Goal: Information Seeking & Learning: Check status

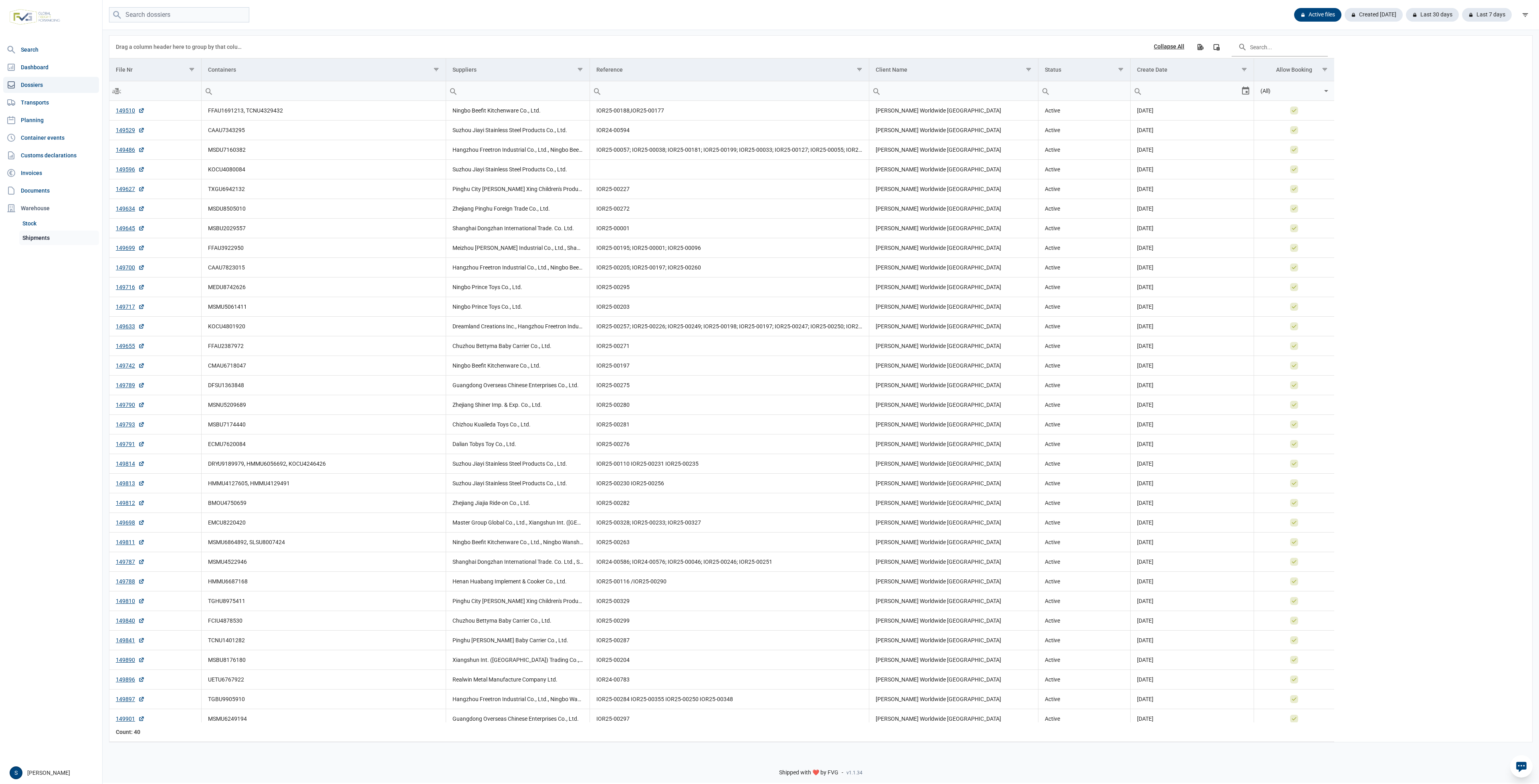
click at [60, 239] on link "Shipments" at bounding box center [59, 238] width 79 height 14
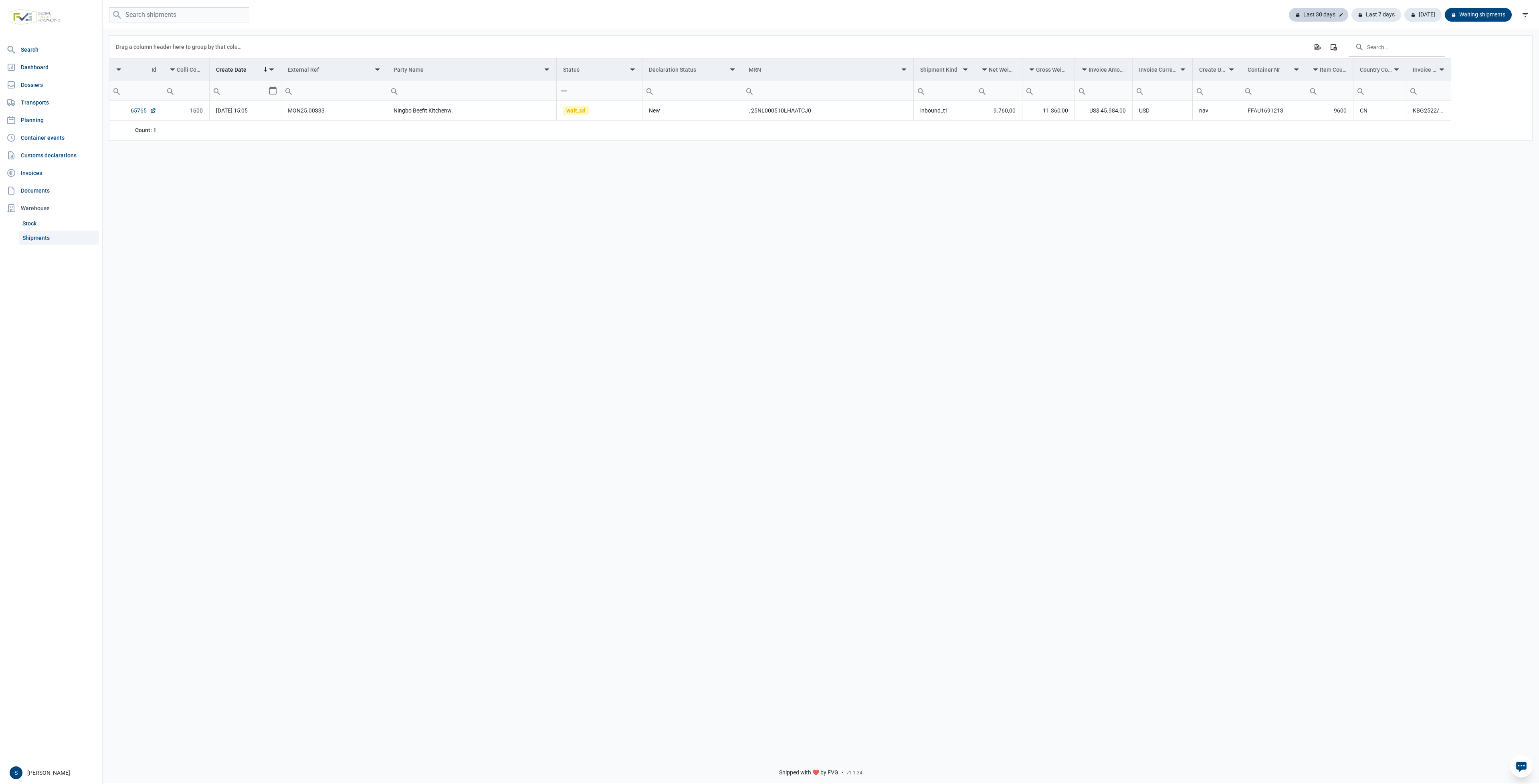
click at [1332, 18] on div "Last 30 days" at bounding box center [1318, 14] width 59 height 14
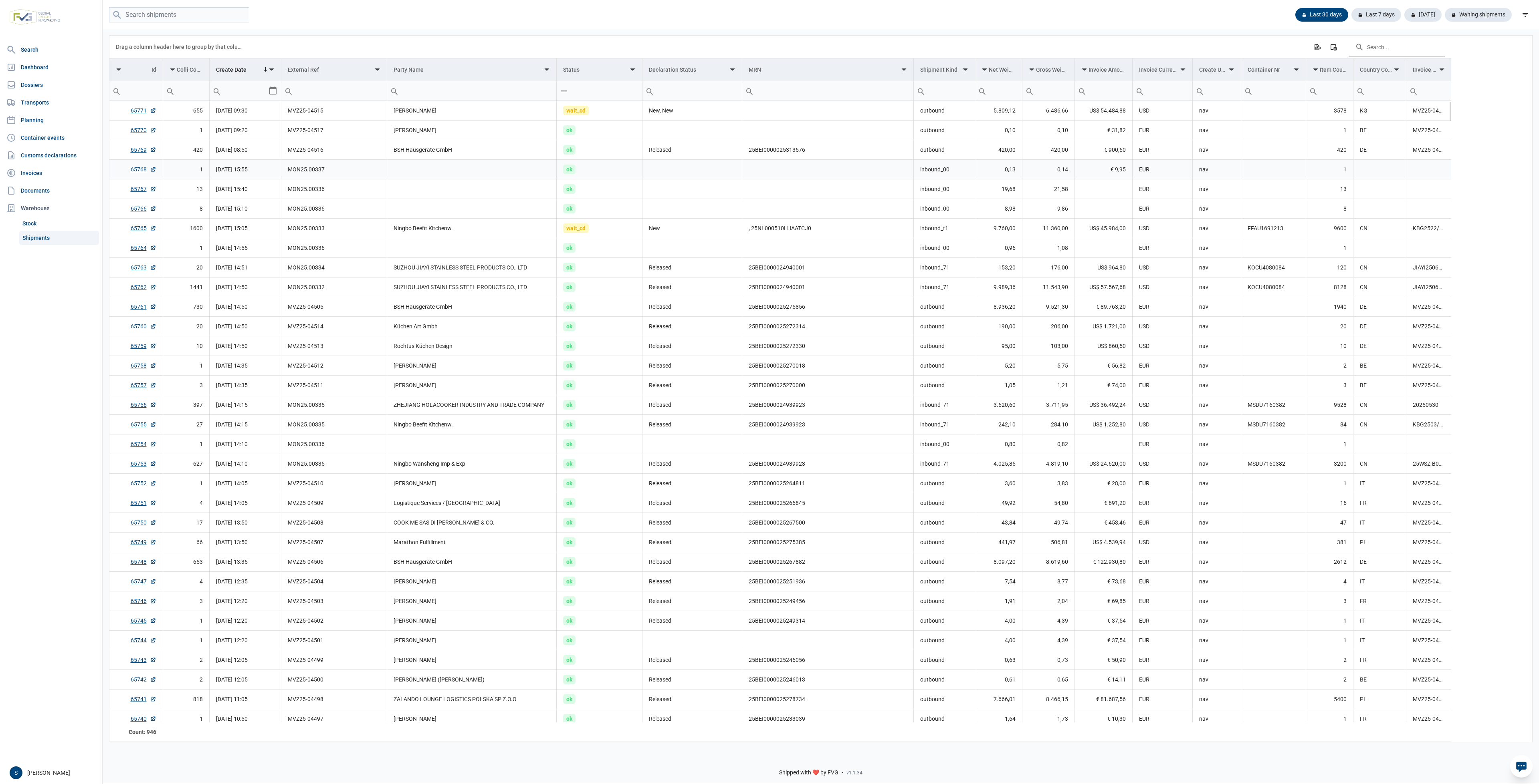
click at [630, 170] on td "ok" at bounding box center [600, 170] width 86 height 20
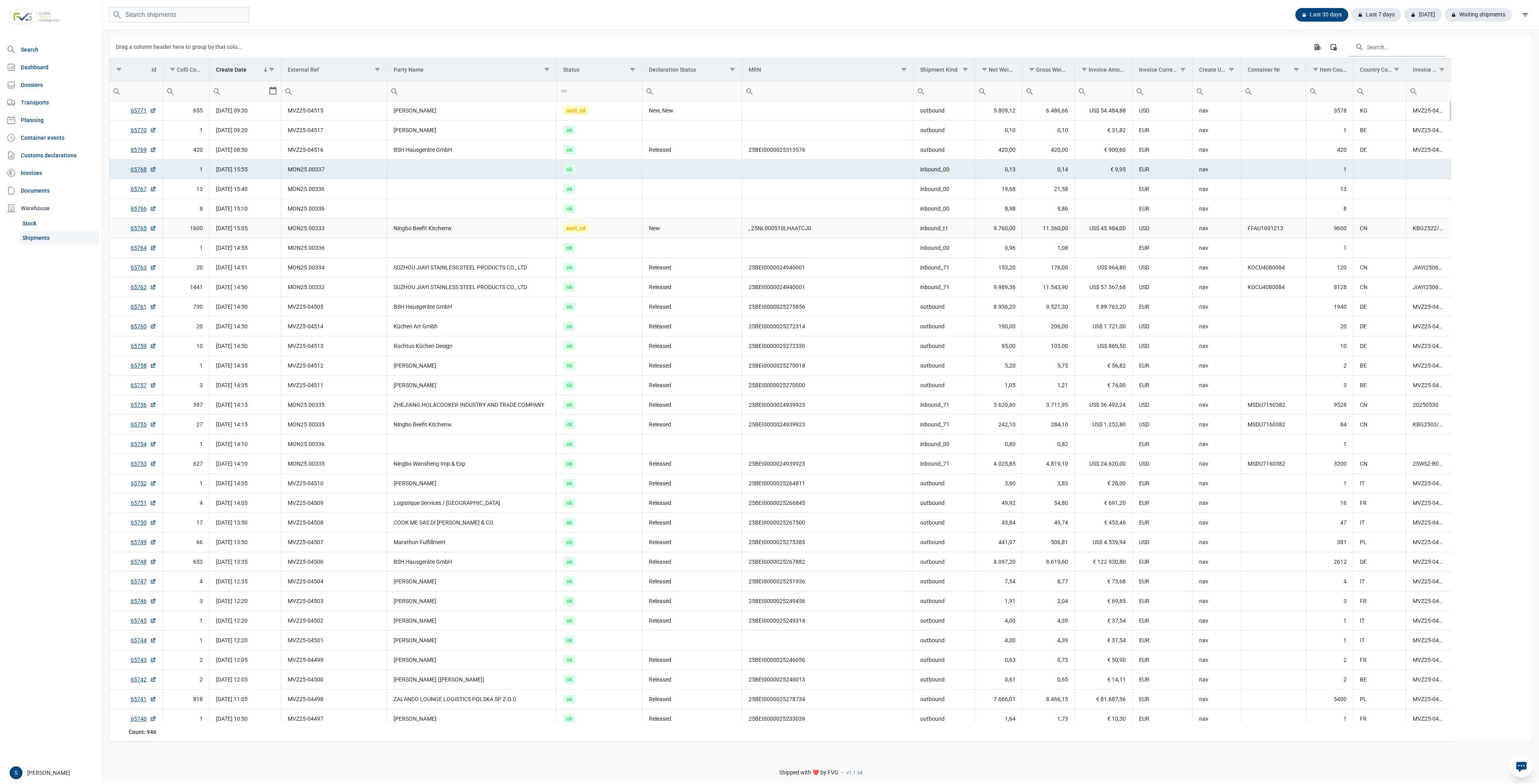
click at [456, 222] on td "Ningbo Beefit Kitchenw." at bounding box center [472, 228] width 170 height 20
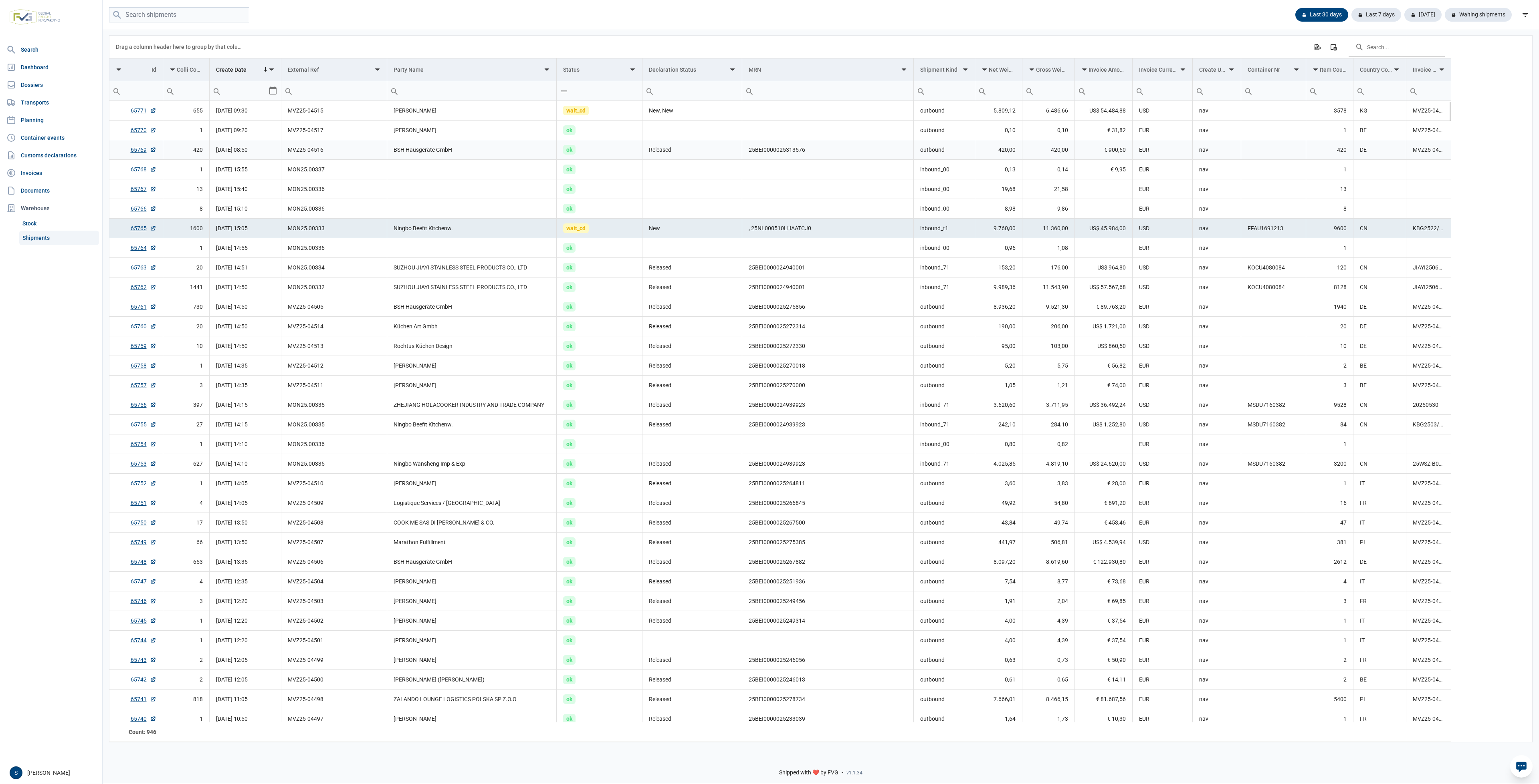
click at [602, 149] on td "ok" at bounding box center [600, 150] width 86 height 20
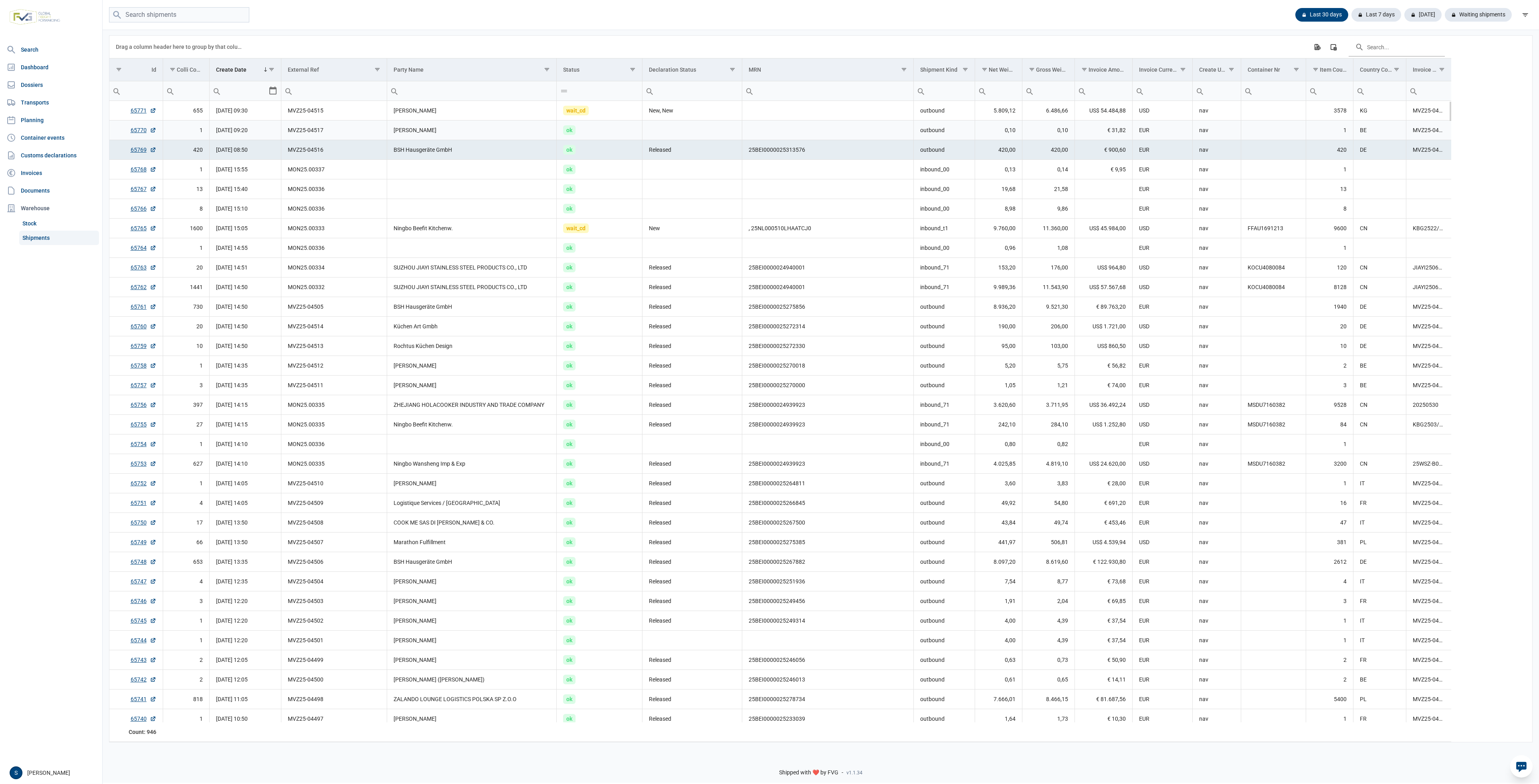
click at [463, 127] on td "Victoria Krylova" at bounding box center [472, 130] width 170 height 20
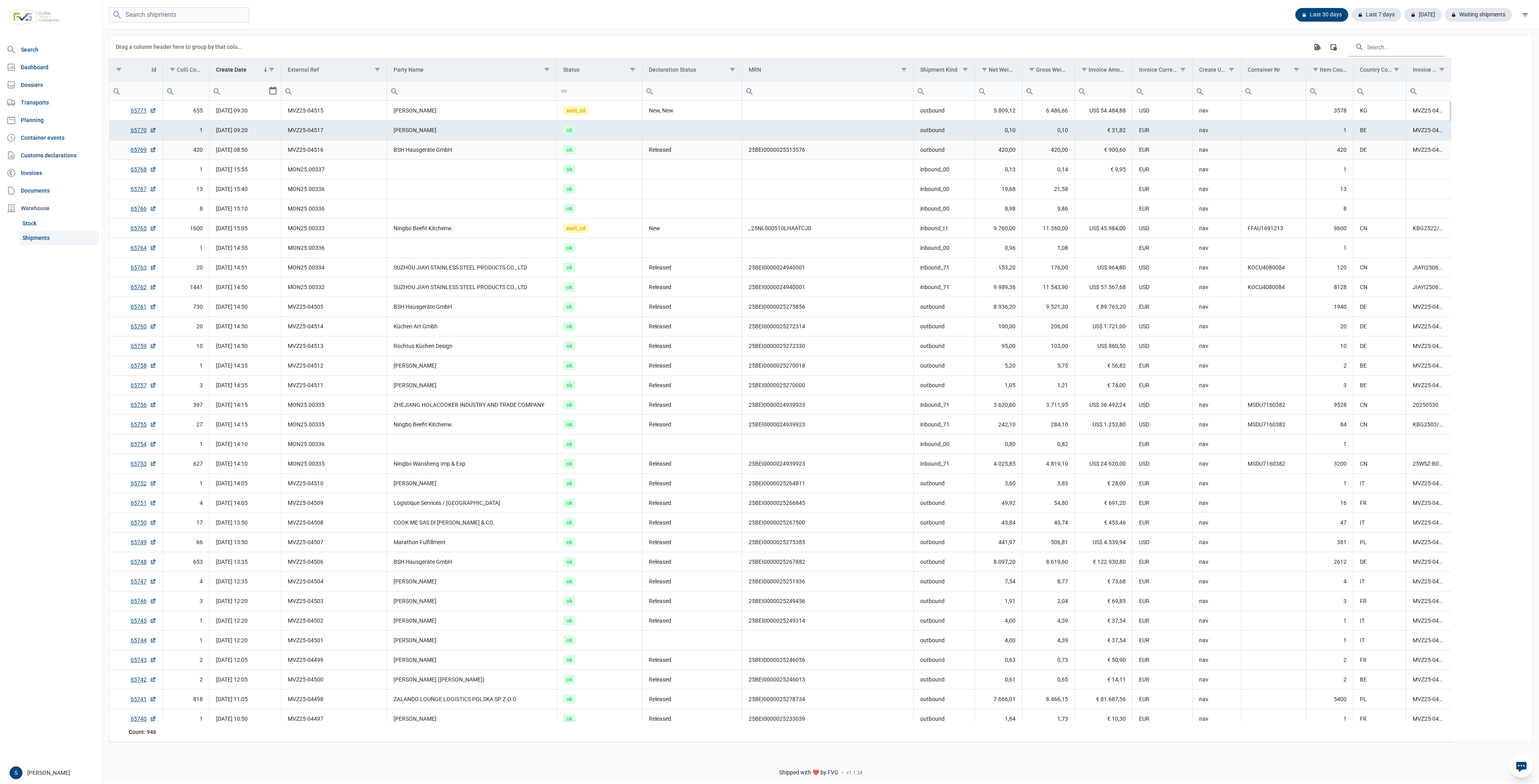
click at [407, 143] on td "BSH Hausgeräte GmbH" at bounding box center [472, 150] width 170 height 20
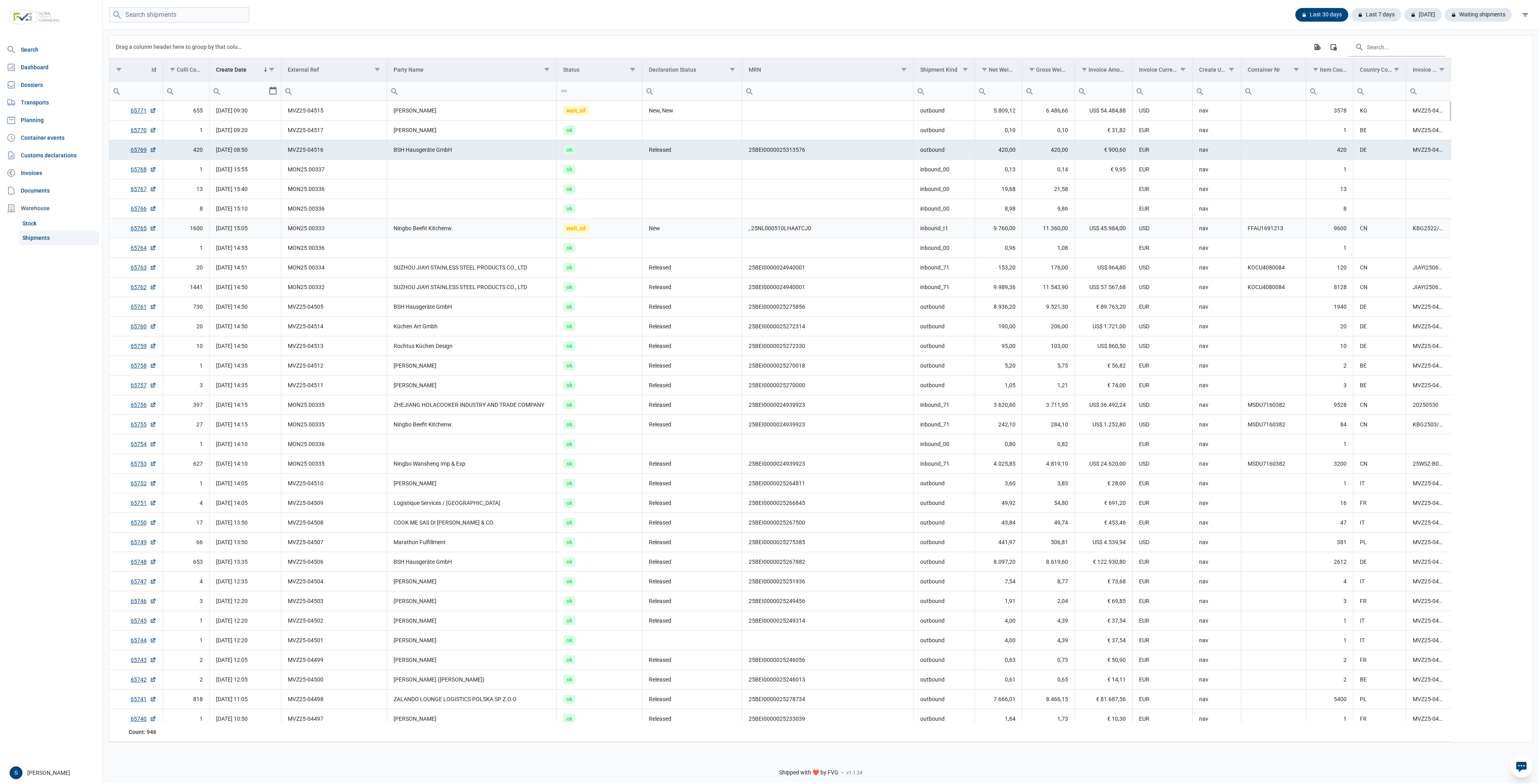
click at [635, 229] on td "wait_cd" at bounding box center [600, 228] width 86 height 20
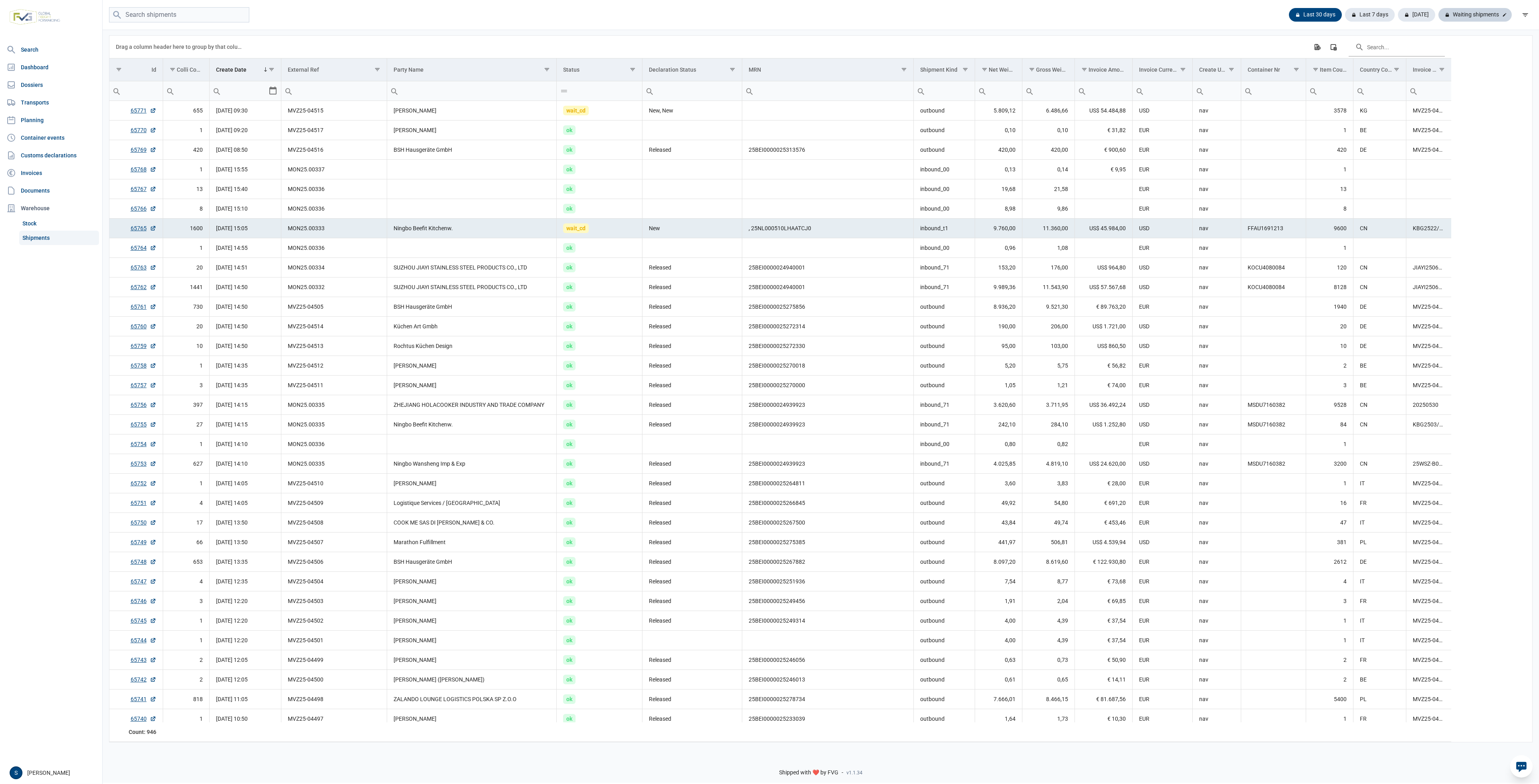
click at [1488, 15] on div "Waiting shipments" at bounding box center [1475, 14] width 73 height 14
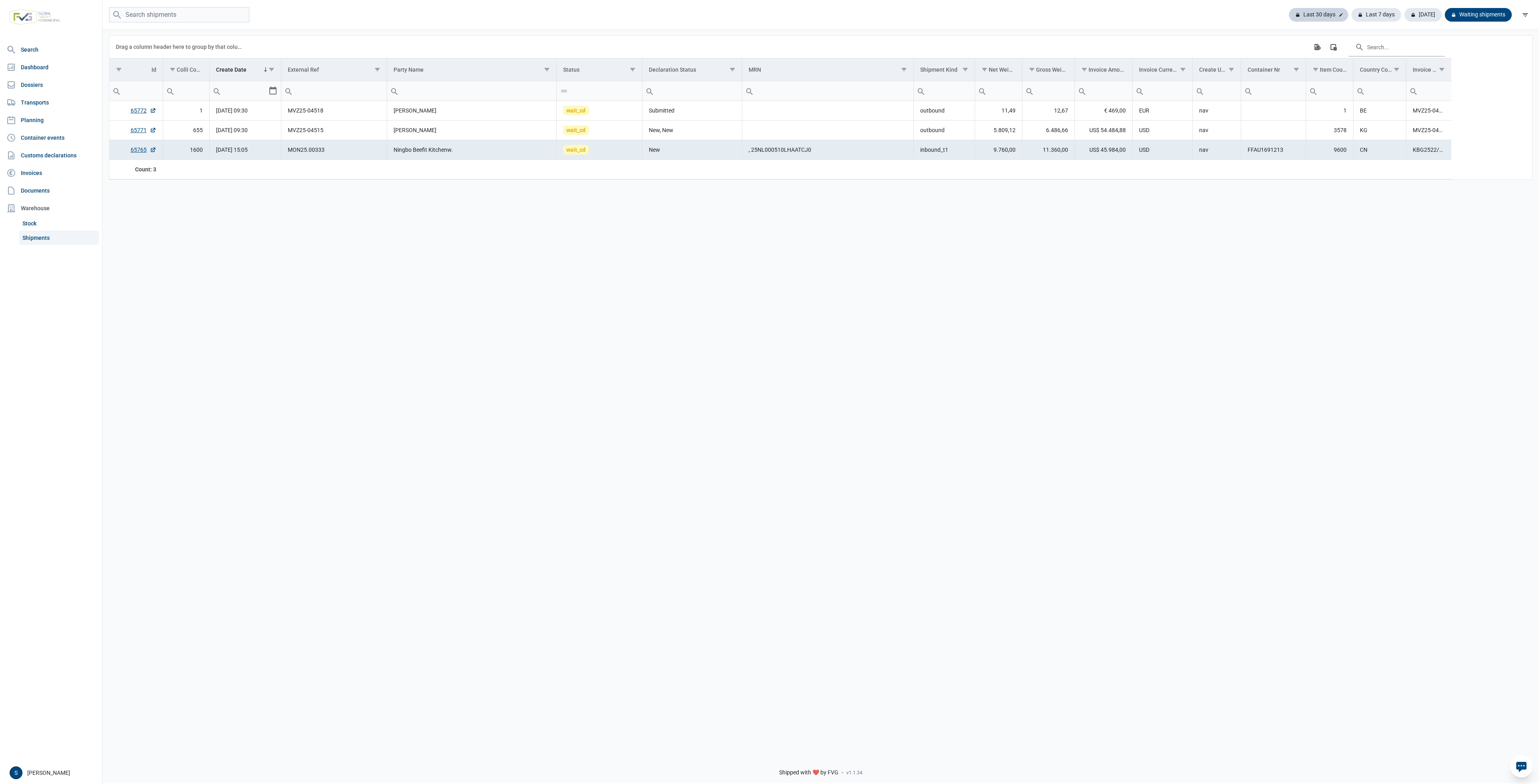
click at [1312, 15] on div "Last 30 days" at bounding box center [1318, 14] width 59 height 14
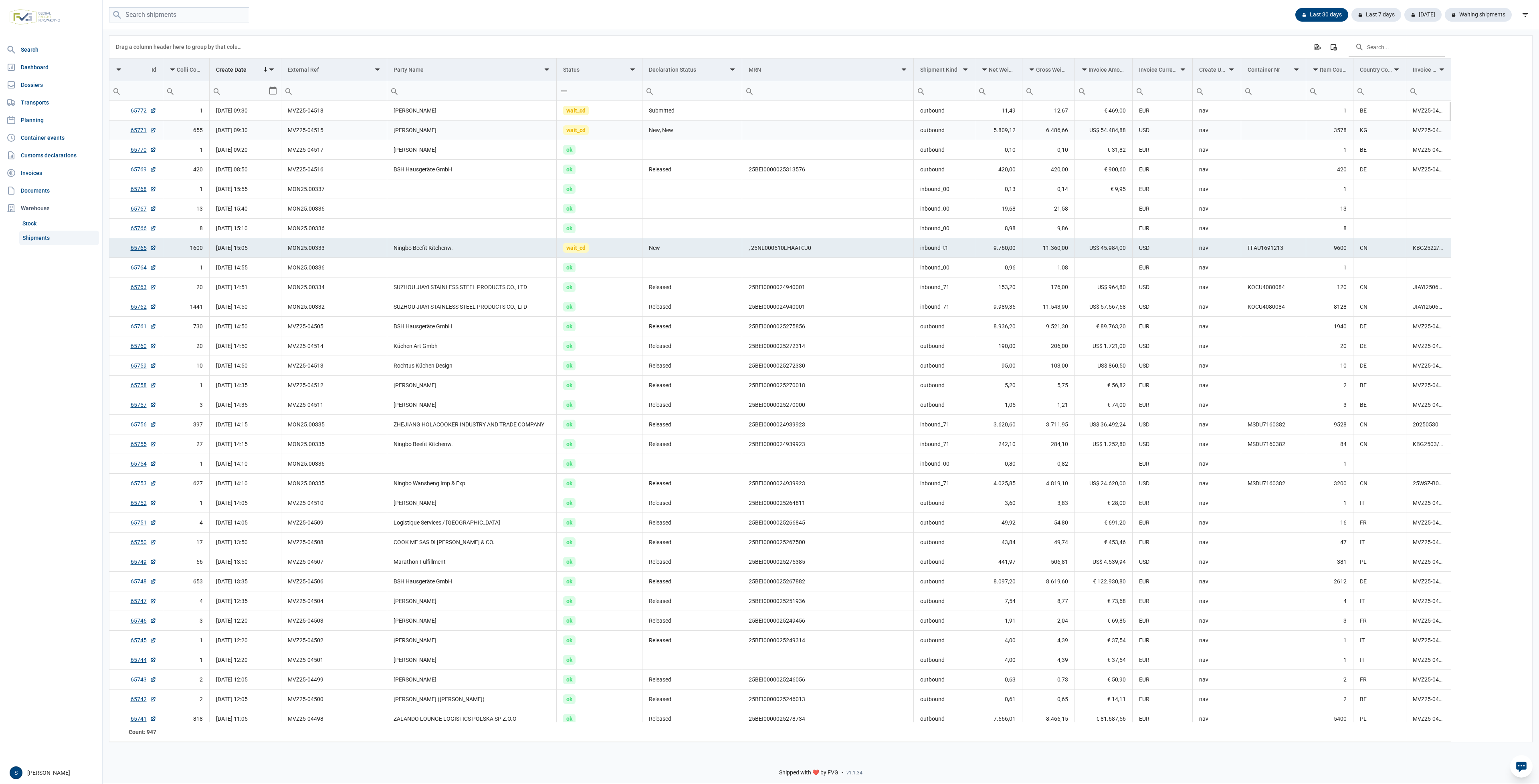
click at [654, 131] on td "New, New" at bounding box center [692, 130] width 100 height 20
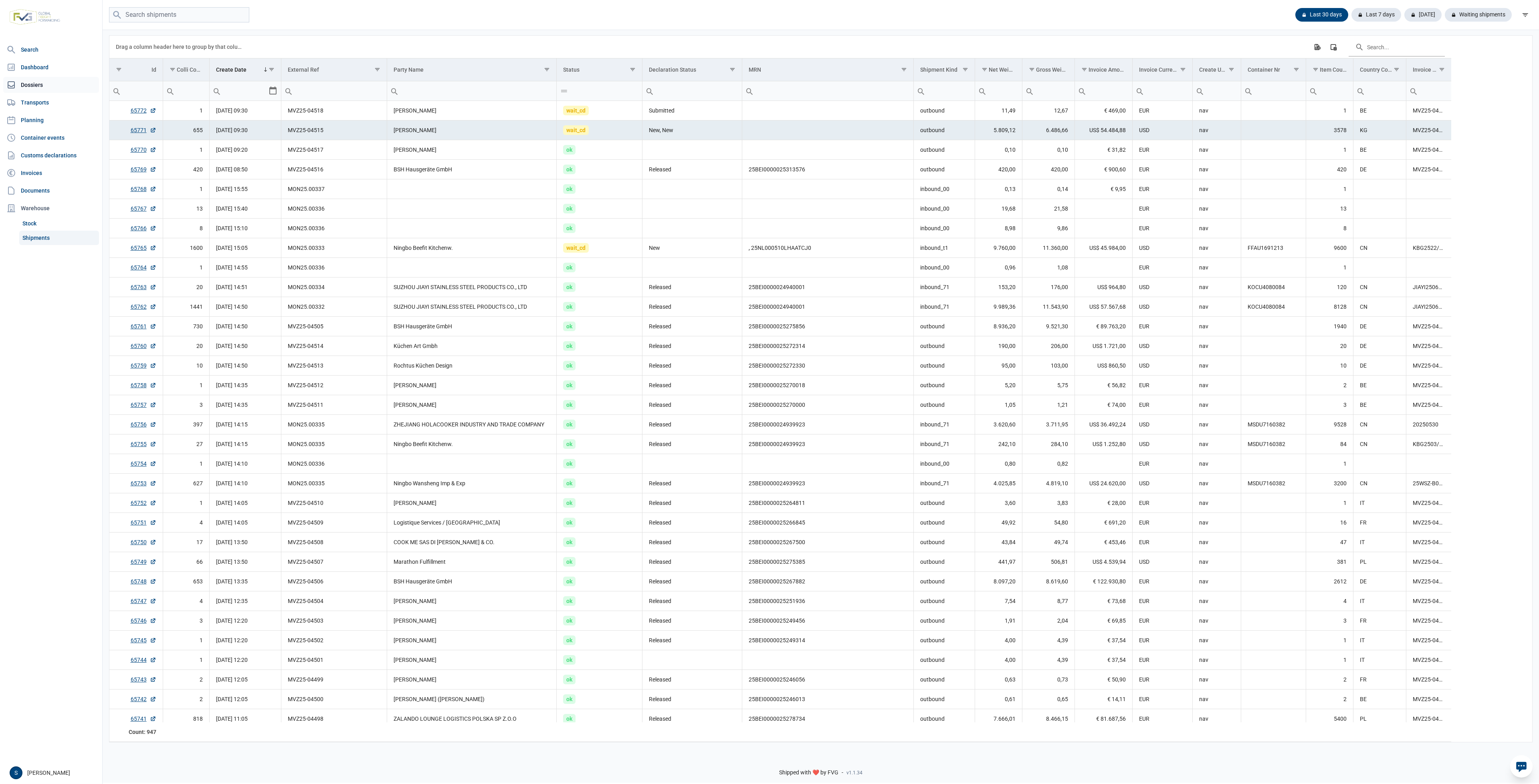
click at [51, 87] on link "Dossiers" at bounding box center [51, 85] width 96 height 16
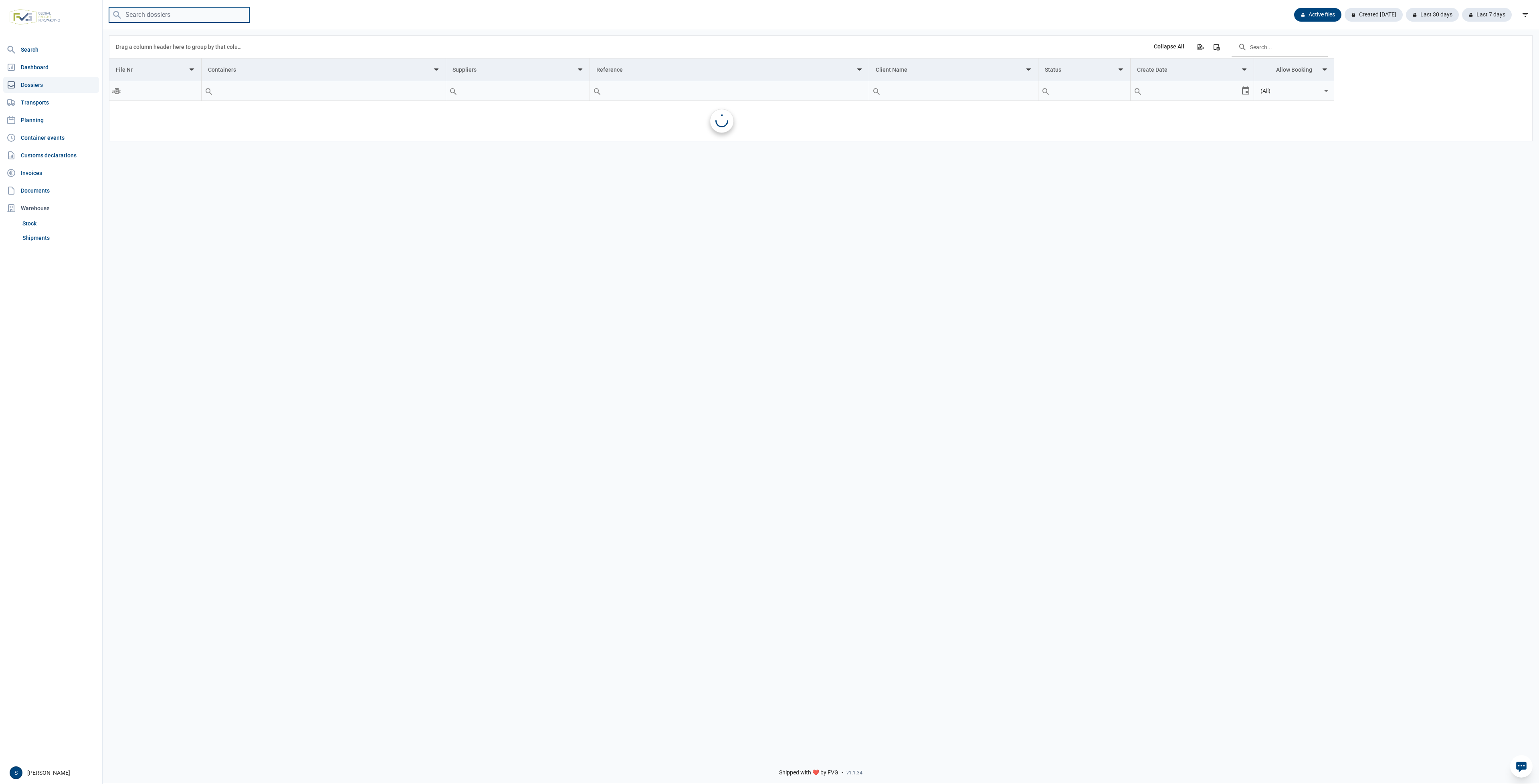
click at [201, 20] on input "search" at bounding box center [179, 15] width 140 height 16
click at [126, 112] on link "149377" at bounding box center [130, 110] width 29 height 8
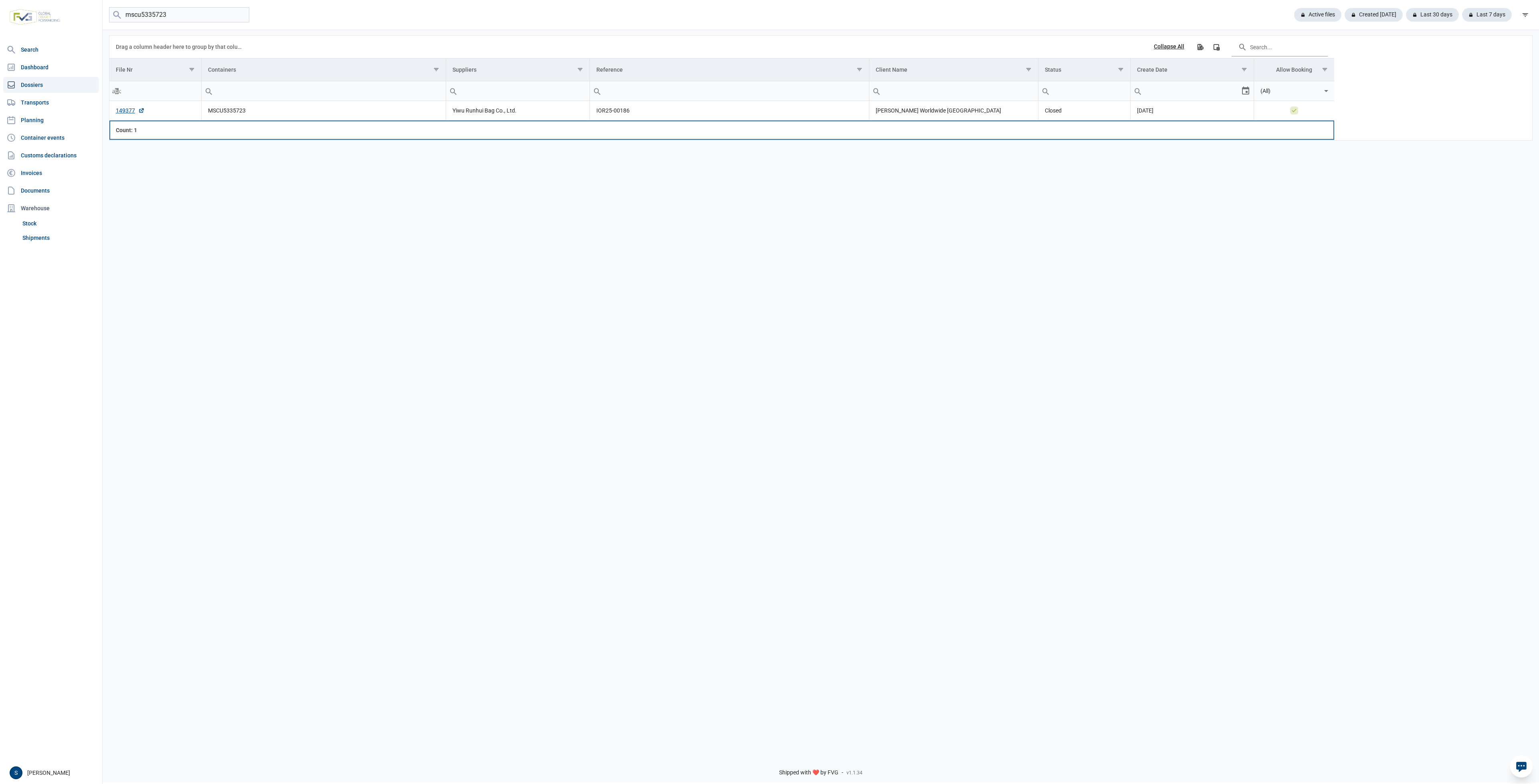
drag, startPoint x: 252, startPoint y: 125, endPoint x: 228, endPoint y: 115, distance: 26.0
click at [228, 119] on div "Data grid with 1 rows and 8 columns Drag a column header here to group by that …" at bounding box center [722, 88] width 1225 height 104
click at [206, 116] on td "MSCU5335723" at bounding box center [323, 110] width 244 height 20
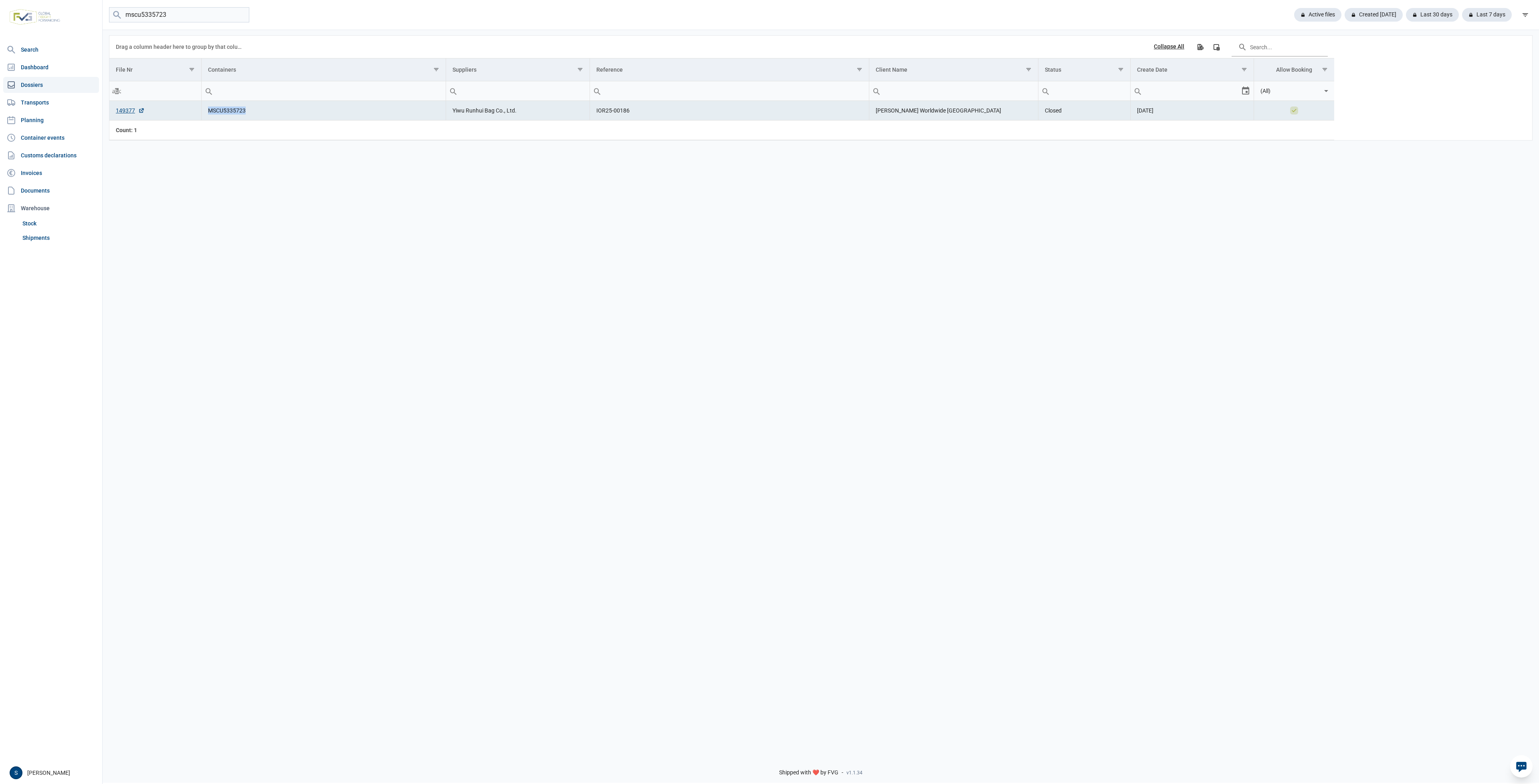
drag, startPoint x: 209, startPoint y: 111, endPoint x: 268, endPoint y: 110, distance: 59.0
click at [268, 110] on td "MSCU5335723" at bounding box center [323, 110] width 244 height 20
copy td "MSCU5335723"
drag, startPoint x: 191, startPoint y: 21, endPoint x: -250, endPoint y: 23, distance: 441.0
click at [0, 23] on html "For evaluation purposes only. Redistribution prohibited. Please register an exi…" at bounding box center [770, 392] width 1539 height 784
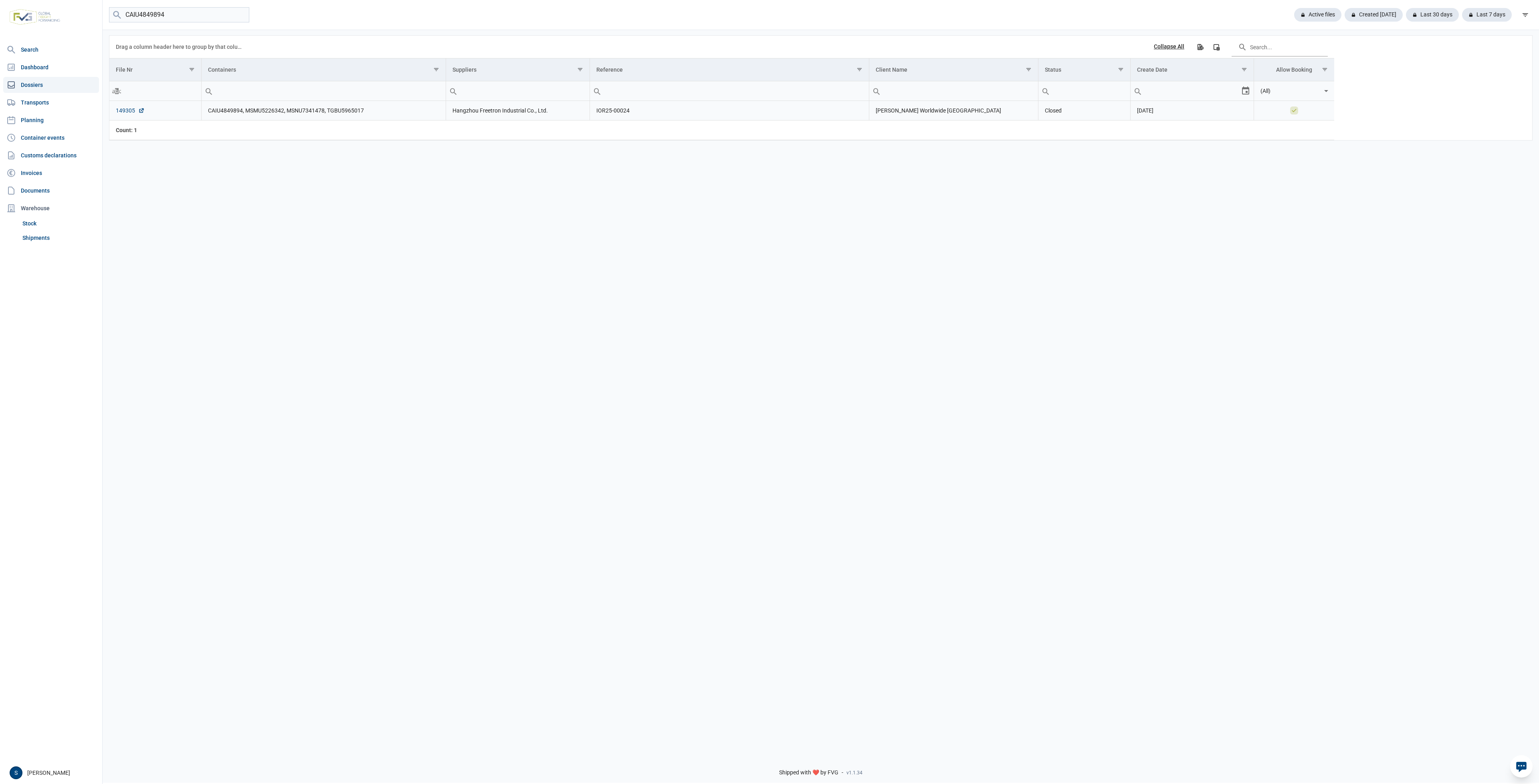
click at [128, 110] on link "149305" at bounding box center [130, 110] width 29 height 8
drag, startPoint x: 241, startPoint y: 110, endPoint x: 195, endPoint y: 110, distance: 46.0
click at [195, 110] on tr "149305 CAIU4849894, MSMU5226342, MSNU7341478, TGBU5965017 Hangzhou Freetron Ind…" at bounding box center [722, 110] width 1225 height 20
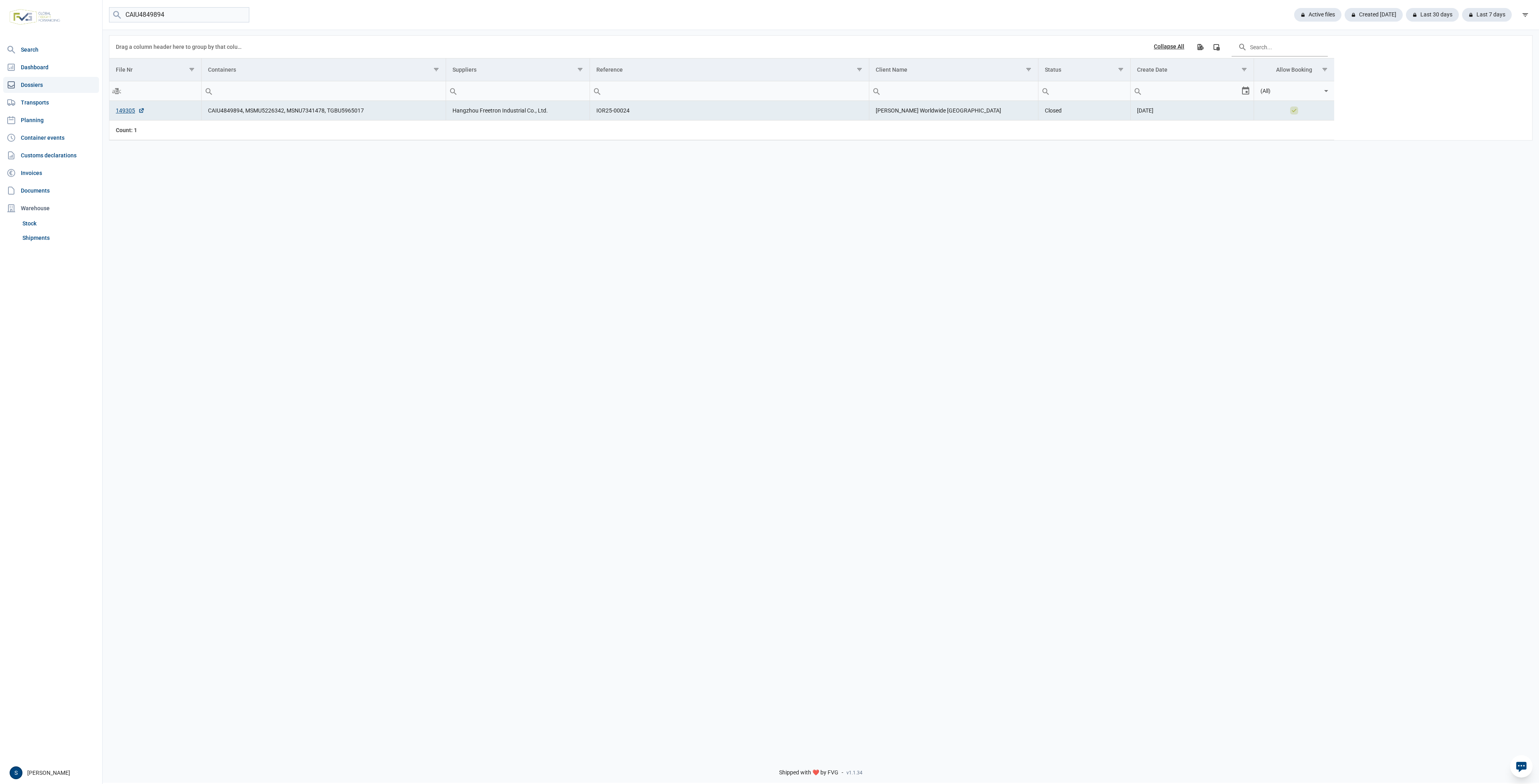
copy tr "CAIU4849894"
click at [284, 111] on td "CAIU4849894, MSMU5226342, MSNU7341478, TGBU5965017" at bounding box center [323, 110] width 244 height 20
drag, startPoint x: 282, startPoint y: 111, endPoint x: 229, endPoint y: 111, distance: 53.0
click at [229, 111] on td "CAIU4849894, MSMU5226342, MSNU7341478, TGBU5965017" at bounding box center [323, 110] width 244 height 20
click at [240, 113] on td "CAIU4849894, MSMU5226342, MSNU7341478, TGBU5965017" at bounding box center [323, 110] width 244 height 20
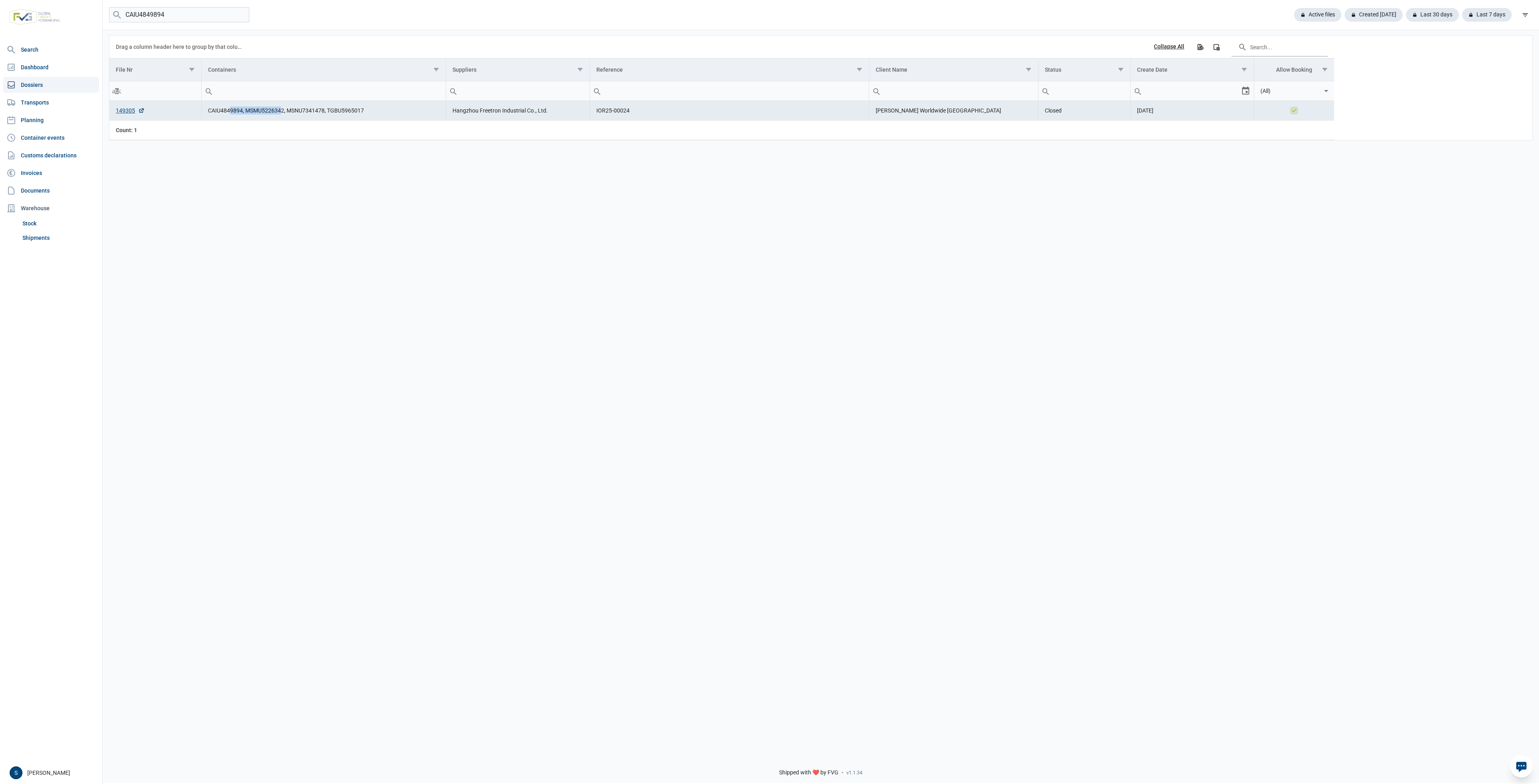
click at [246, 113] on td "CAIU4849894, MSMU5226342, MSNU7341478, TGBU5965017" at bounding box center [323, 110] width 244 height 20
click at [247, 112] on td "CAIU4849894, MSMU5226342, MSNU7341478, TGBU5965017" at bounding box center [323, 110] width 244 height 20
drag, startPoint x: 247, startPoint y: 112, endPoint x: 283, endPoint y: 112, distance: 36.0
click at [283, 112] on td "CAIU4849894, MSMU5226342, MSNU7341478, TGBU5965017" at bounding box center [323, 110] width 244 height 20
copy td "MSMU5226342"
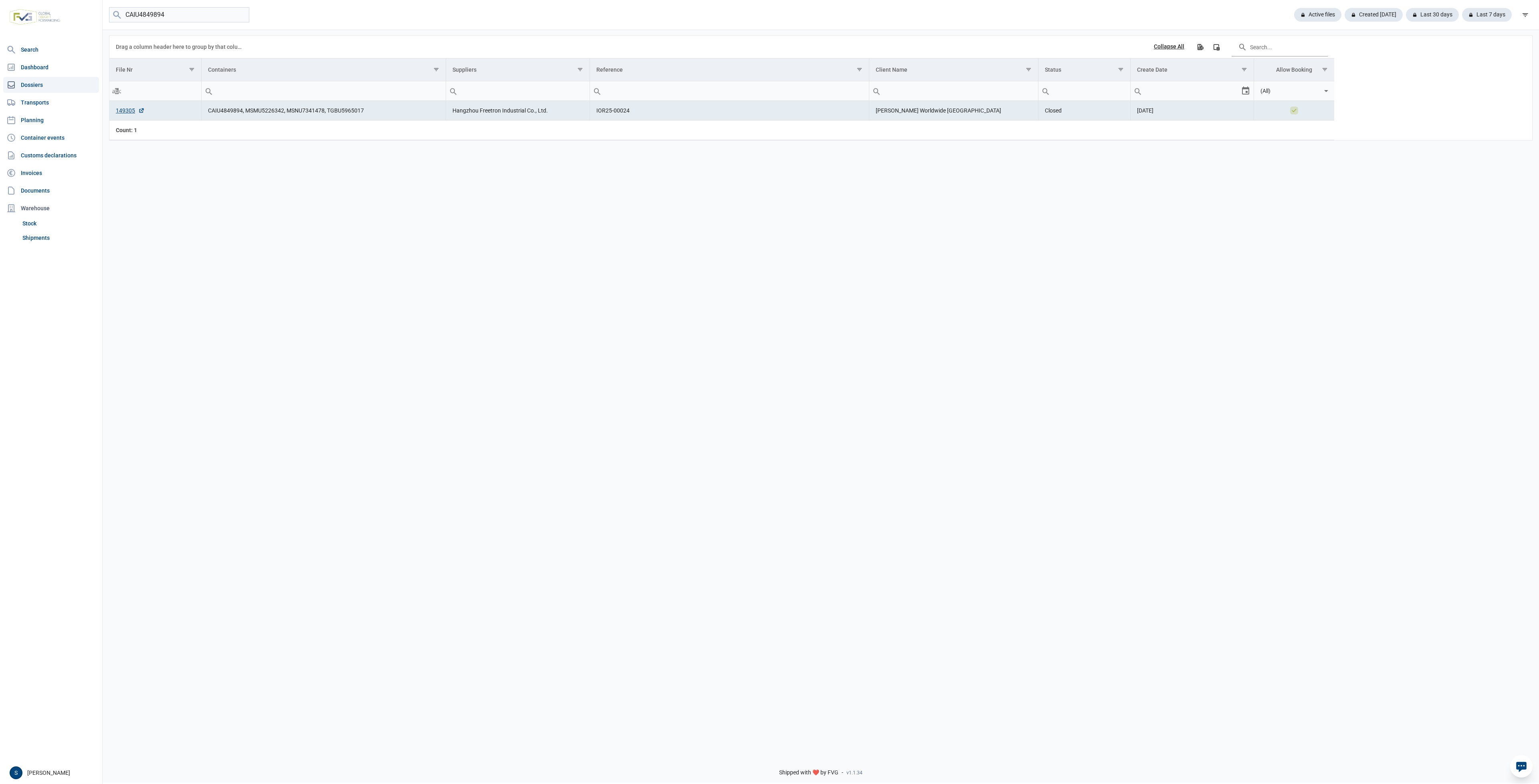
click at [323, 111] on td "CAIU4849894, MSMU5226342, MSNU7341478, TGBU5965017" at bounding box center [323, 110] width 244 height 20
drag, startPoint x: 323, startPoint y: 113, endPoint x: 288, endPoint y: 115, distance: 35.1
click at [288, 115] on td "CAIU4849894, MSMU5226342, MSNU7341478, TGBU5965017" at bounding box center [323, 110] width 244 height 20
copy td "MSNU7341478"
drag, startPoint x: 363, startPoint y: 104, endPoint x: 326, endPoint y: 113, distance: 38.1
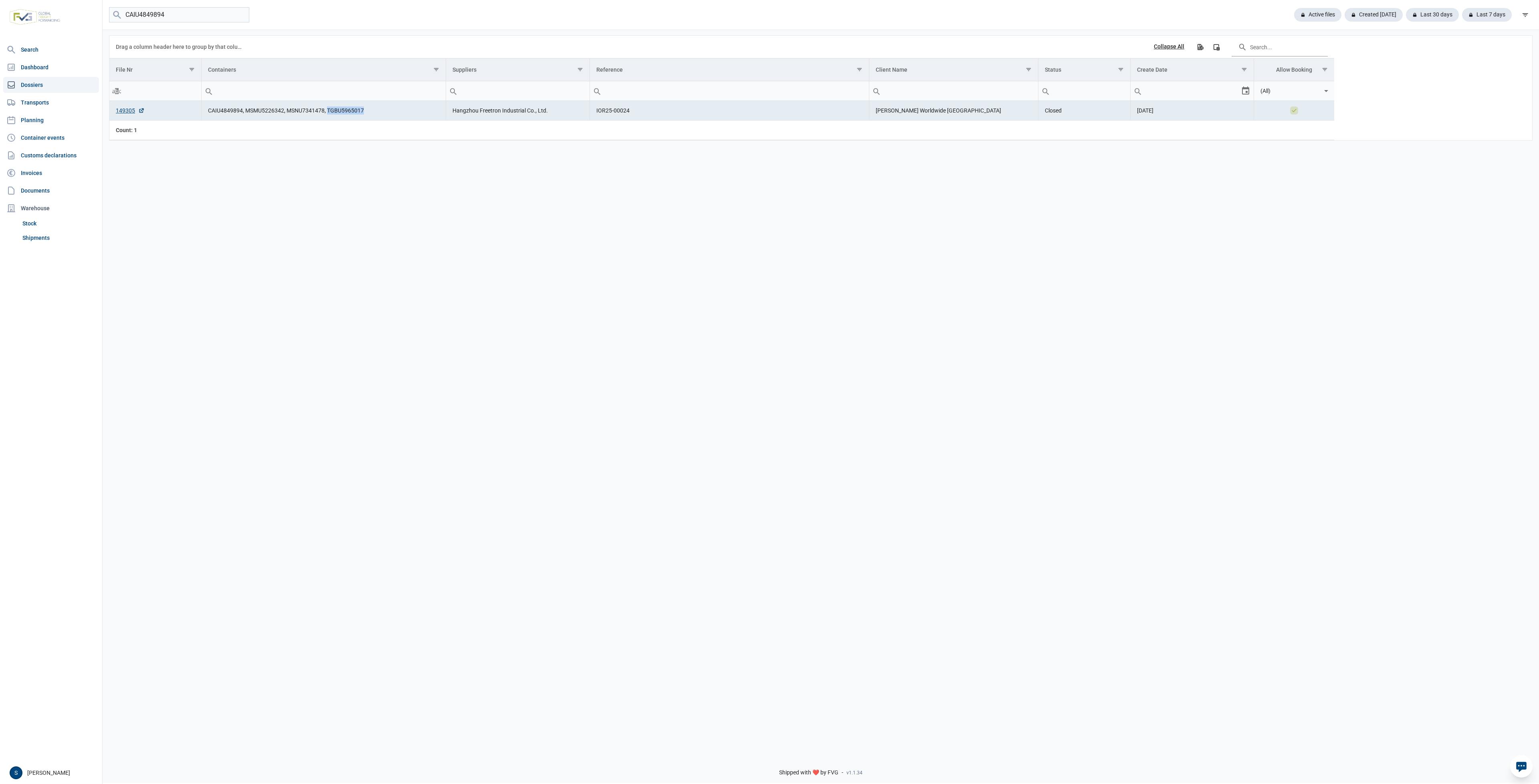
click at [326, 113] on td "CAIU4849894, MSMU5226342, MSNU7341478, TGBU5965017" at bounding box center [323, 110] width 244 height 20
copy td "TGBU5965017"
drag, startPoint x: 186, startPoint y: 17, endPoint x: -328, endPoint y: -11, distance: 514.8
click at [0, 0] on html "For evaluation purposes only. Redistribution prohibited. Please register an exi…" at bounding box center [770, 392] width 1539 height 784
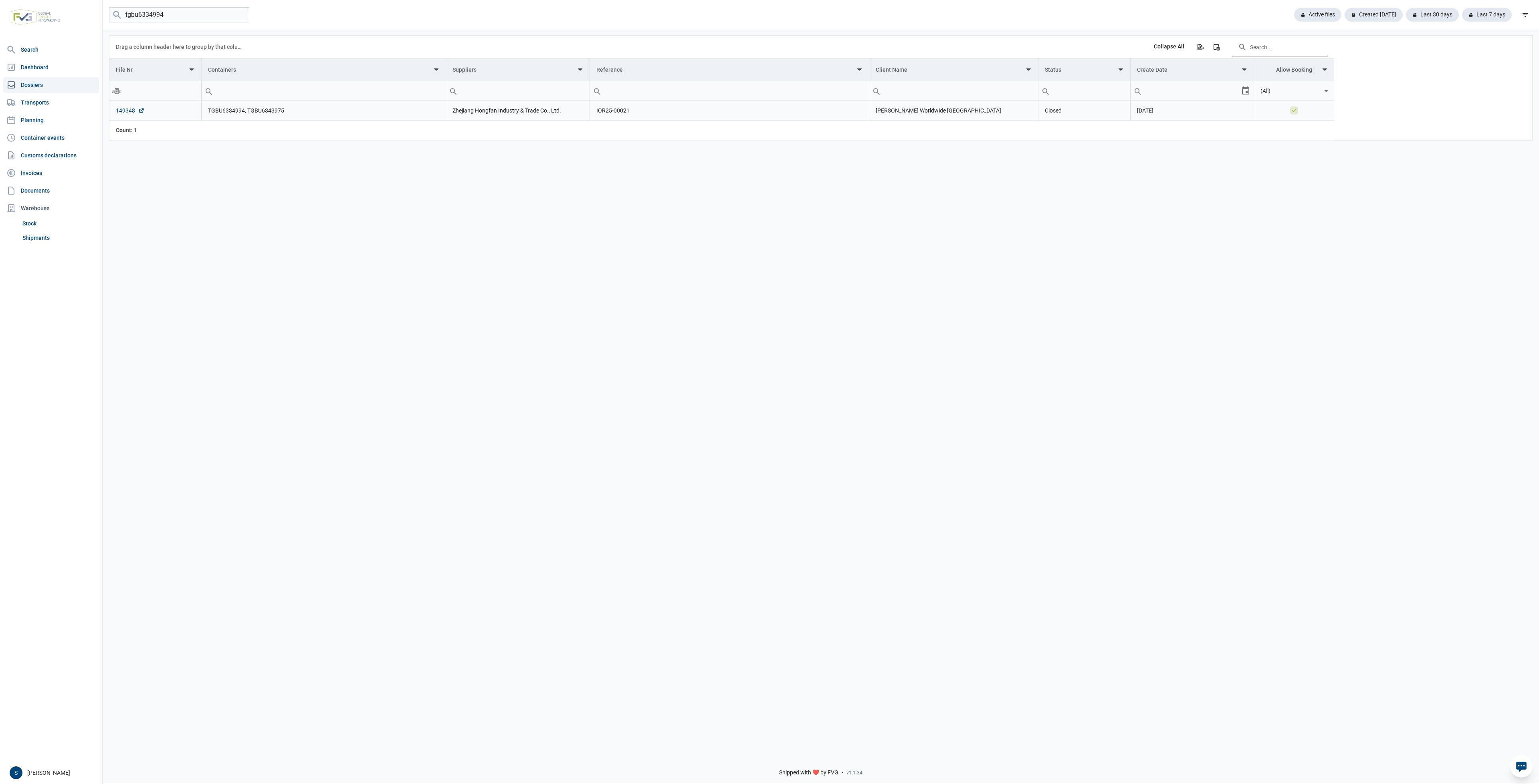
click at [133, 108] on link "149348" at bounding box center [130, 110] width 29 height 8
click at [241, 112] on td "TGBU6334994, TGBU6343975" at bounding box center [323, 110] width 244 height 20
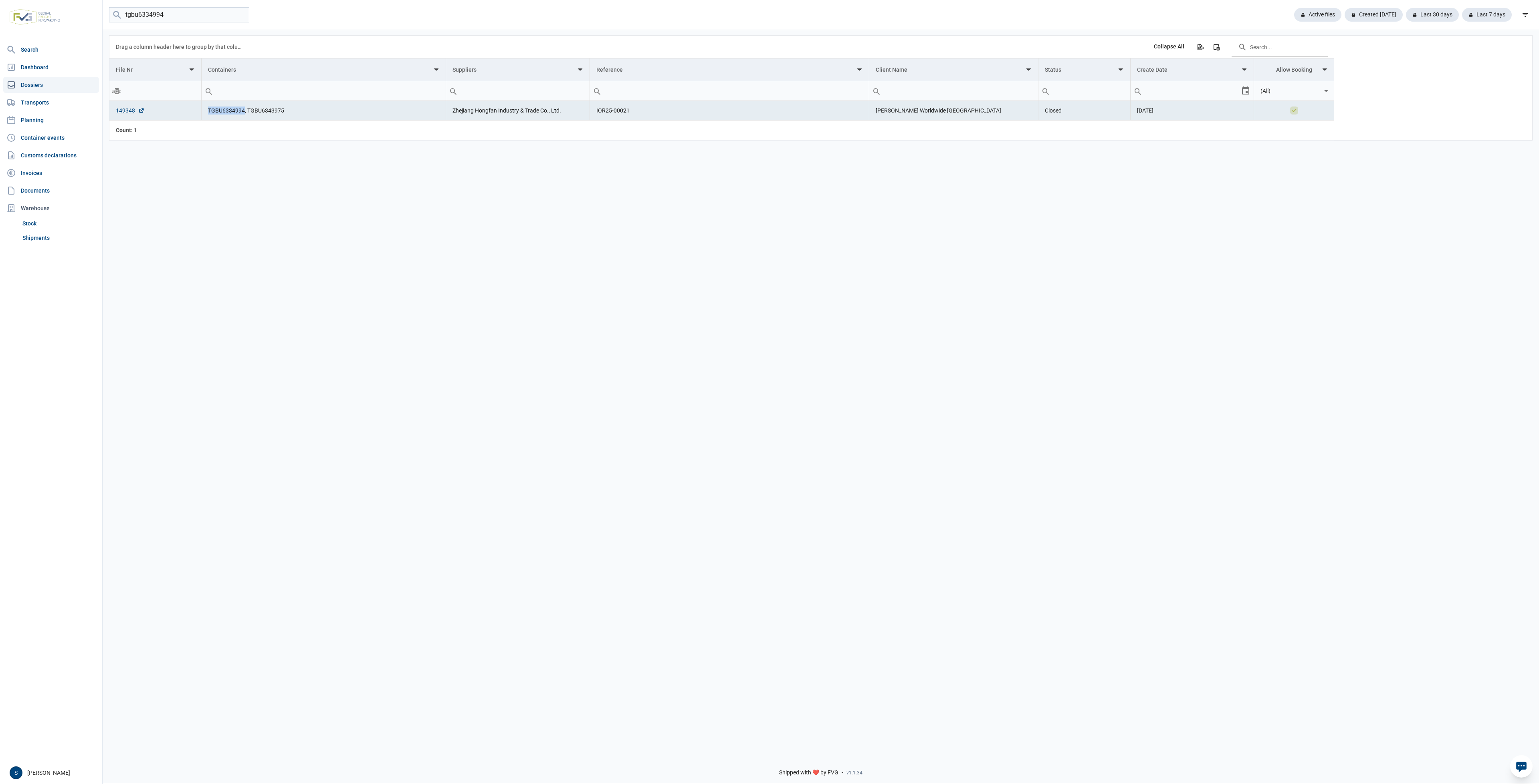
drag, startPoint x: 244, startPoint y: 112, endPoint x: 203, endPoint y: 110, distance: 41.0
click at [203, 110] on td "TGBU6334994, TGBU6343975" at bounding box center [323, 110] width 244 height 20
copy td "TGBU6334994"
drag, startPoint x: 300, startPoint y: 110, endPoint x: 247, endPoint y: 114, distance: 53.2
click at [247, 114] on td "TGBU6334994, TGBU6343975" at bounding box center [323, 110] width 244 height 20
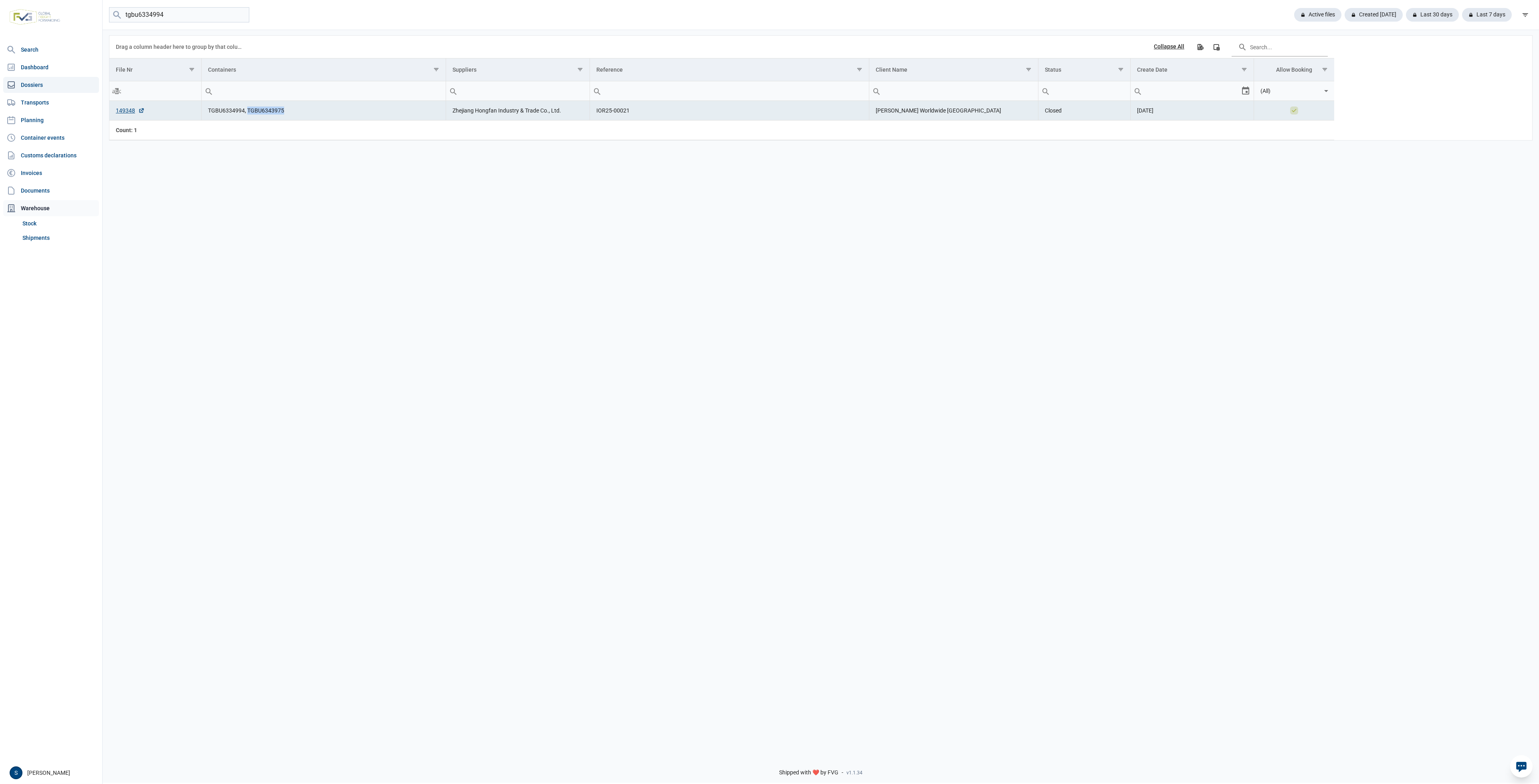
copy td "TGBU6343975"
drag, startPoint x: 197, startPoint y: 15, endPoint x: -215, endPoint y: 27, distance: 412.2
click at [0, 27] on html "For evaluation purposes only. Redistribution prohibited. Please register an exi…" at bounding box center [770, 392] width 1539 height 784
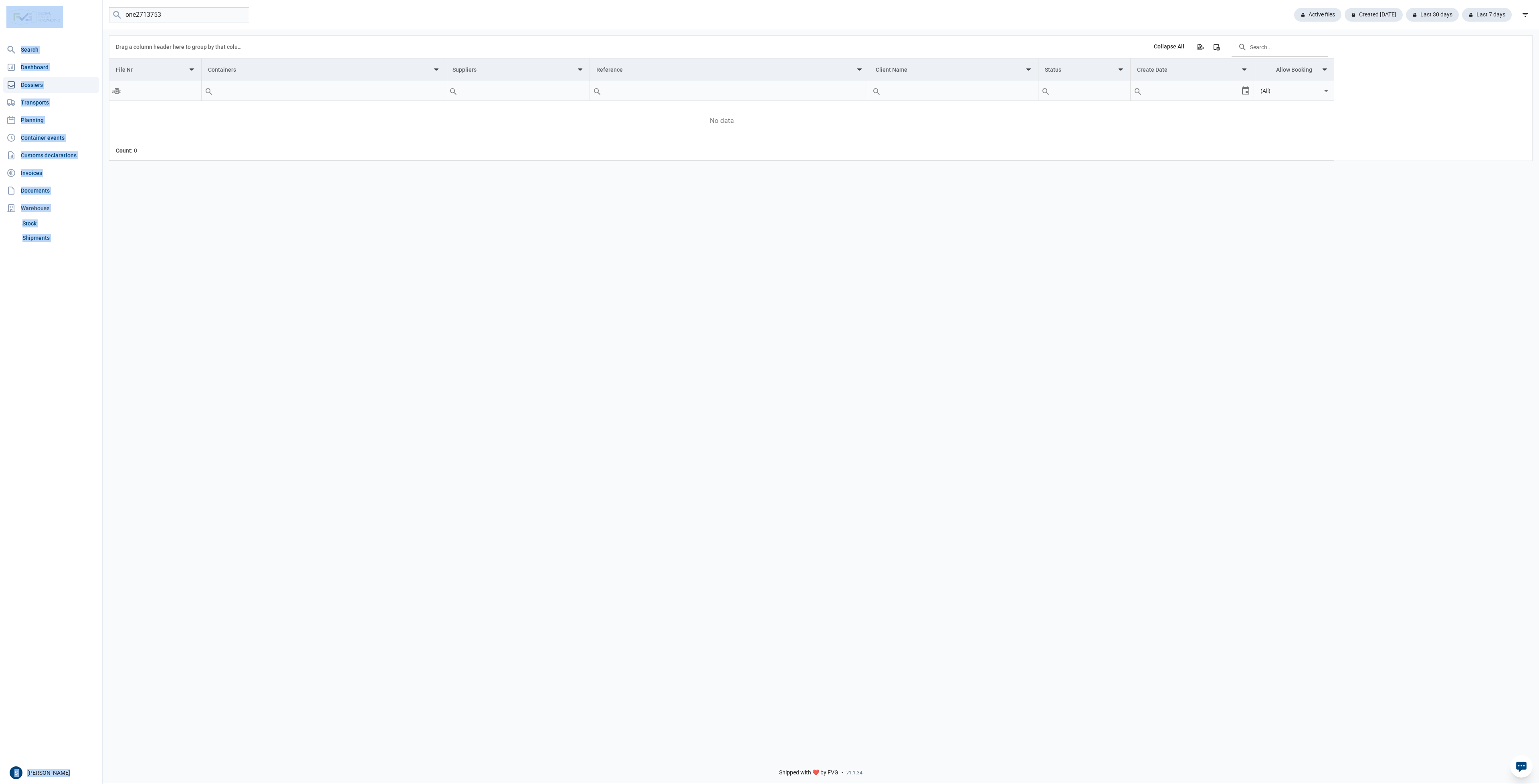
drag, startPoint x: 185, startPoint y: 7, endPoint x: 37, endPoint y: 11, distance: 148.1
click at [45, 13] on div "Search Dashboard Dossiers Transports Planning Container events Customs declarat…" at bounding box center [770, 391] width 1539 height 784
drag, startPoint x: 168, startPoint y: 18, endPoint x: -188, endPoint y: -24, distance: 358.5
click at [0, 0] on html "For evaluation purposes only. Redistribution prohibited. Please register an exi…" at bounding box center [770, 392] width 1539 height 784
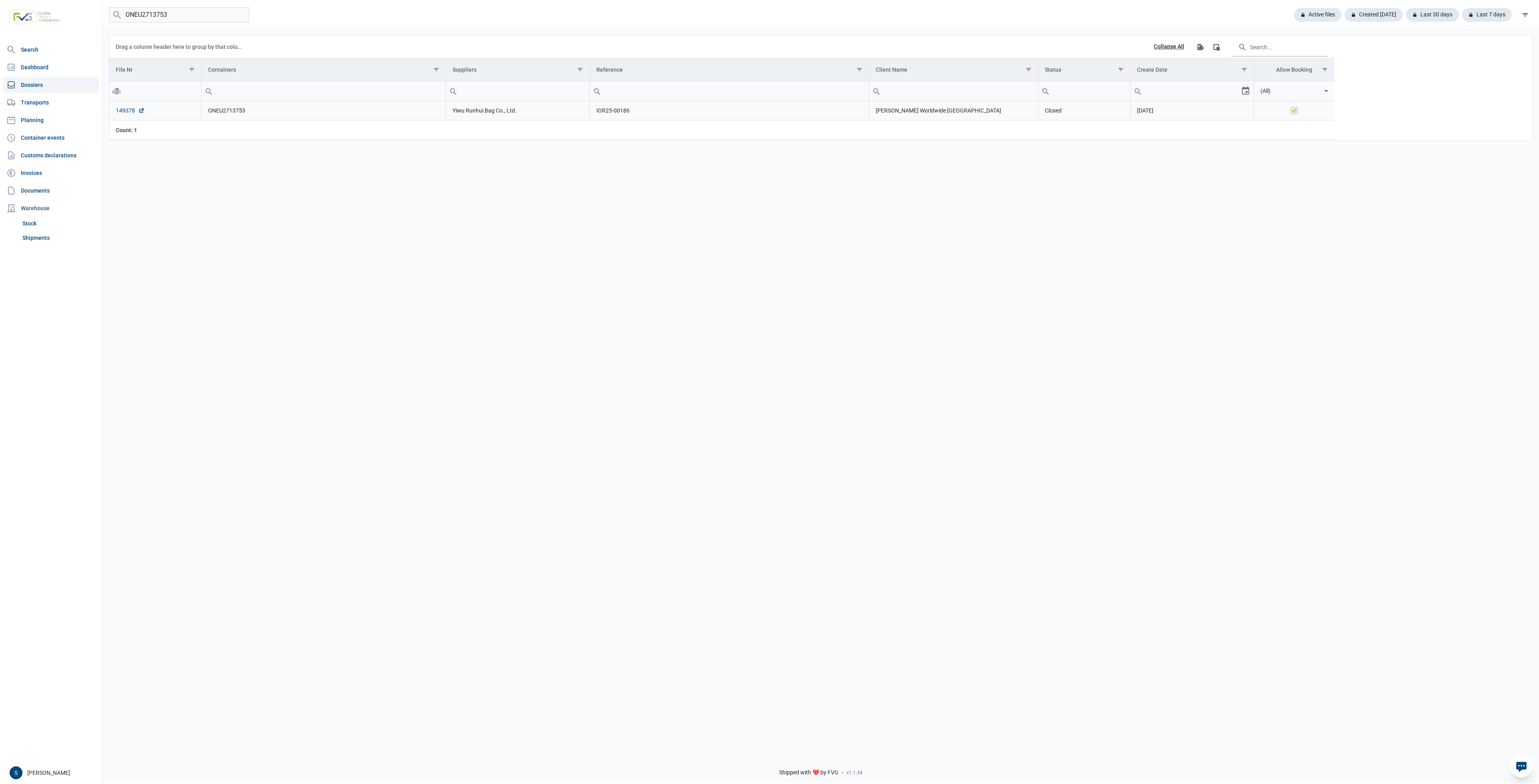
click at [132, 111] on link "149378" at bounding box center [130, 110] width 29 height 8
drag, startPoint x: 269, startPoint y: 113, endPoint x: 203, endPoint y: 112, distance: 66.0
click at [203, 112] on td "ONEU2713753" at bounding box center [323, 110] width 244 height 20
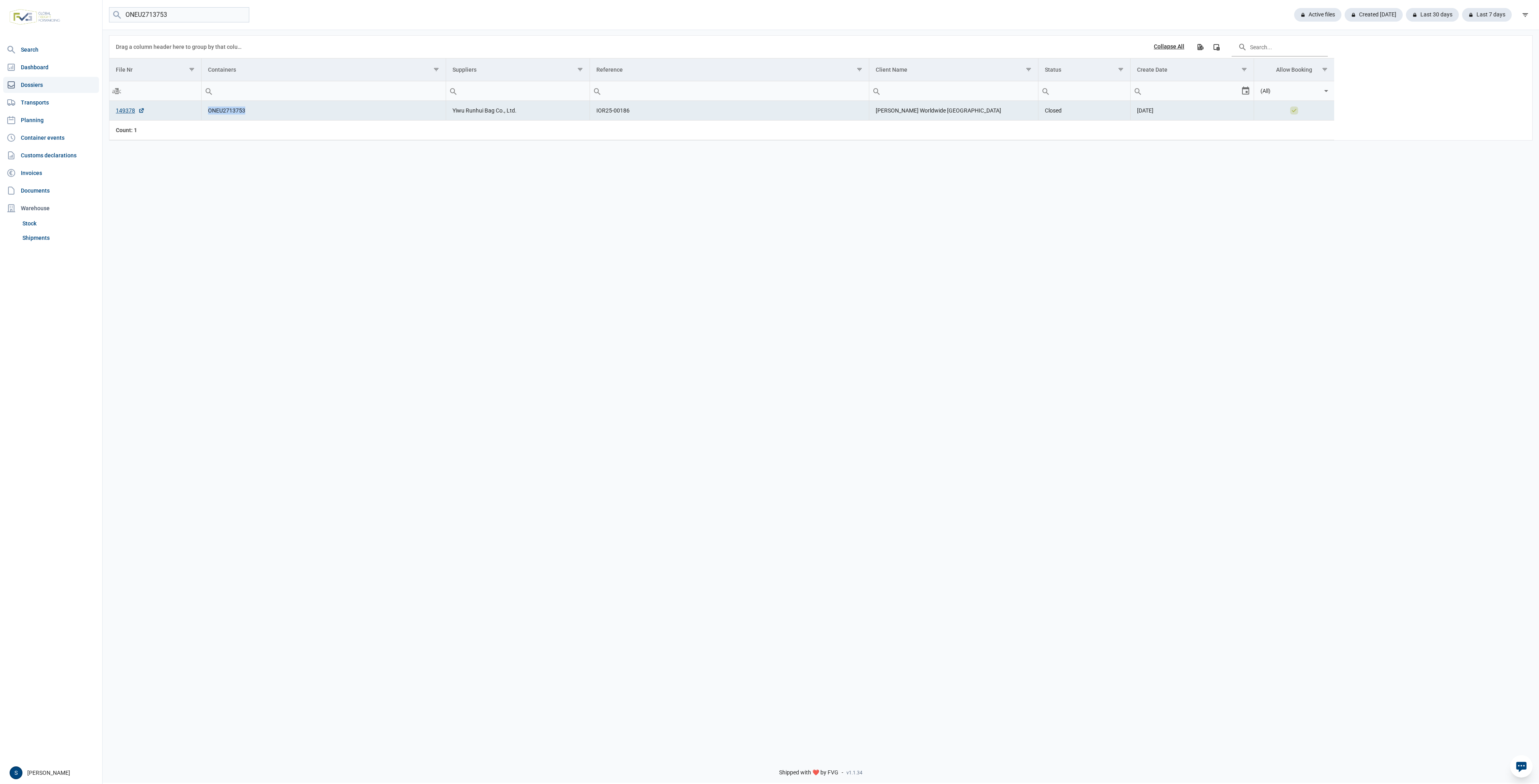
copy td "ONEU2713753"
drag, startPoint x: 201, startPoint y: 13, endPoint x: -187, endPoint y: 67, distance: 391.7
click at [0, 67] on html "For evaluation purposes only. Redistribution prohibited. Please register an exi…" at bounding box center [770, 392] width 1539 height 784
type input "K"
type input "L"
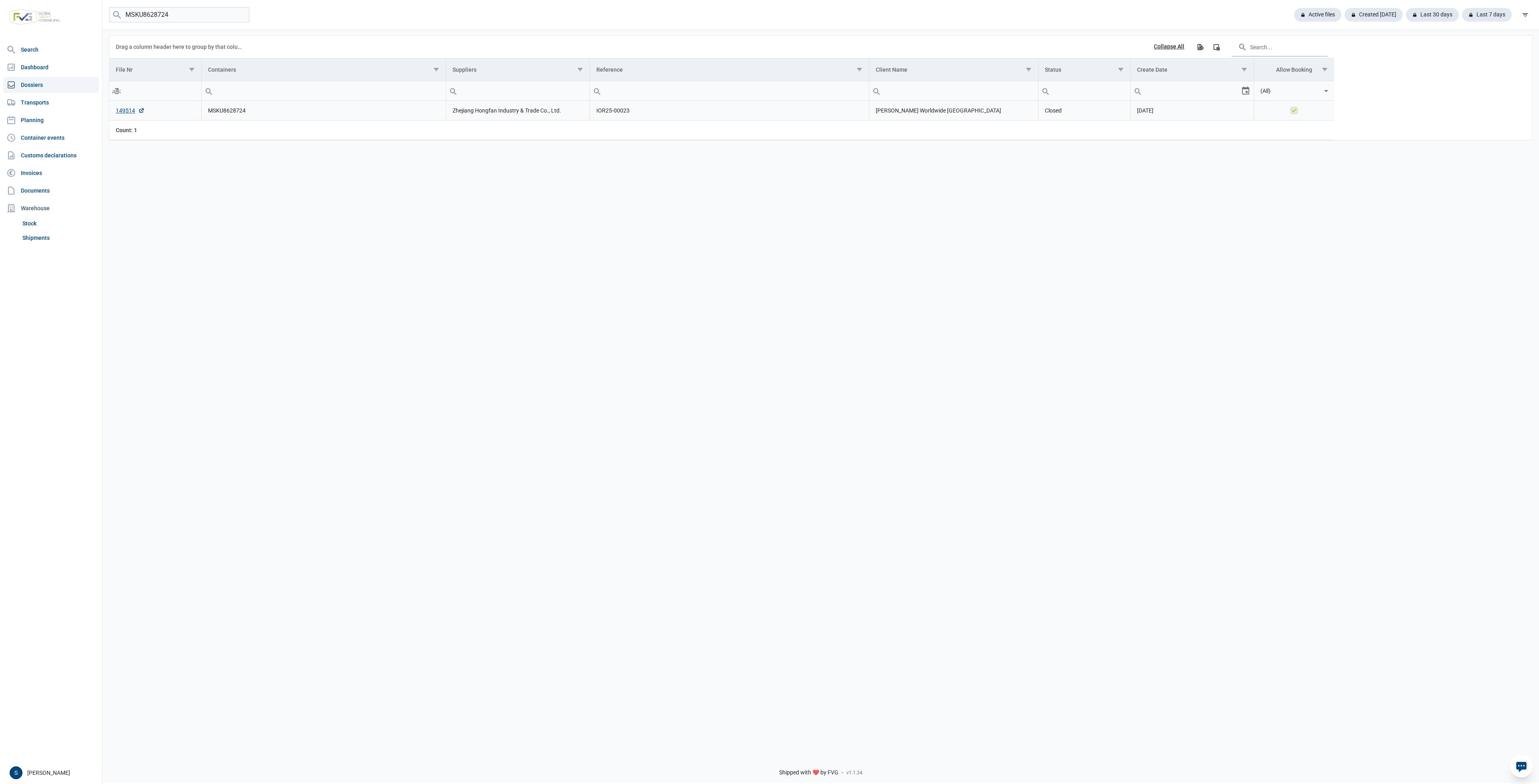
click at [125, 116] on td "149514" at bounding box center [155, 110] width 92 height 20
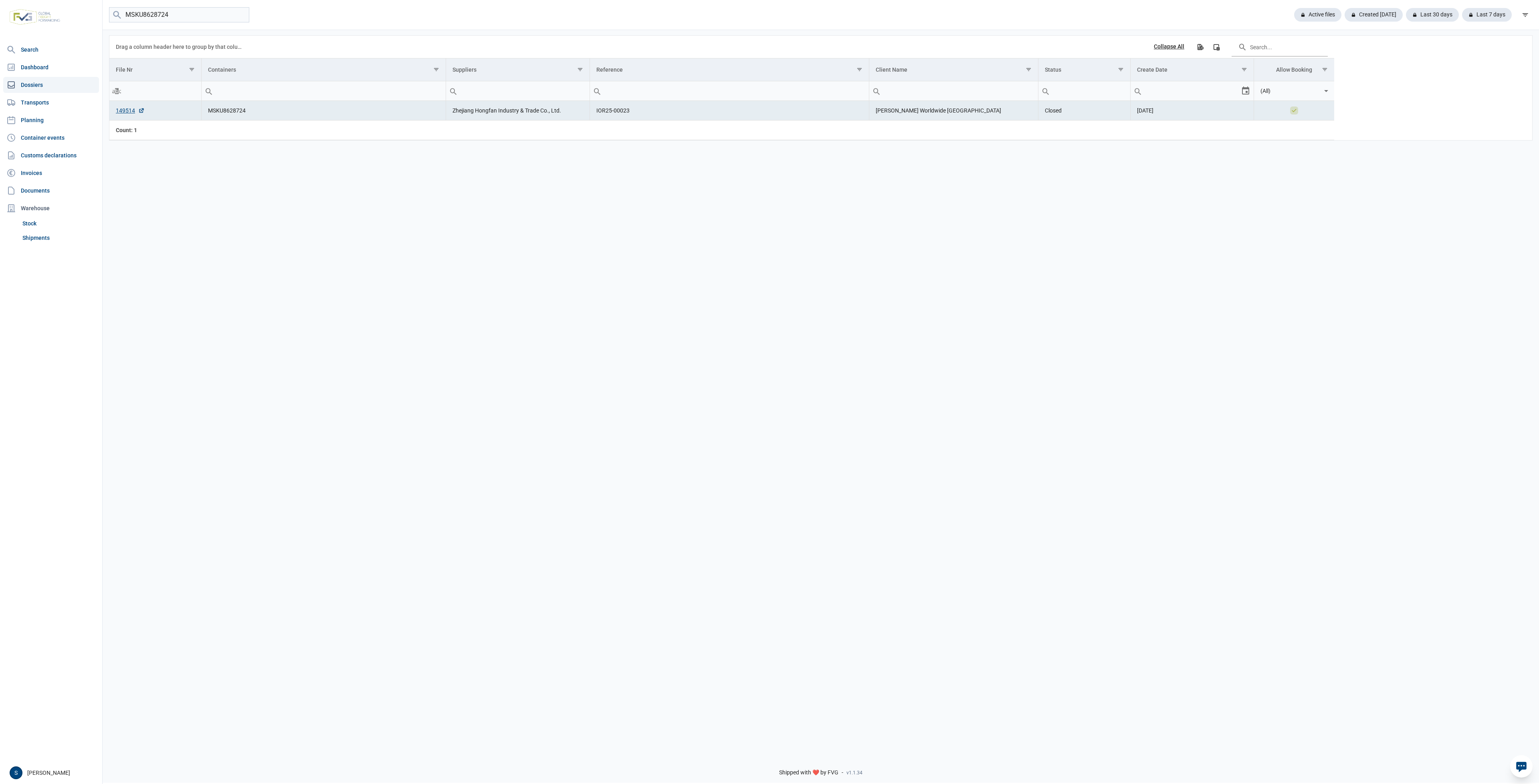
click at [119, 106] on td "149514" at bounding box center [155, 110] width 92 height 20
drag, startPoint x: 274, startPoint y: 106, endPoint x: 215, endPoint y: 107, distance: 59.0
click at [204, 104] on td "MSKU8628724" at bounding box center [323, 110] width 244 height 20
copy td "MSKU8628724"
click at [128, 110] on link "149514" at bounding box center [130, 110] width 29 height 8
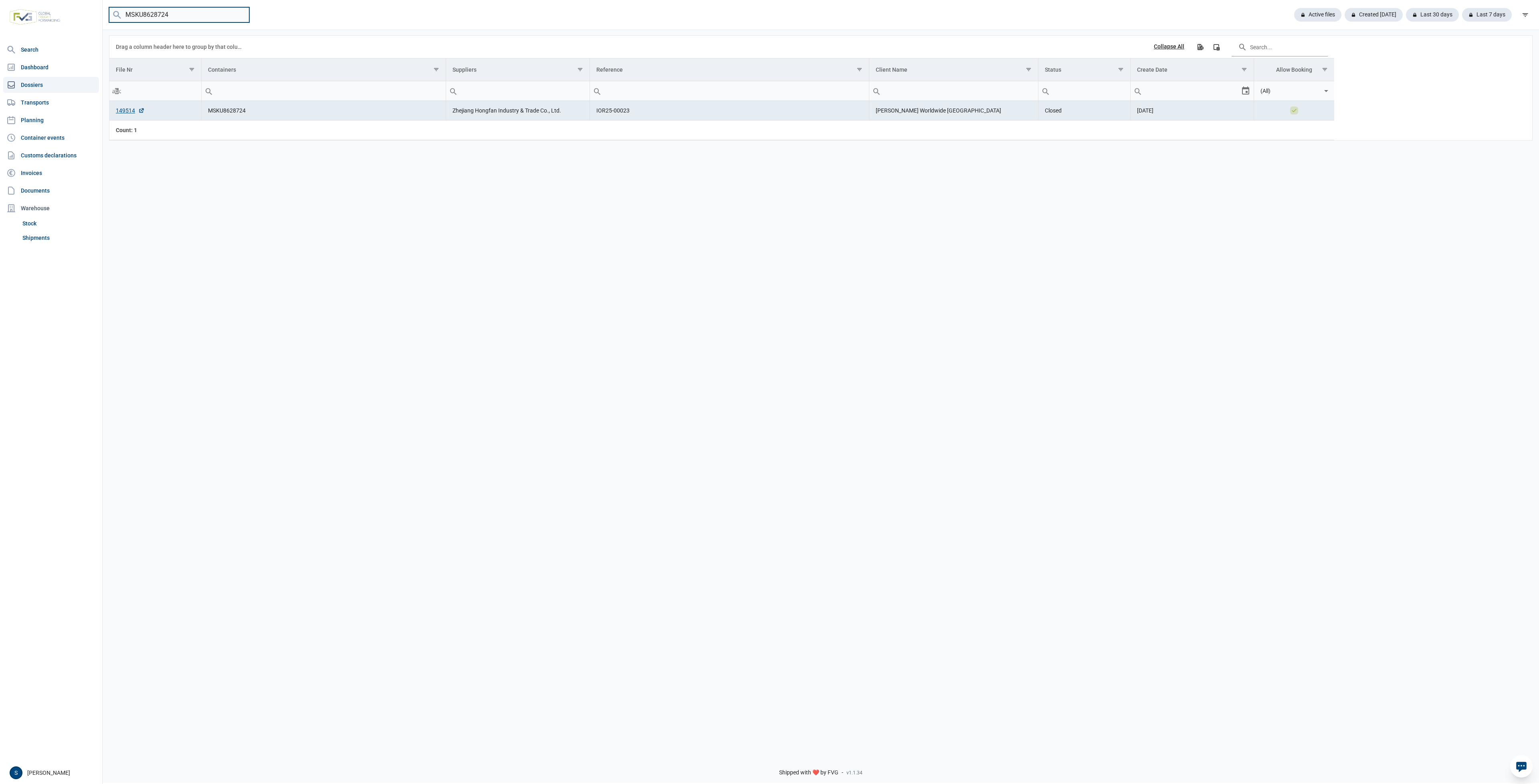
drag, startPoint x: 205, startPoint y: 14, endPoint x: -179, endPoint y: 22, distance: 384.1
click at [0, 22] on html "For evaluation purposes only. Redistribution prohibited. Please register an exi…" at bounding box center [770, 392] width 1539 height 784
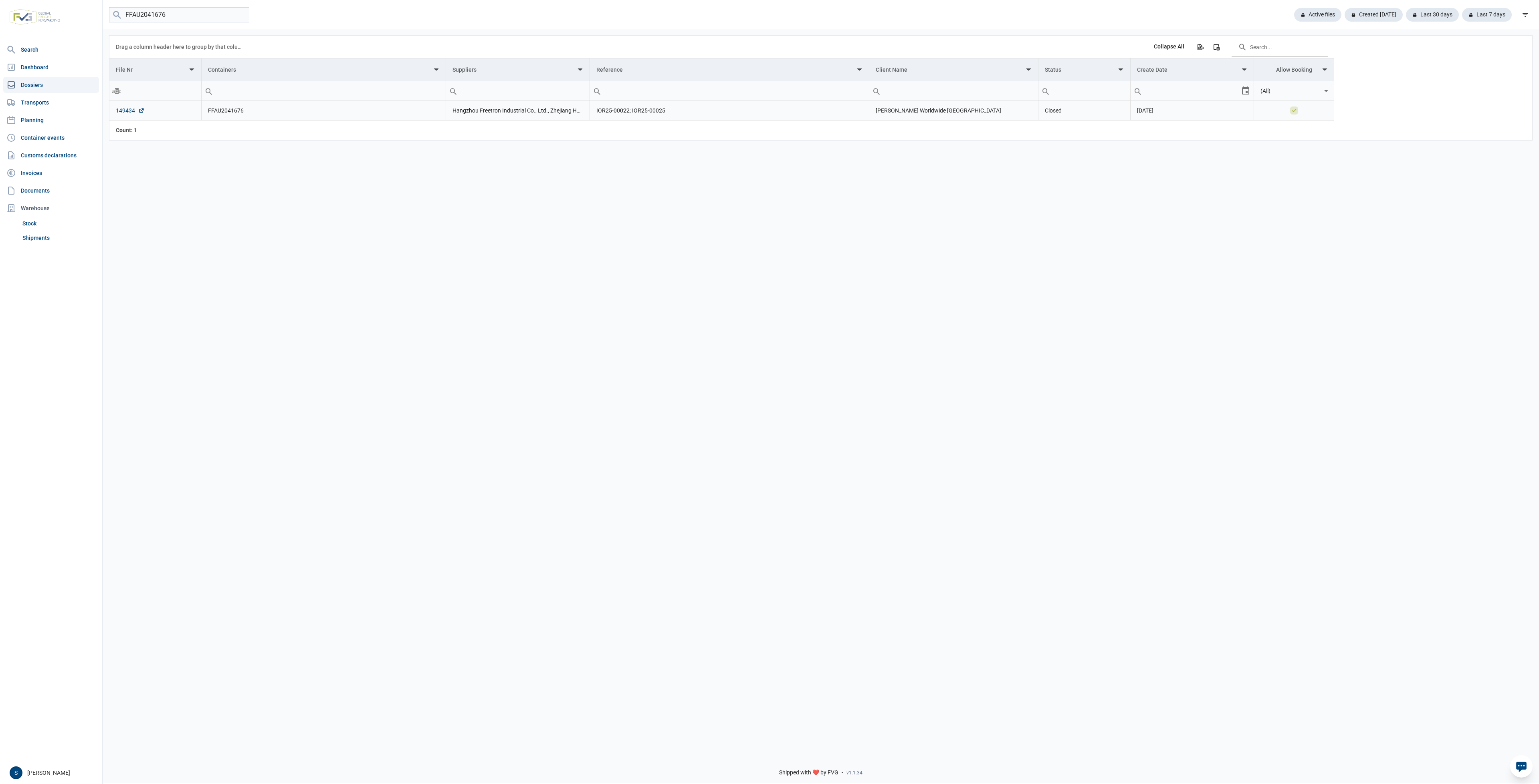
drag, startPoint x: 134, startPoint y: 106, endPoint x: 130, endPoint y: 110, distance: 5.7
click at [134, 106] on td "149434" at bounding box center [155, 110] width 92 height 20
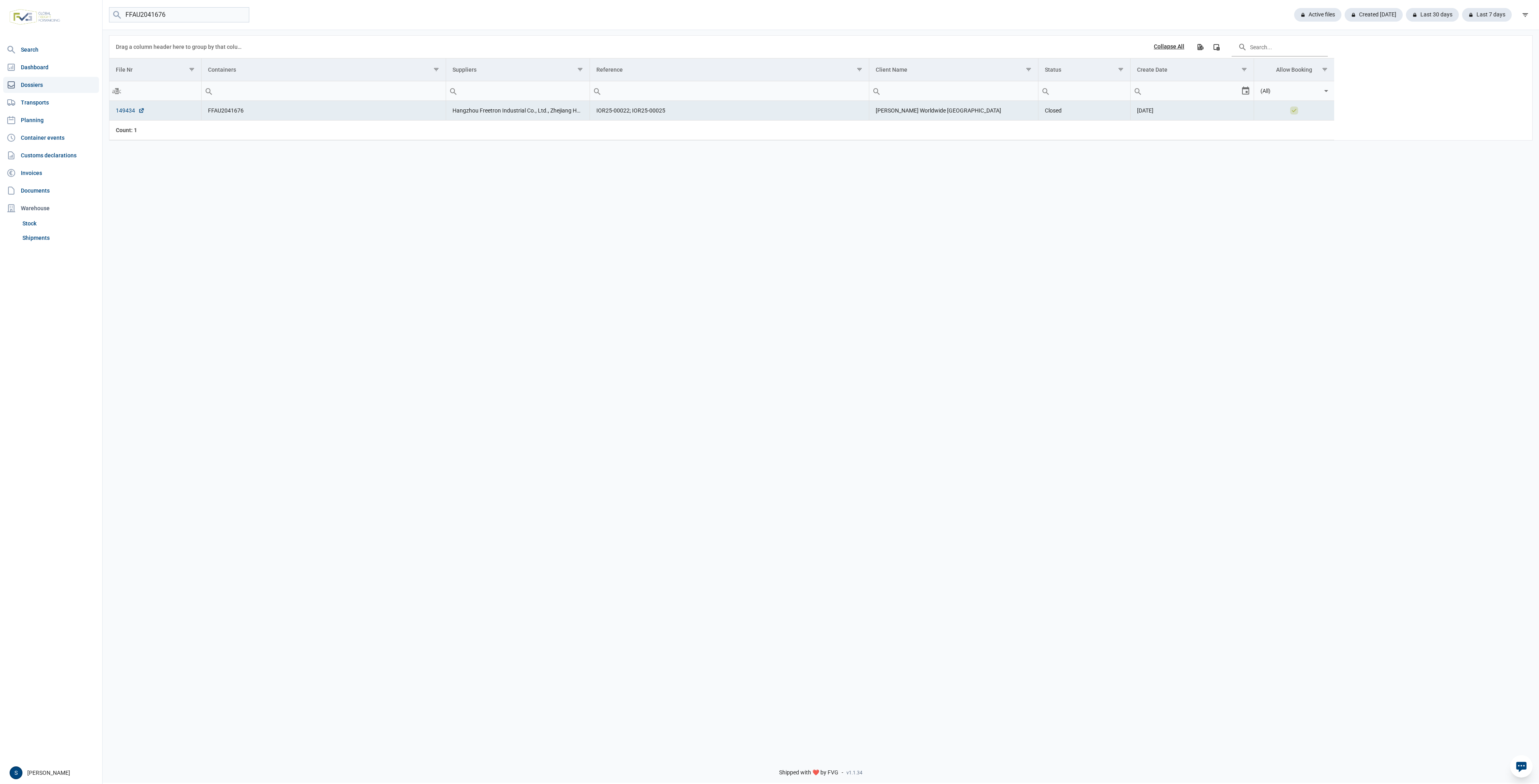
click at [129, 110] on link "149434" at bounding box center [130, 110] width 29 height 8
click at [200, 7] on div "FFAU2041676 Active files Created today Last 30 days Last 7 days" at bounding box center [821, 15] width 1436 height 30
drag, startPoint x: 189, startPoint y: 13, endPoint x: -231, endPoint y: 14, distance: 420.0
click at [0, 14] on html "For evaluation purposes only. Redistribution prohibited. Please register an exi…" at bounding box center [770, 392] width 1539 height 784
paste input "TRHU7124255"
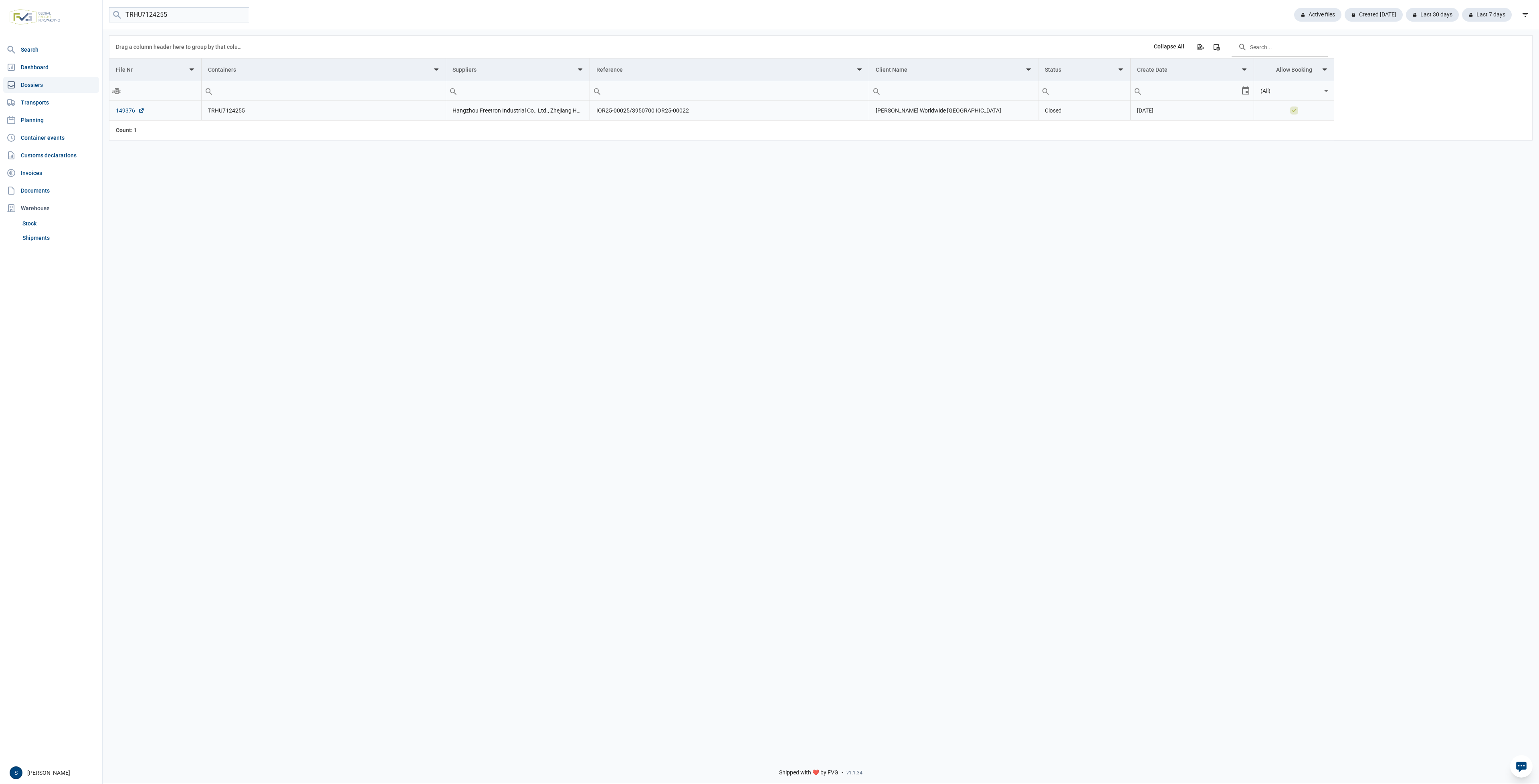
click at [122, 113] on link "149376" at bounding box center [130, 110] width 29 height 8
drag, startPoint x: 180, startPoint y: 17, endPoint x: -105, endPoint y: 1, distance: 285.4
click at [0, 1] on html "For evaluation purposes only. Redistribution prohibited. Please register an exi…" at bounding box center [770, 392] width 1539 height 784
click at [177, 11] on input "TLLU79323374" at bounding box center [179, 15] width 140 height 16
drag, startPoint x: 177, startPoint y: 11, endPoint x: -18, endPoint y: 5, distance: 195.1
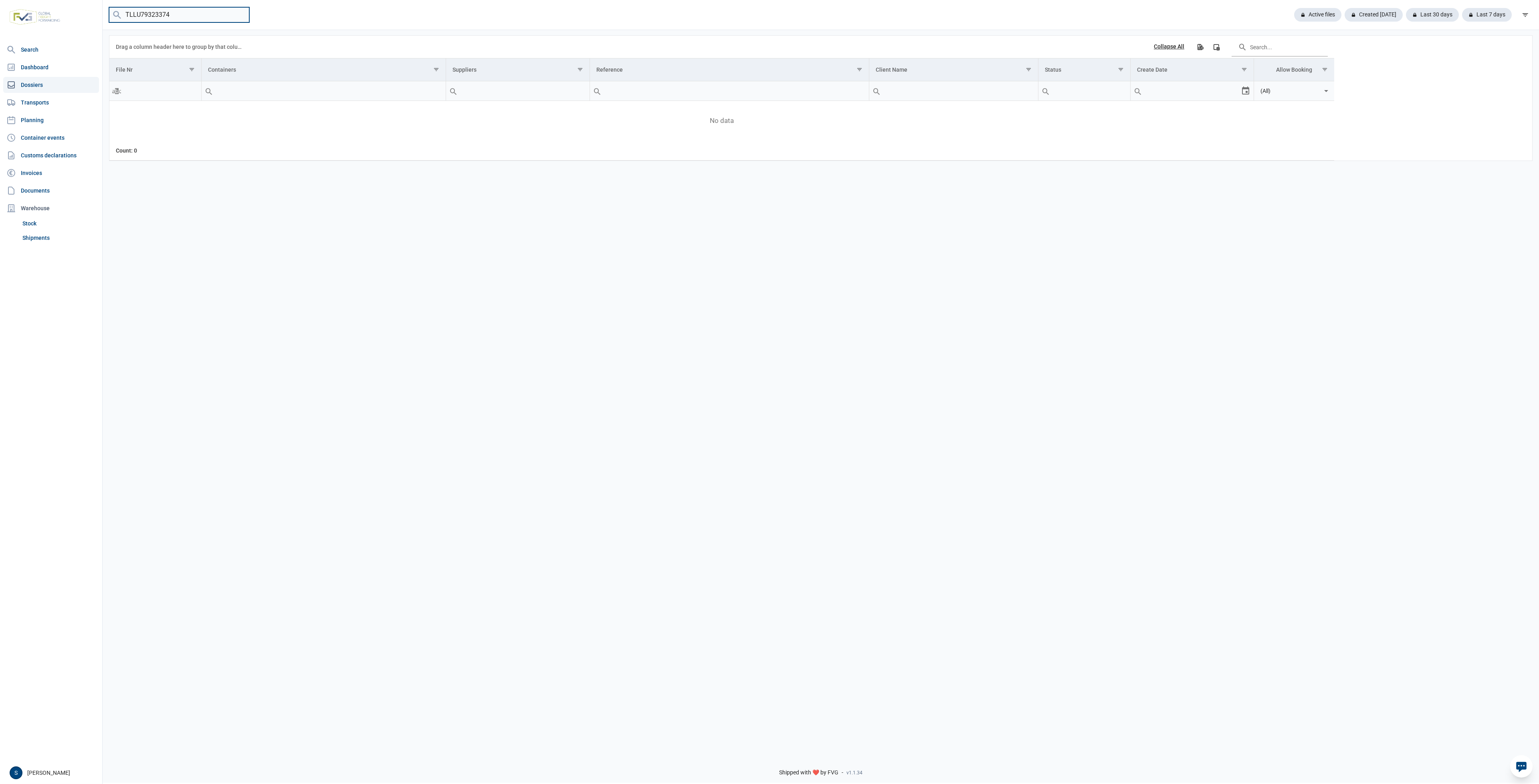
click at [0, 5] on html "For evaluation purposes only. Redistribution prohibited. Please register an exi…" at bounding box center [770, 392] width 1539 height 784
click at [127, 110] on span "Contains" at bounding box center [137, 113] width 23 height 7
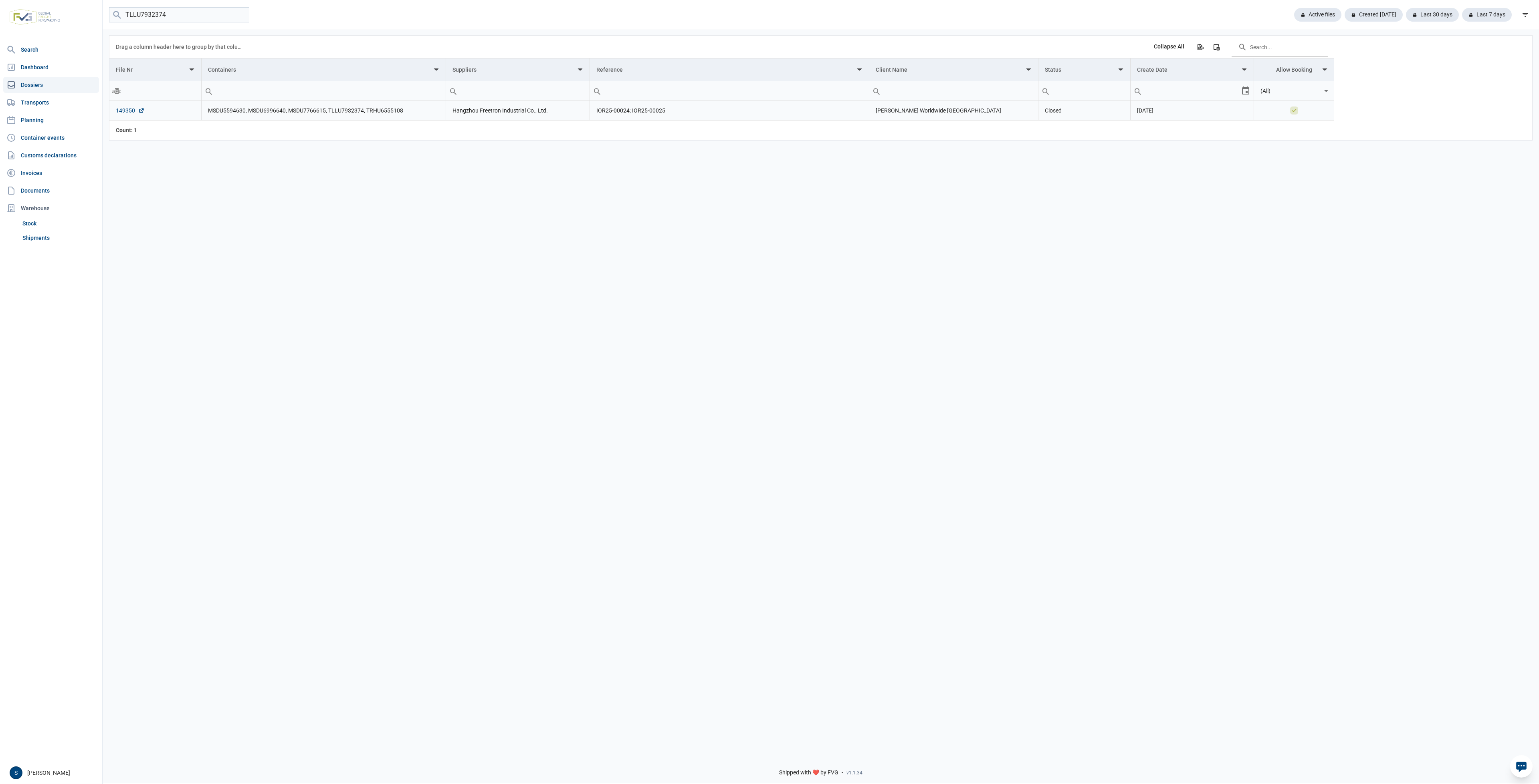
click at [119, 112] on td "149350" at bounding box center [155, 110] width 92 height 20
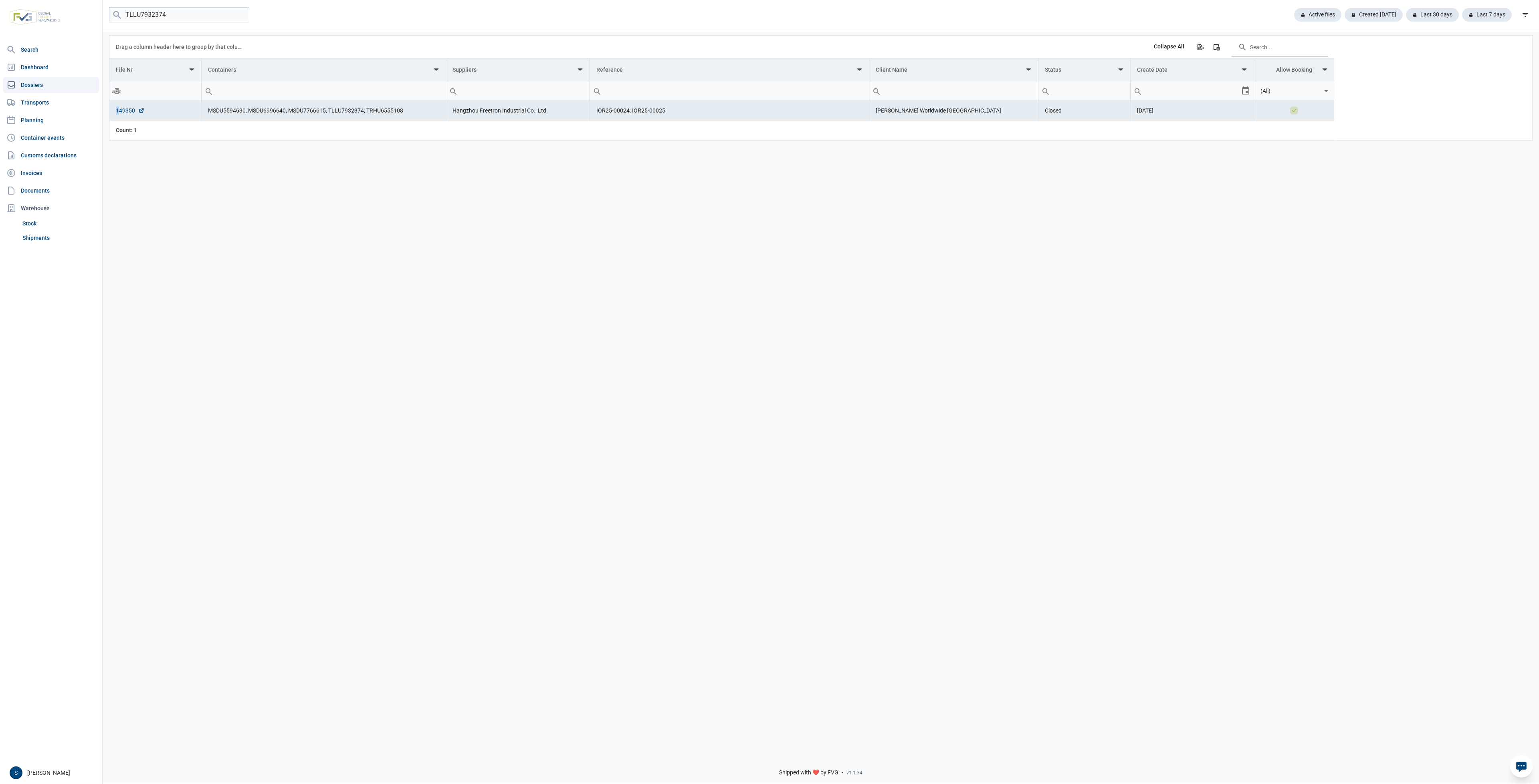
click at [124, 112] on link "149350" at bounding box center [130, 110] width 29 height 8
drag, startPoint x: 180, startPoint y: 11, endPoint x: -102, endPoint y: 8, distance: 282.0
click at [0, 8] on html "For evaluation purposes only. Redistribution prohibited. Please register an exi…" at bounding box center [770, 392] width 1539 height 784
paste input "MSMU5061411"
type input "MSMU5061411"
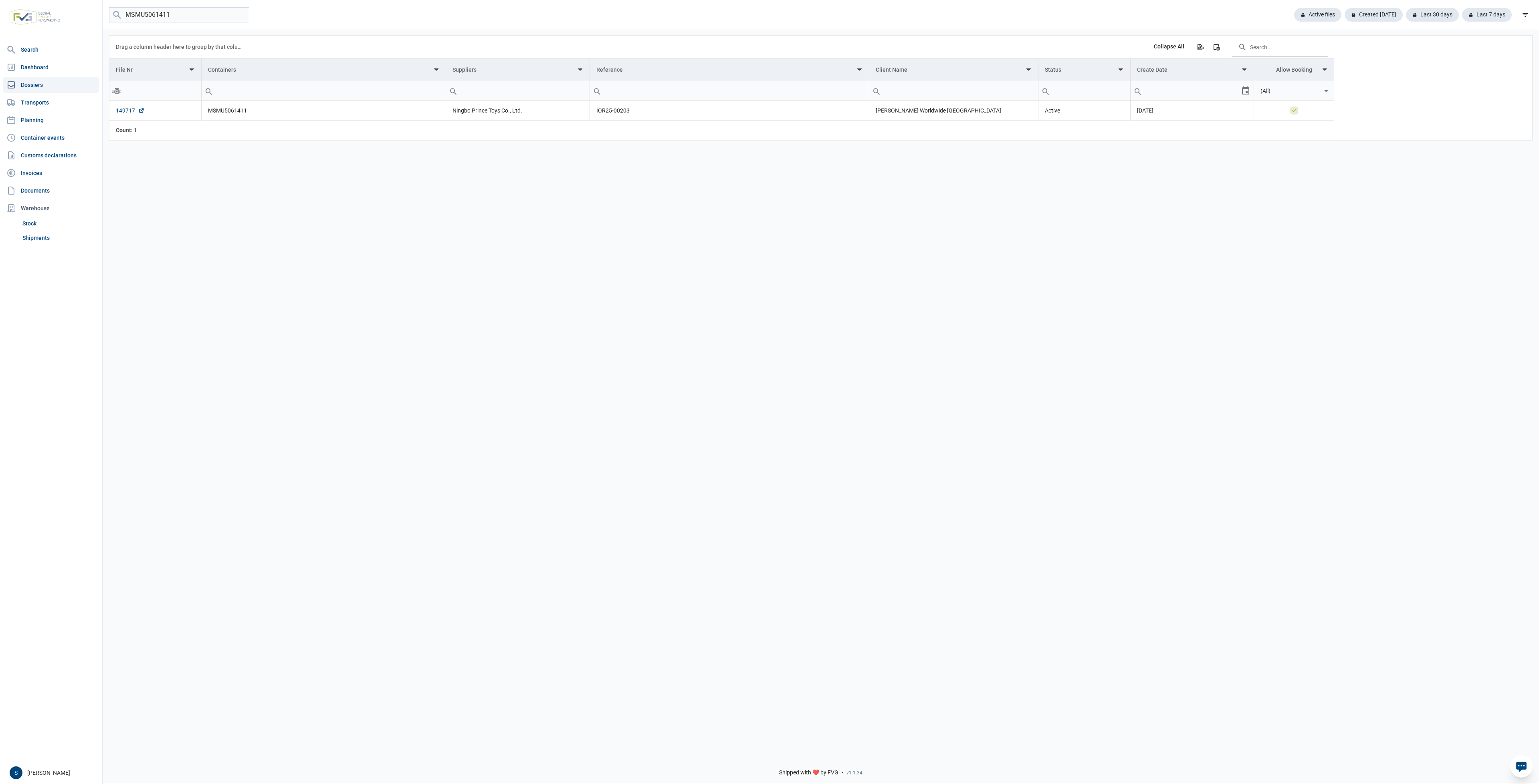
click at [511, 374] on div "Data grid with 1 rows and 8 columns Drag a column header here to group by that …" at bounding box center [821, 389] width 1436 height 720
drag, startPoint x: 249, startPoint y: 119, endPoint x: 257, endPoint y: 115, distance: 8.9
click at [249, 118] on td "MSMU5061411" at bounding box center [323, 110] width 244 height 20
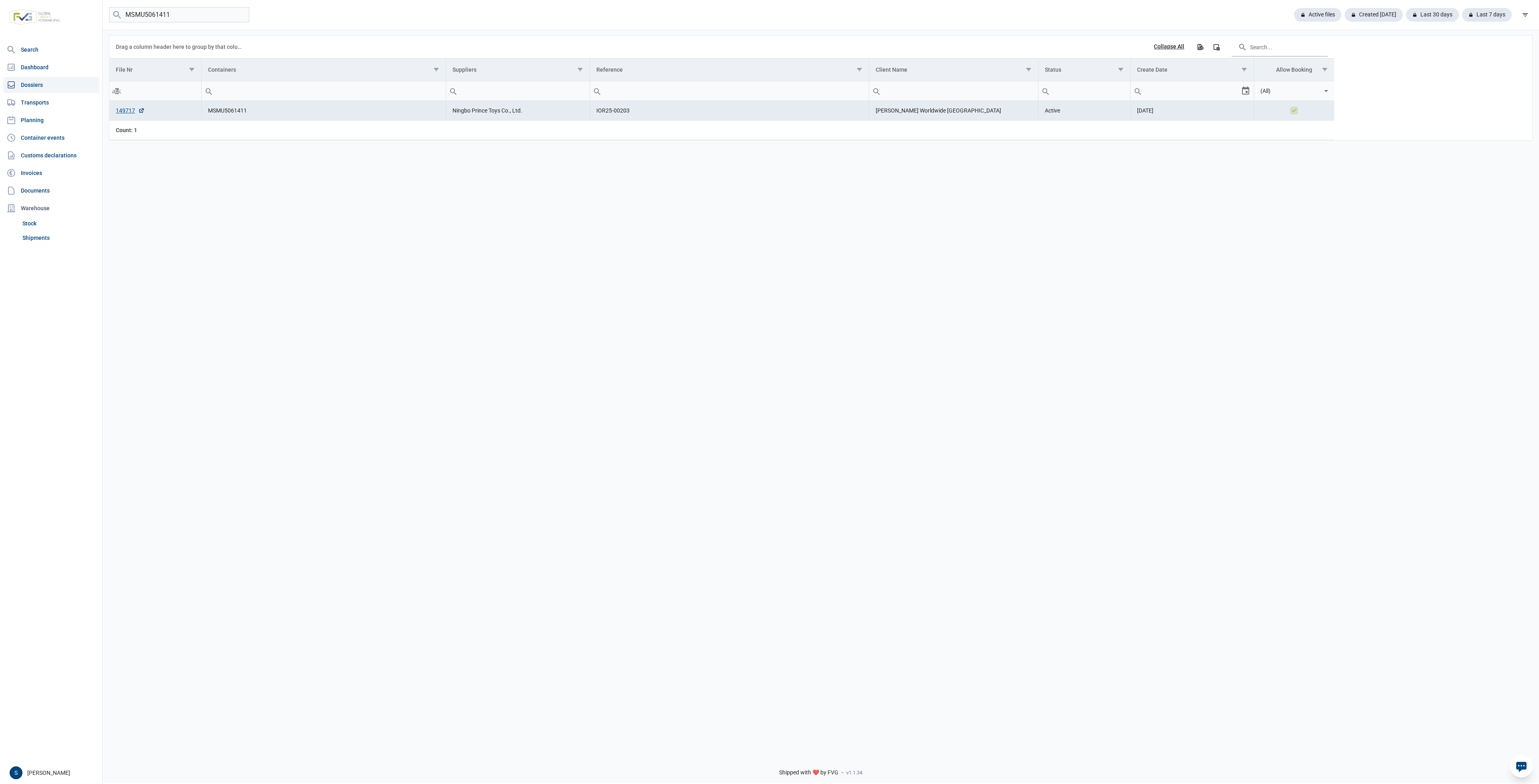
drag, startPoint x: 259, startPoint y: 114, endPoint x: 250, endPoint y: 113, distance: 9.1
click at [255, 113] on td "MSMU5061411" at bounding box center [323, 110] width 244 height 20
drag, startPoint x: 250, startPoint y: 113, endPoint x: 244, endPoint y: 107, distance: 8.5
click at [248, 111] on td "MSMU5061411" at bounding box center [323, 110] width 244 height 20
drag, startPoint x: 244, startPoint y: 107, endPoint x: 249, endPoint y: 107, distance: 5.0
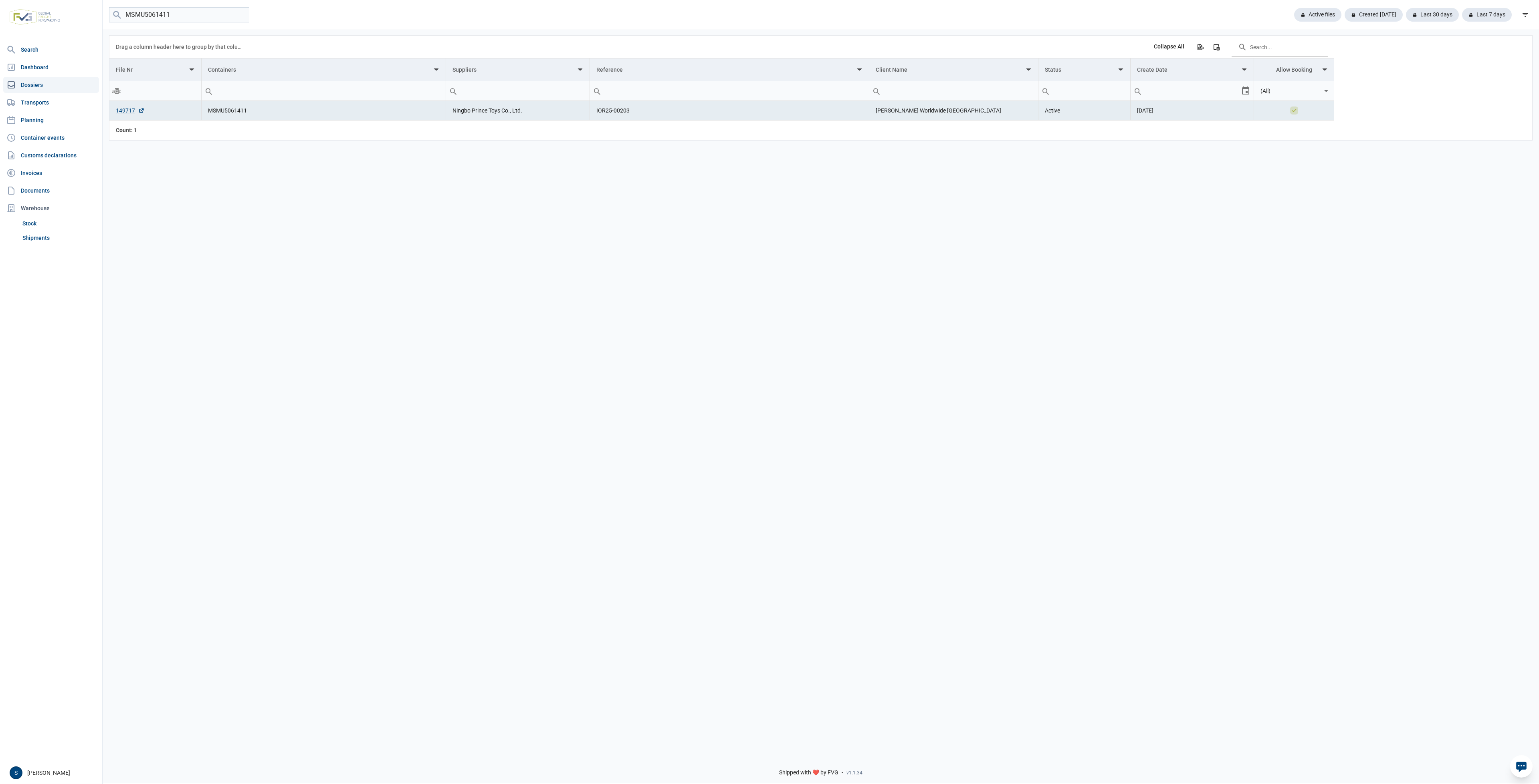
click at [248, 107] on td "MSMU5061411" at bounding box center [323, 110] width 244 height 20
click at [257, 114] on td "MSMU5061411" at bounding box center [323, 110] width 244 height 20
click at [262, 114] on td "MSMU5061411" at bounding box center [323, 110] width 244 height 20
drag, startPoint x: 255, startPoint y: 114, endPoint x: 306, endPoint y: 104, distance: 52.0
click at [306, 104] on td "MSMU5061411" at bounding box center [323, 110] width 244 height 20
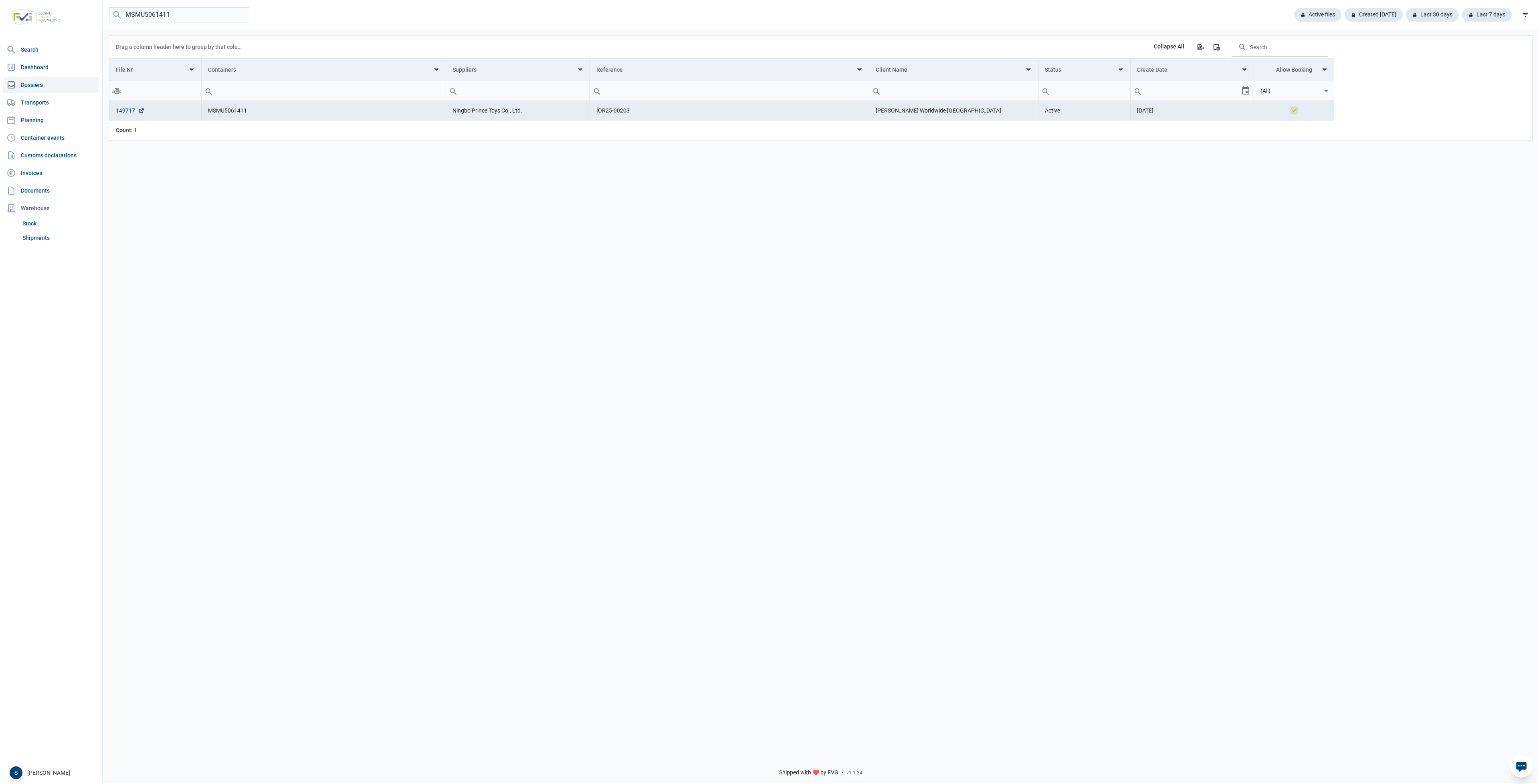
click at [257, 110] on td "MSMU5061411" at bounding box center [323, 110] width 244 height 20
drag, startPoint x: 257, startPoint y: 110, endPoint x: 219, endPoint y: 126, distance: 41.2
click at [219, 126] on div "Data grid with 1 rows and 8 columns Drag a column header here to group by that …" at bounding box center [722, 88] width 1225 height 104
click at [278, 109] on td "MSMU5061411" at bounding box center [323, 110] width 244 height 20
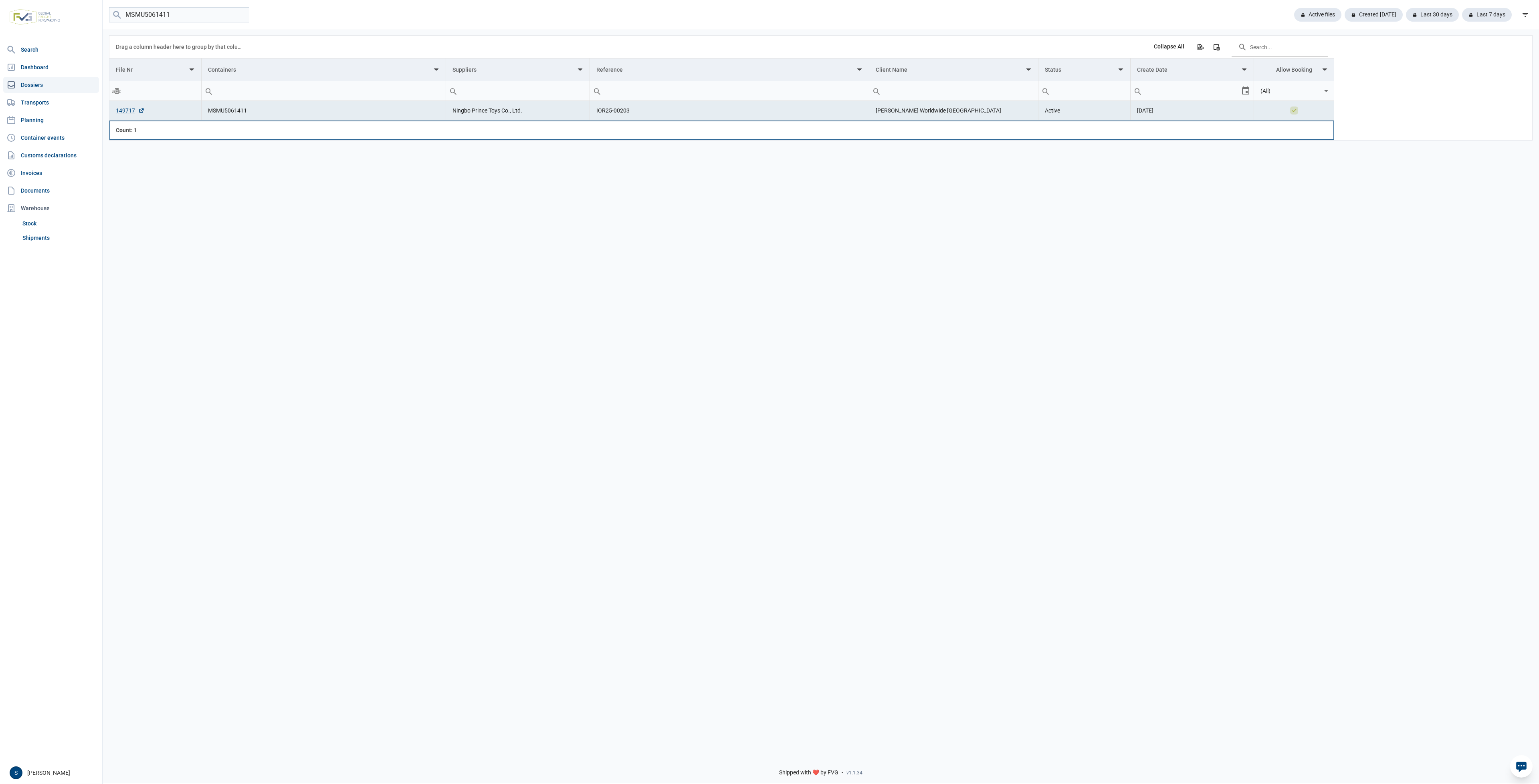
click at [240, 135] on td "Data grid with 1 rows and 8 columns" at bounding box center [323, 130] width 244 height 19
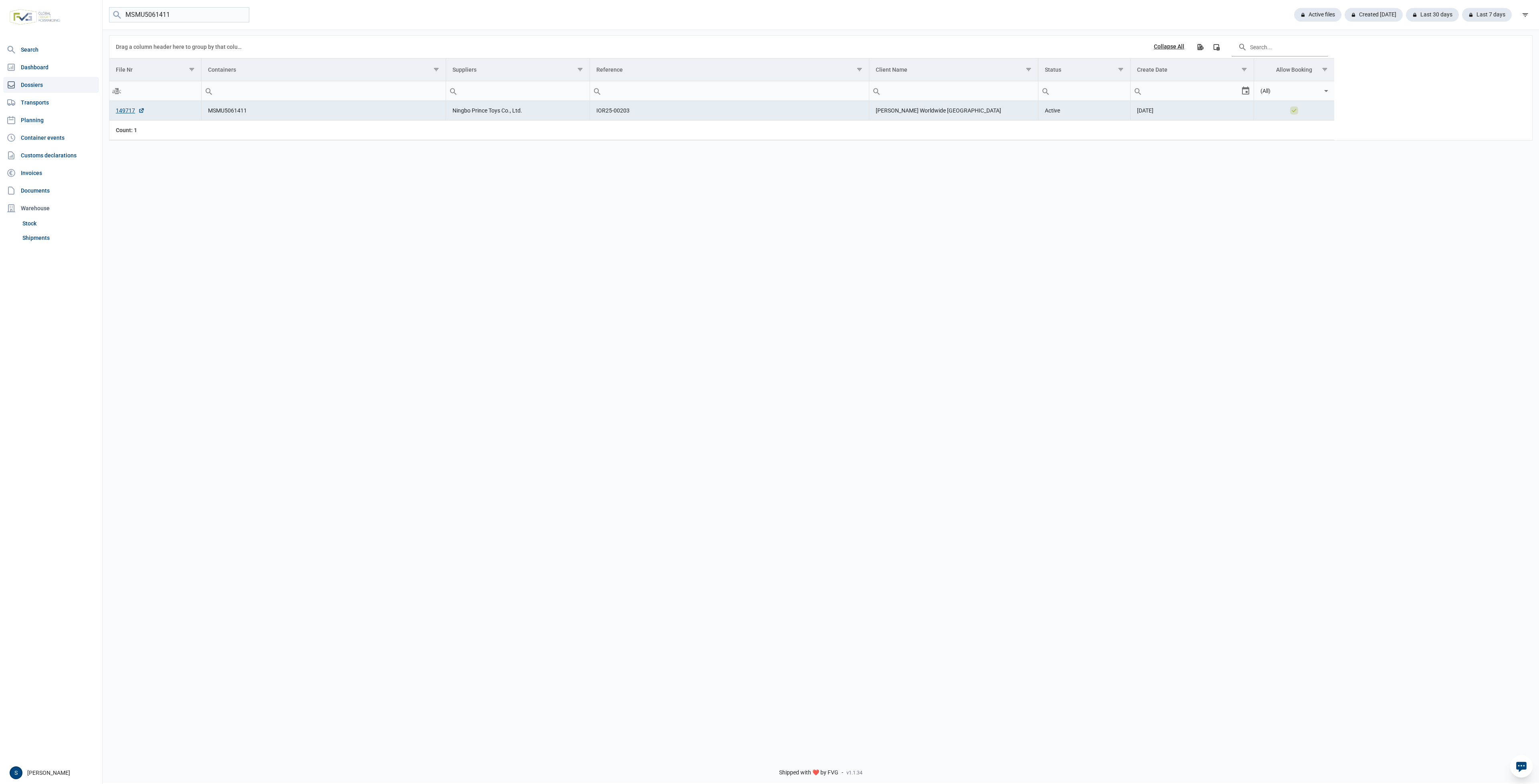
click at [284, 109] on td "MSMU5061411" at bounding box center [323, 110] width 244 height 20
click at [302, 102] on td "MSMU5061411" at bounding box center [323, 110] width 244 height 20
click at [289, 116] on td "MSMU5061411" at bounding box center [323, 110] width 244 height 20
click at [292, 97] on input "Filter cell" at bounding box center [323, 91] width 244 height 19
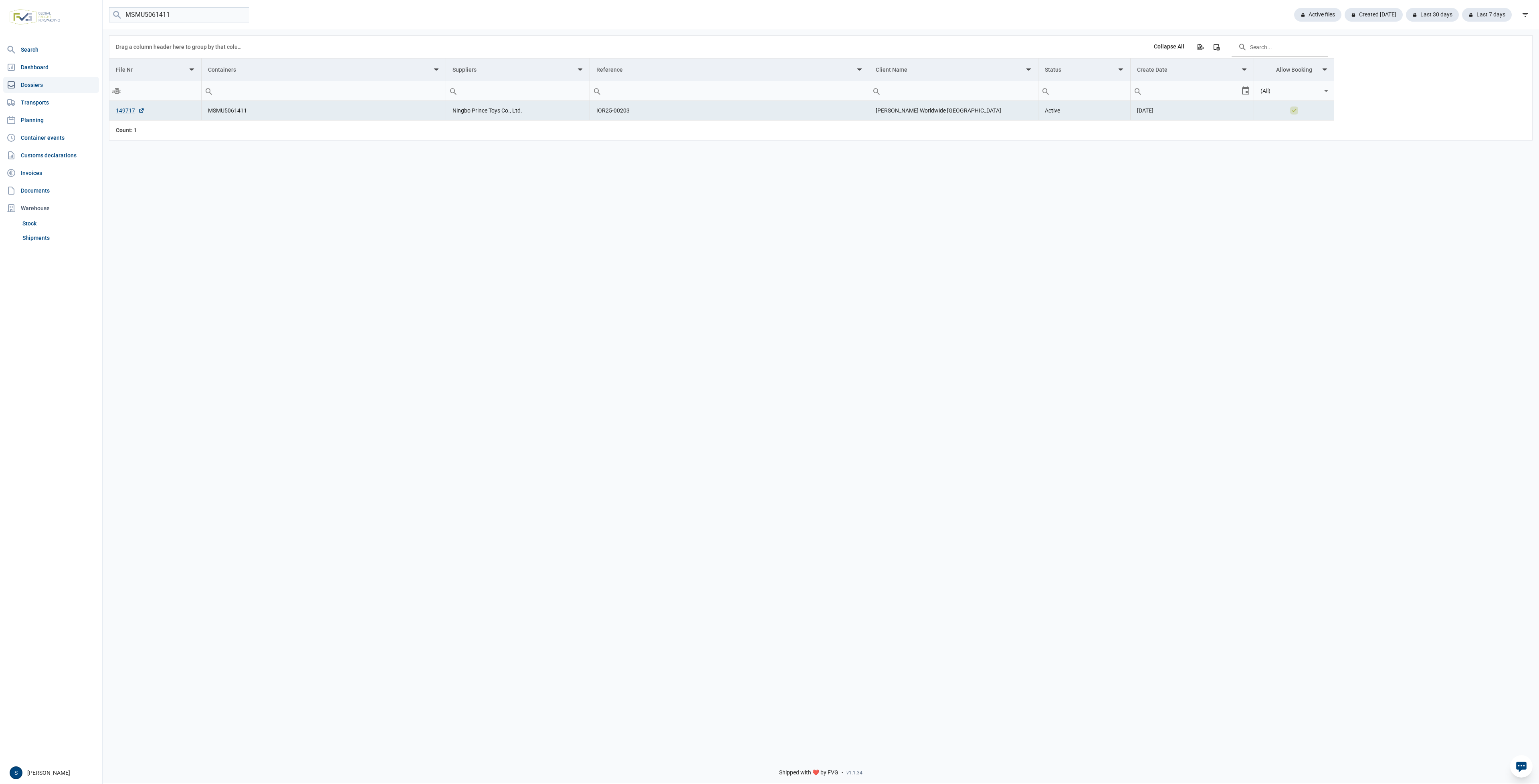
click at [276, 114] on td "MSMU5061411" at bounding box center [323, 110] width 244 height 20
drag, startPoint x: 217, startPoint y: 106, endPoint x: 289, endPoint y: 104, distance: 72.0
click at [289, 104] on td "MSMU5061411" at bounding box center [323, 110] width 244 height 20
click at [256, 118] on td "MSMU5061411" at bounding box center [323, 110] width 244 height 20
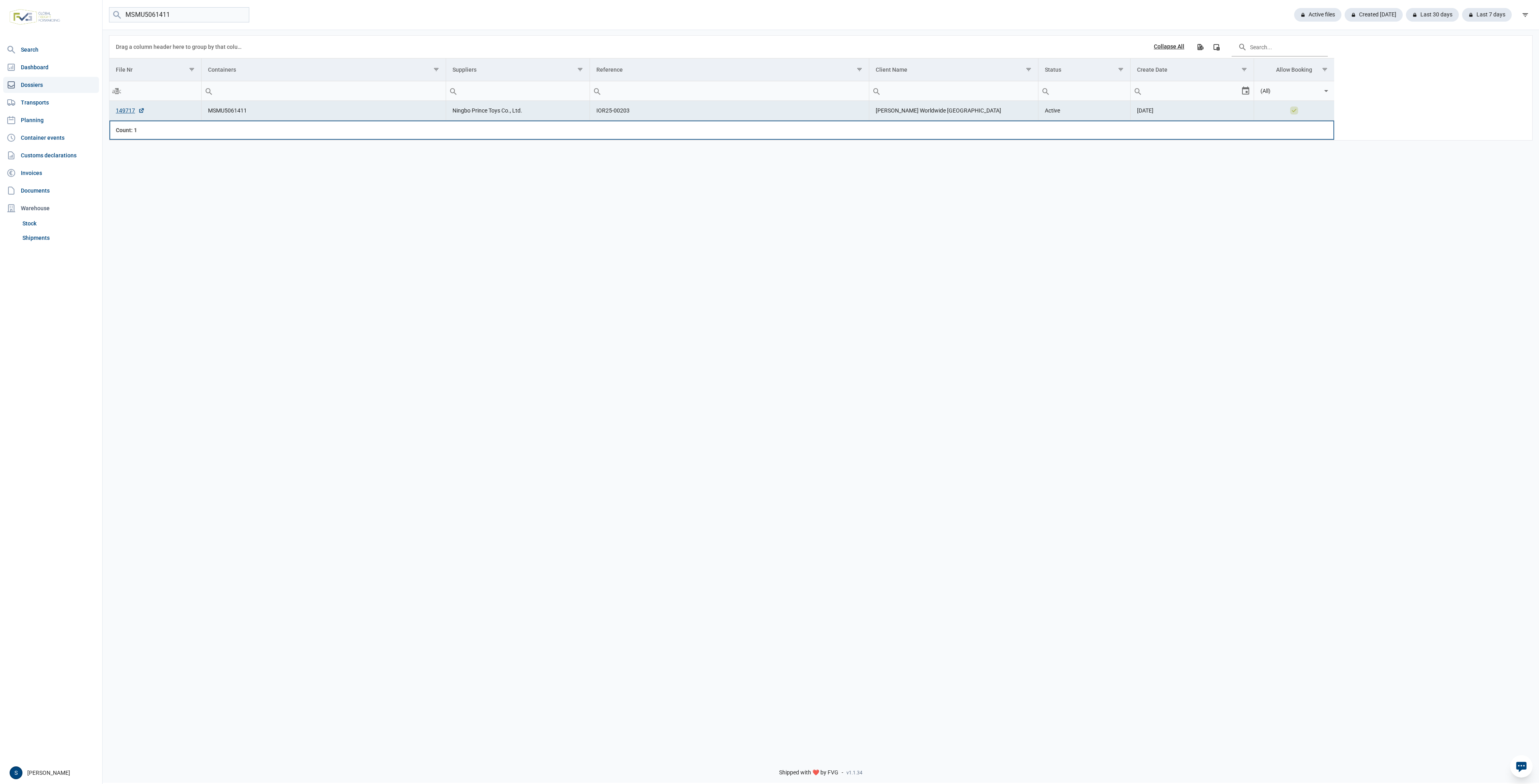
click at [292, 130] on td "Data grid with 1 rows and 8 columns" at bounding box center [323, 130] width 244 height 19
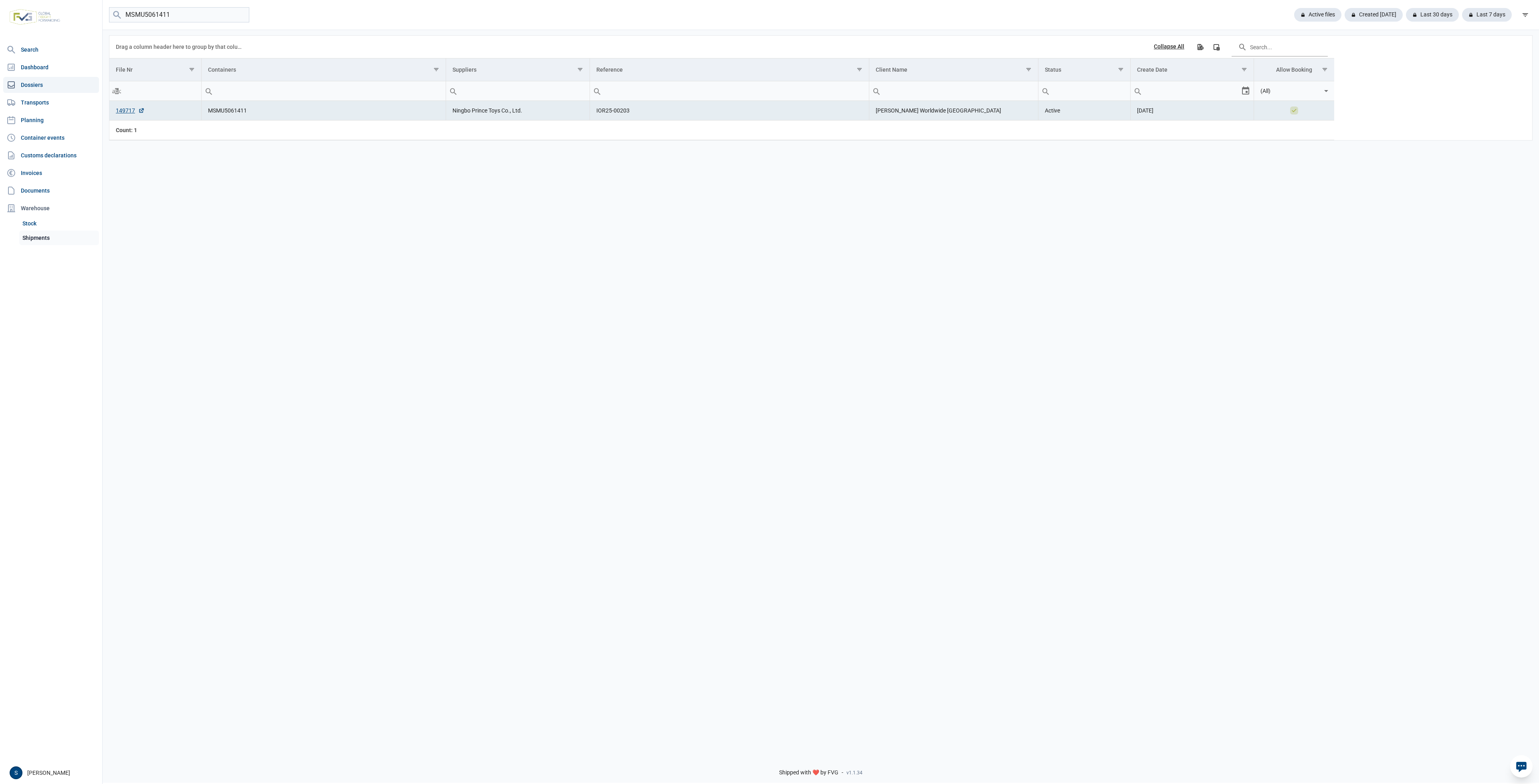
click at [50, 239] on link "Shipments" at bounding box center [59, 238] width 79 height 14
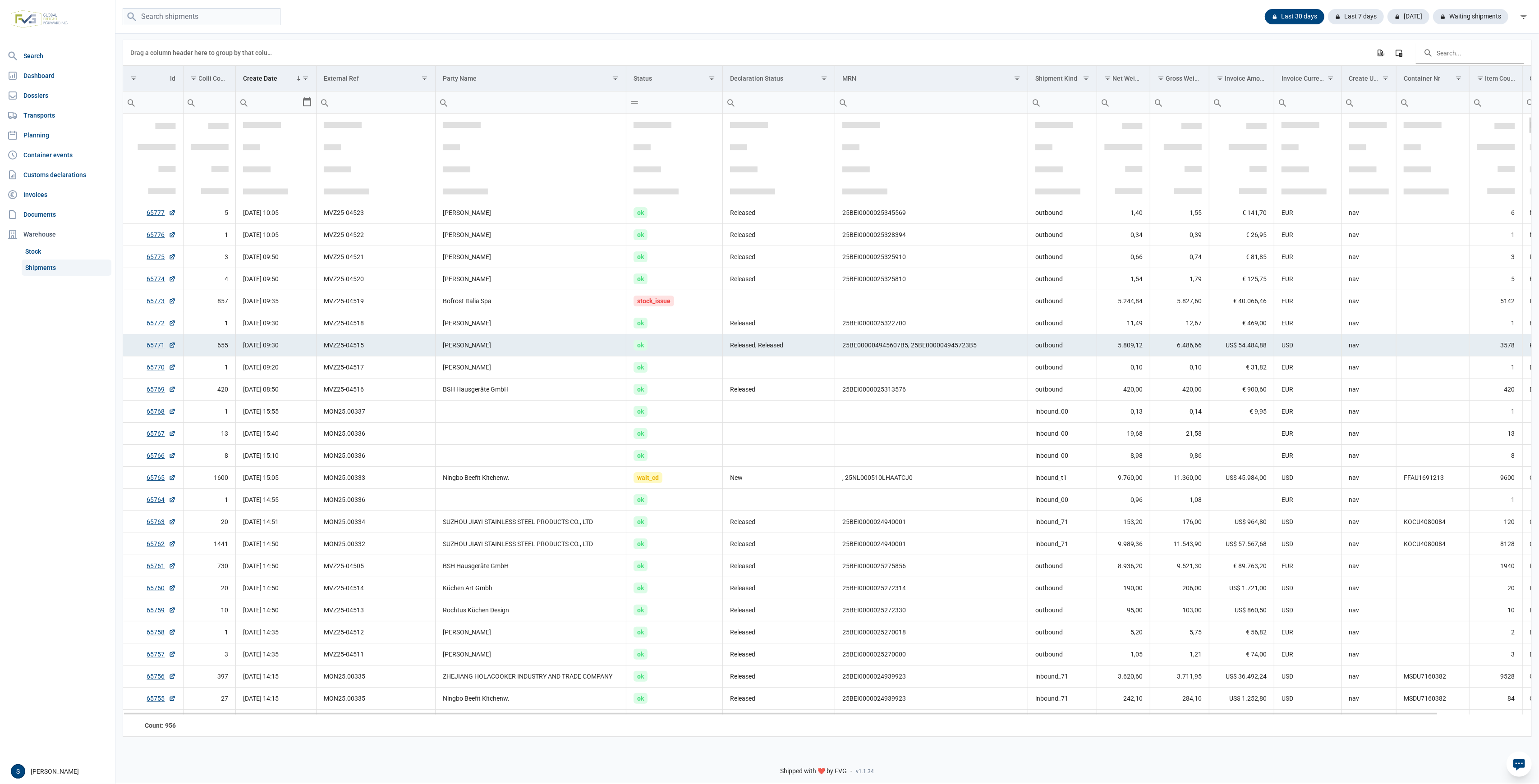
scroll to position [106, 0]
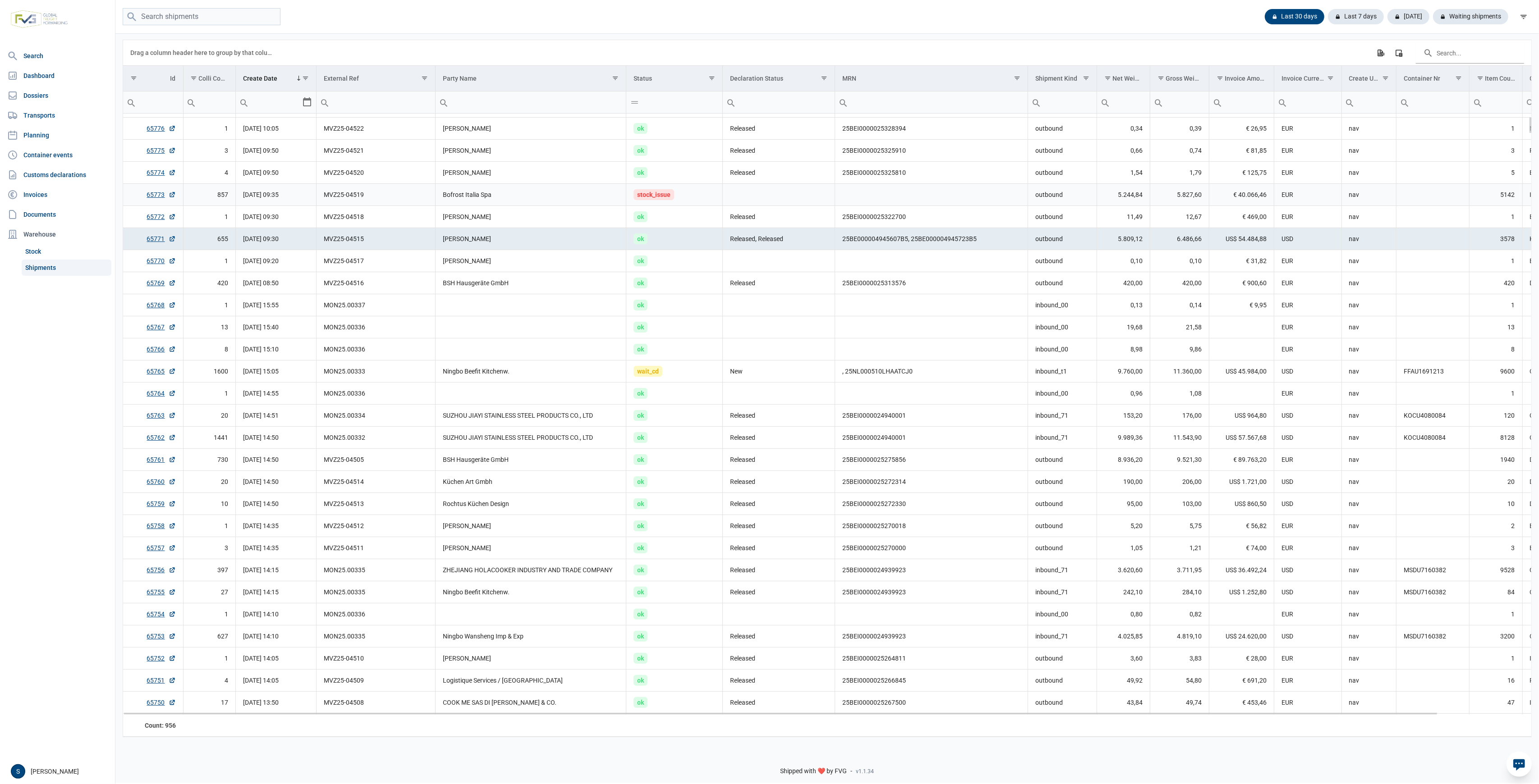
click at [511, 202] on td "Bofrost Italia Spa" at bounding box center [531, 194] width 191 height 22
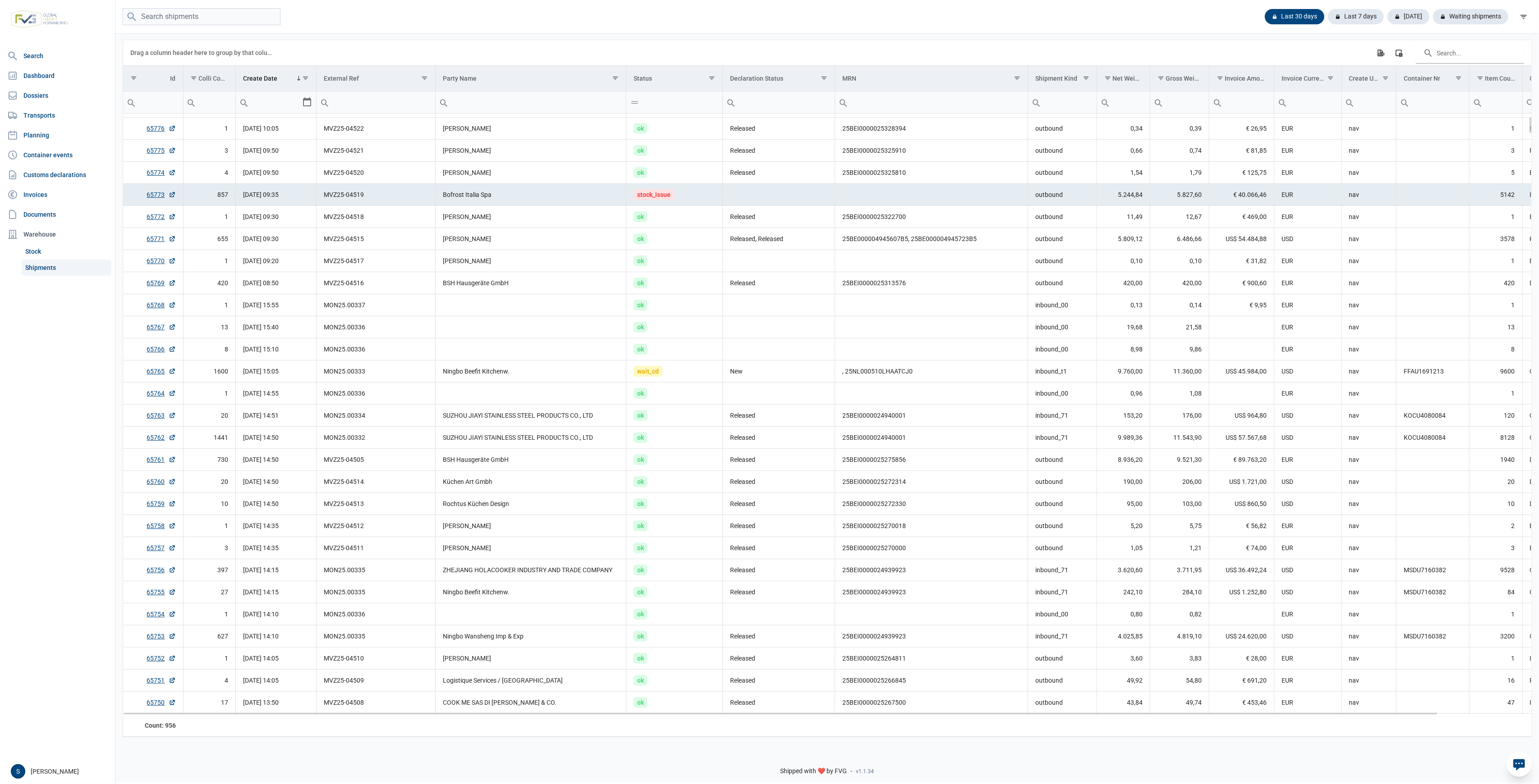
click at [675, 189] on td "stock_issue" at bounding box center [675, 194] width 97 height 22
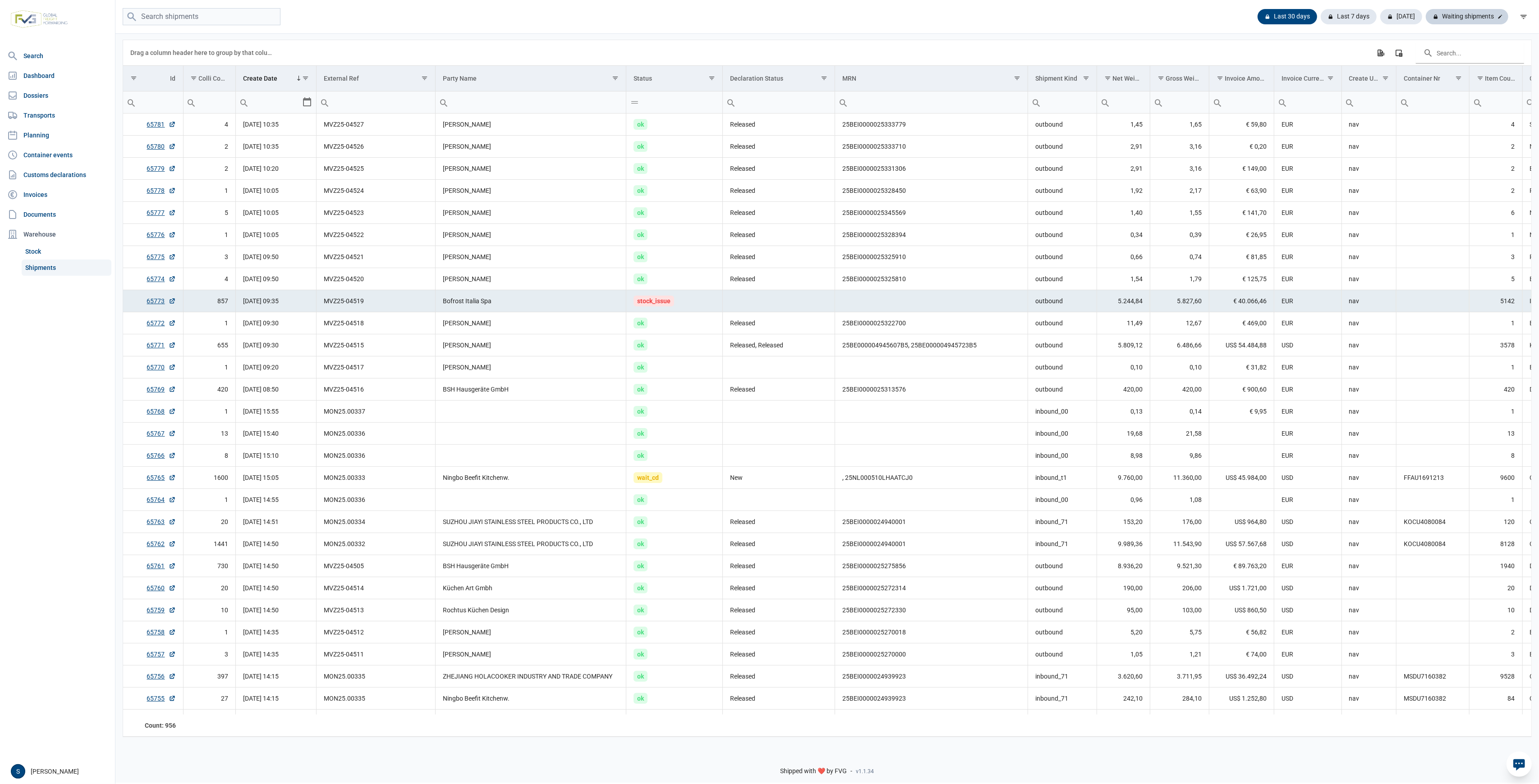
click at [1477, 24] on div "Waiting shipments" at bounding box center [1466, 16] width 83 height 15
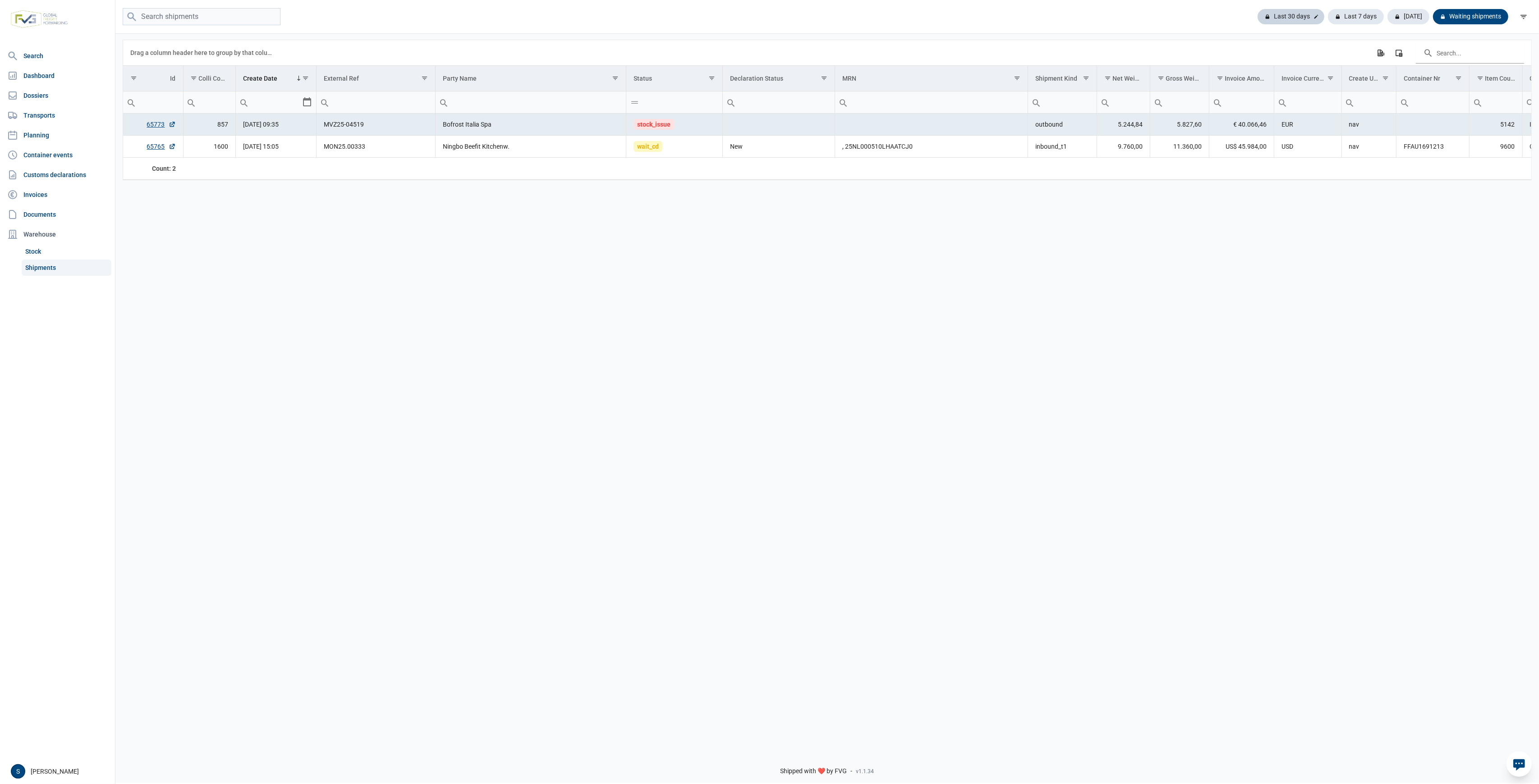
click at [1280, 17] on div "Last 30 days" at bounding box center [1290, 16] width 67 height 15
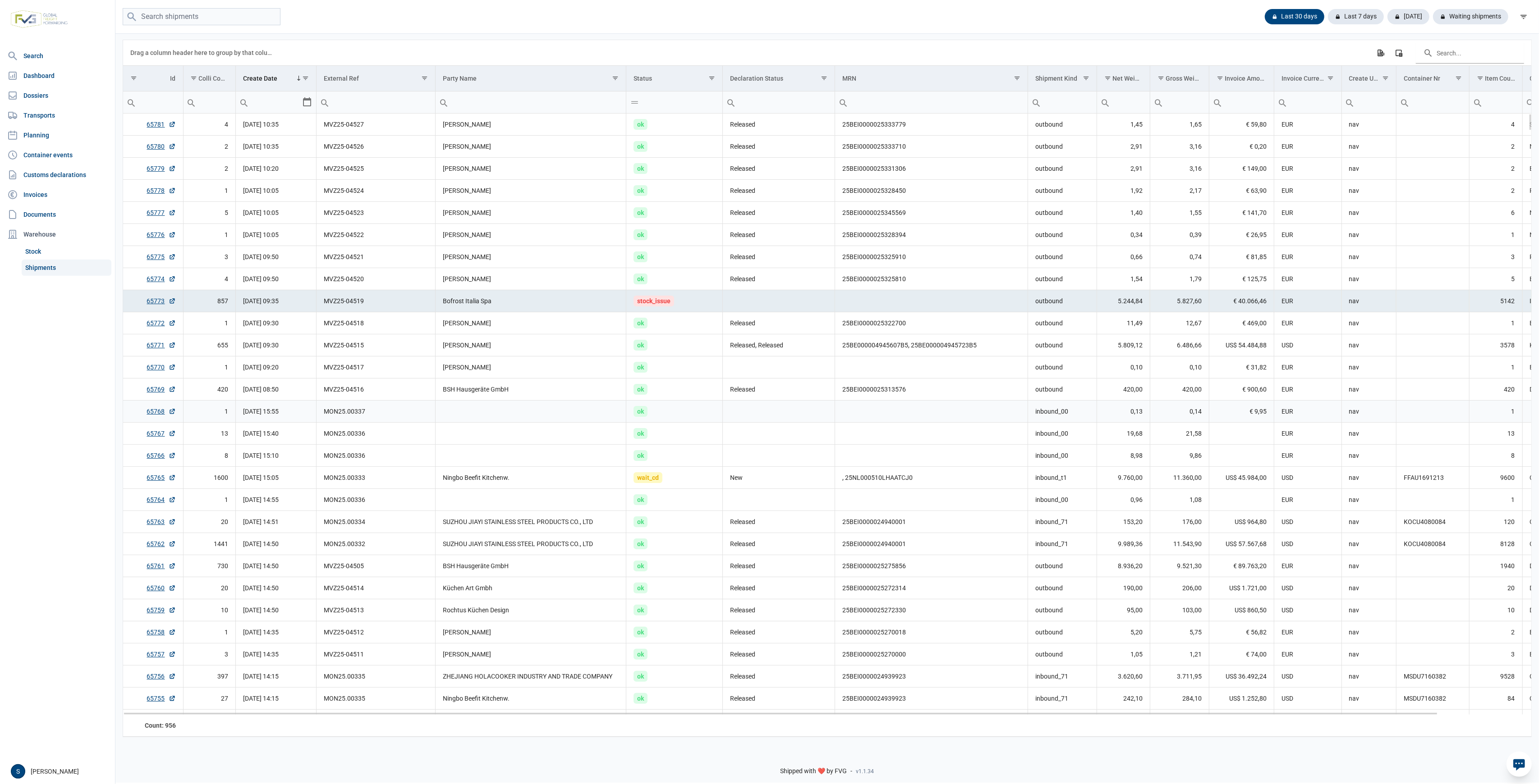
click at [433, 412] on td "MON25.00337" at bounding box center [376, 411] width 119 height 22
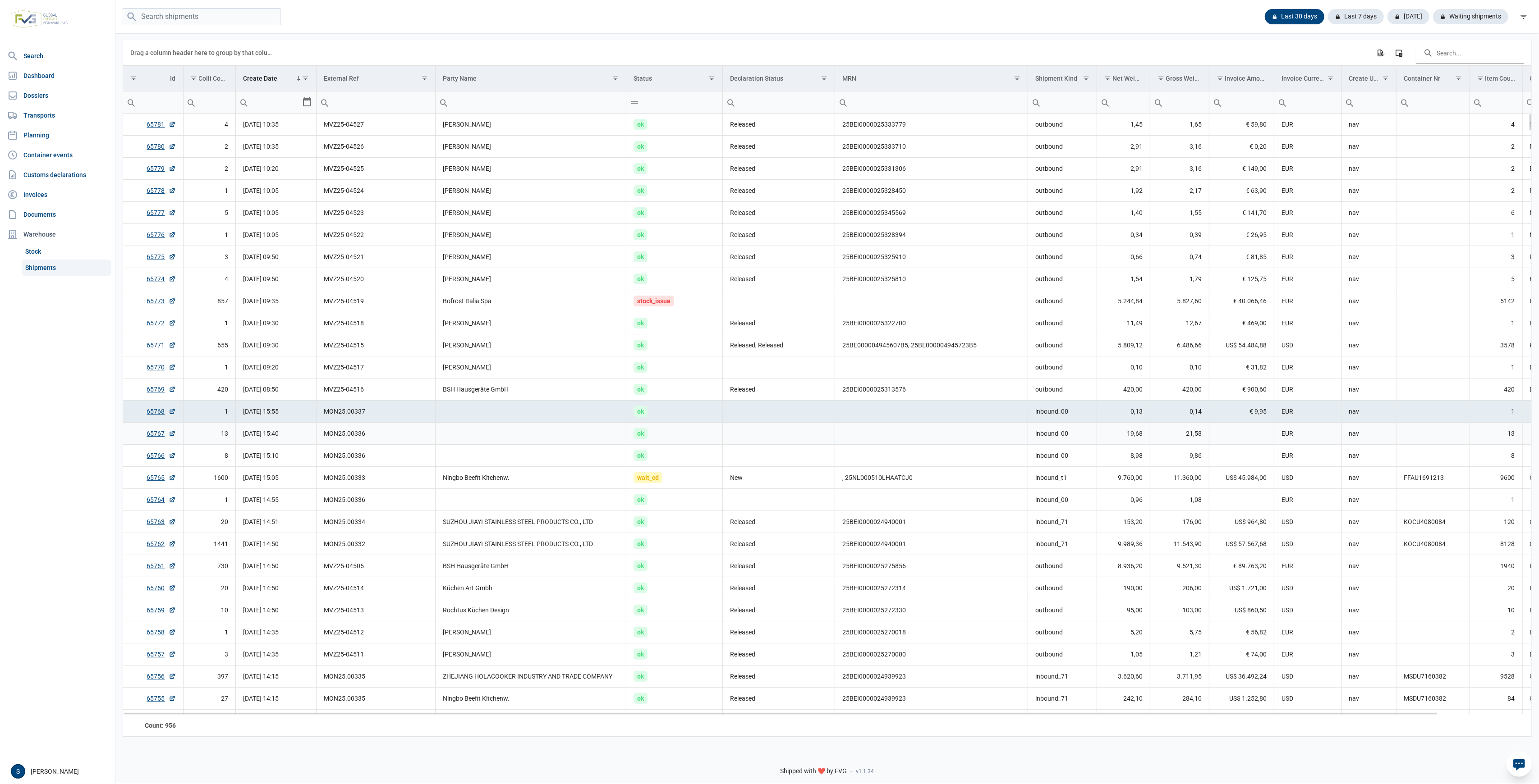
click at [559, 432] on td "Data grid with 956 rows and 18 columns" at bounding box center [531, 433] width 191 height 22
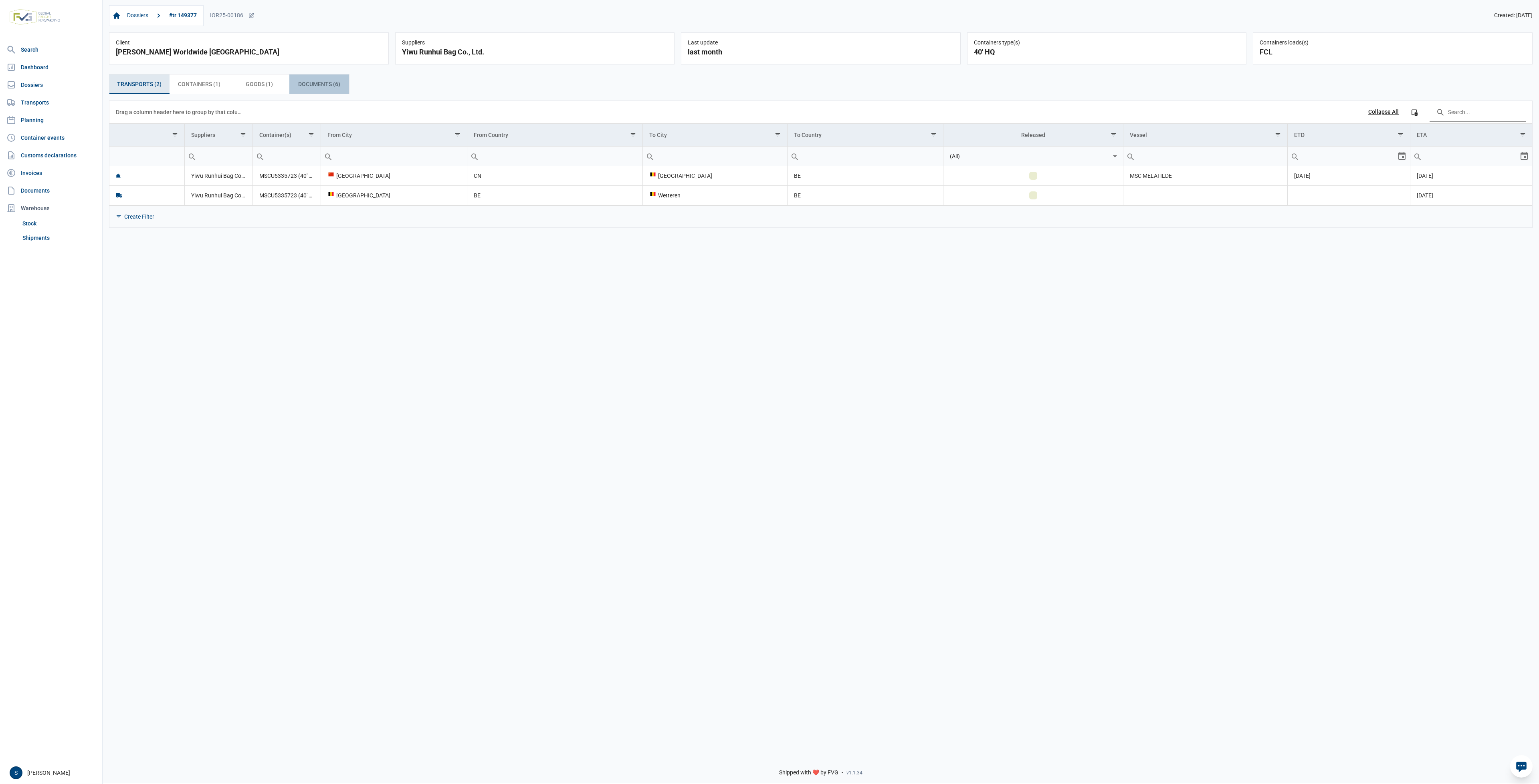
click at [335, 82] on span "Documents (6) Documents (6)" at bounding box center [319, 84] width 42 height 10
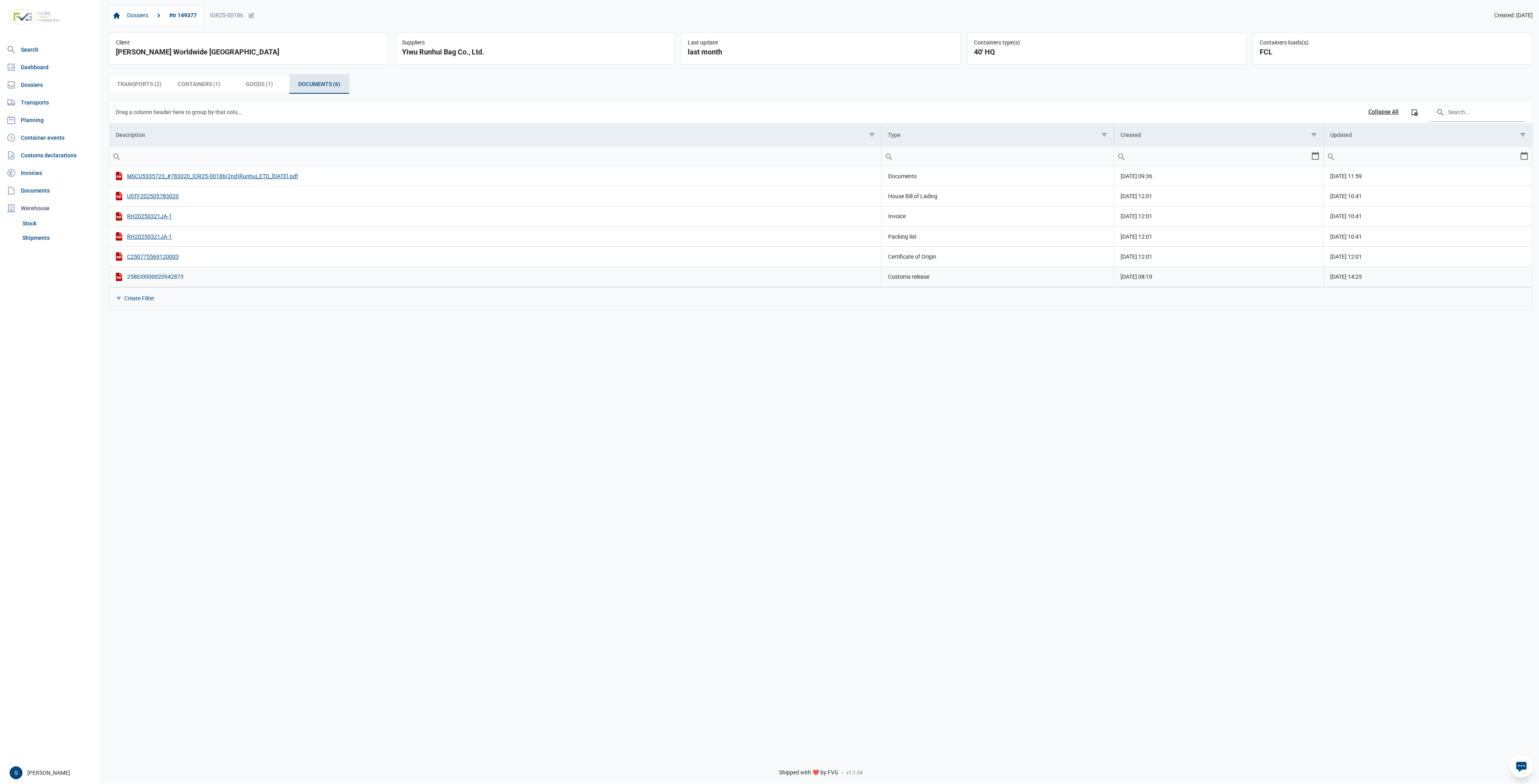
click at [173, 279] on div "25BEI0000020942873" at bounding box center [495, 277] width 759 height 8
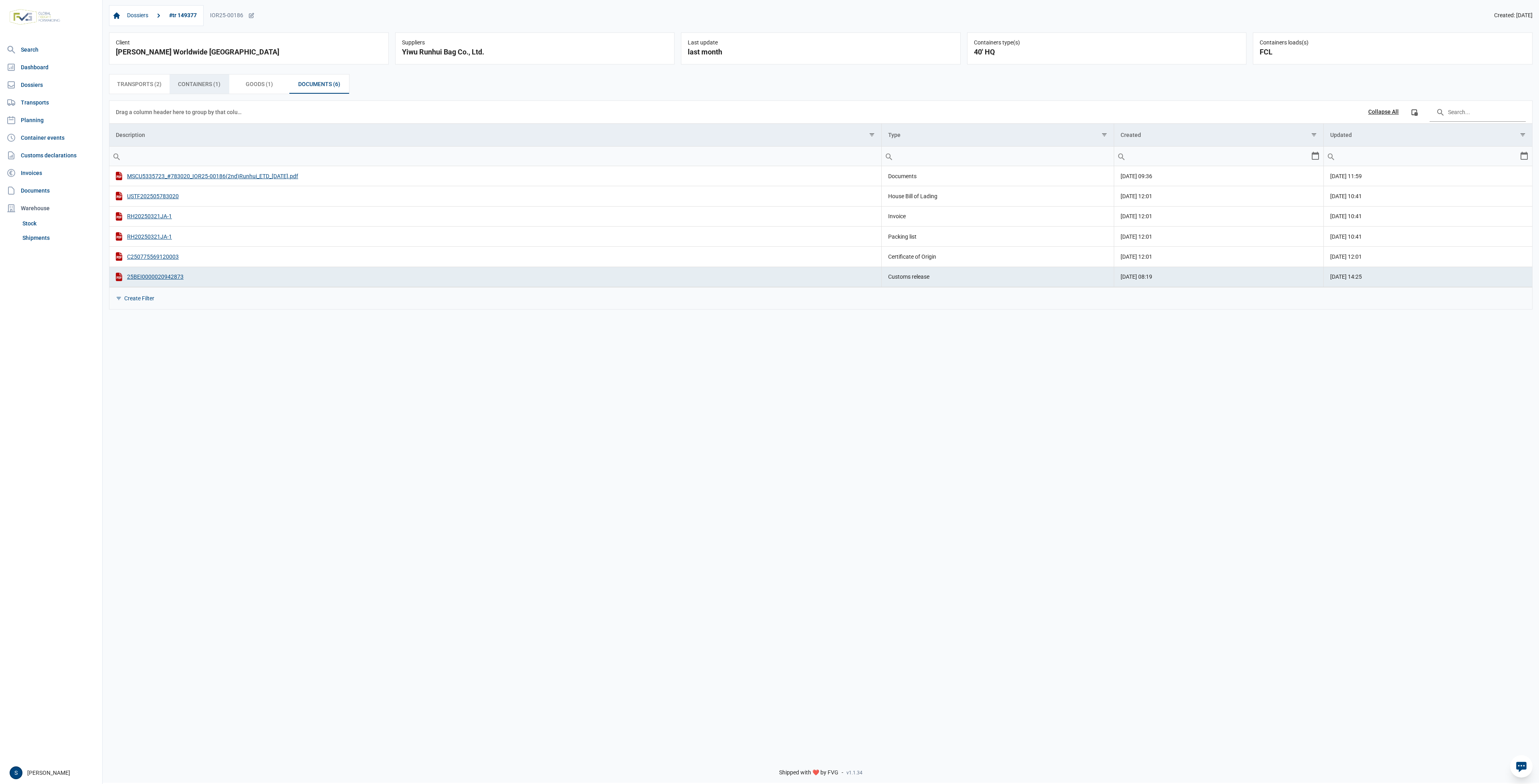
click at [203, 91] on div "Containers (1) Containers (1)" at bounding box center [200, 84] width 60 height 19
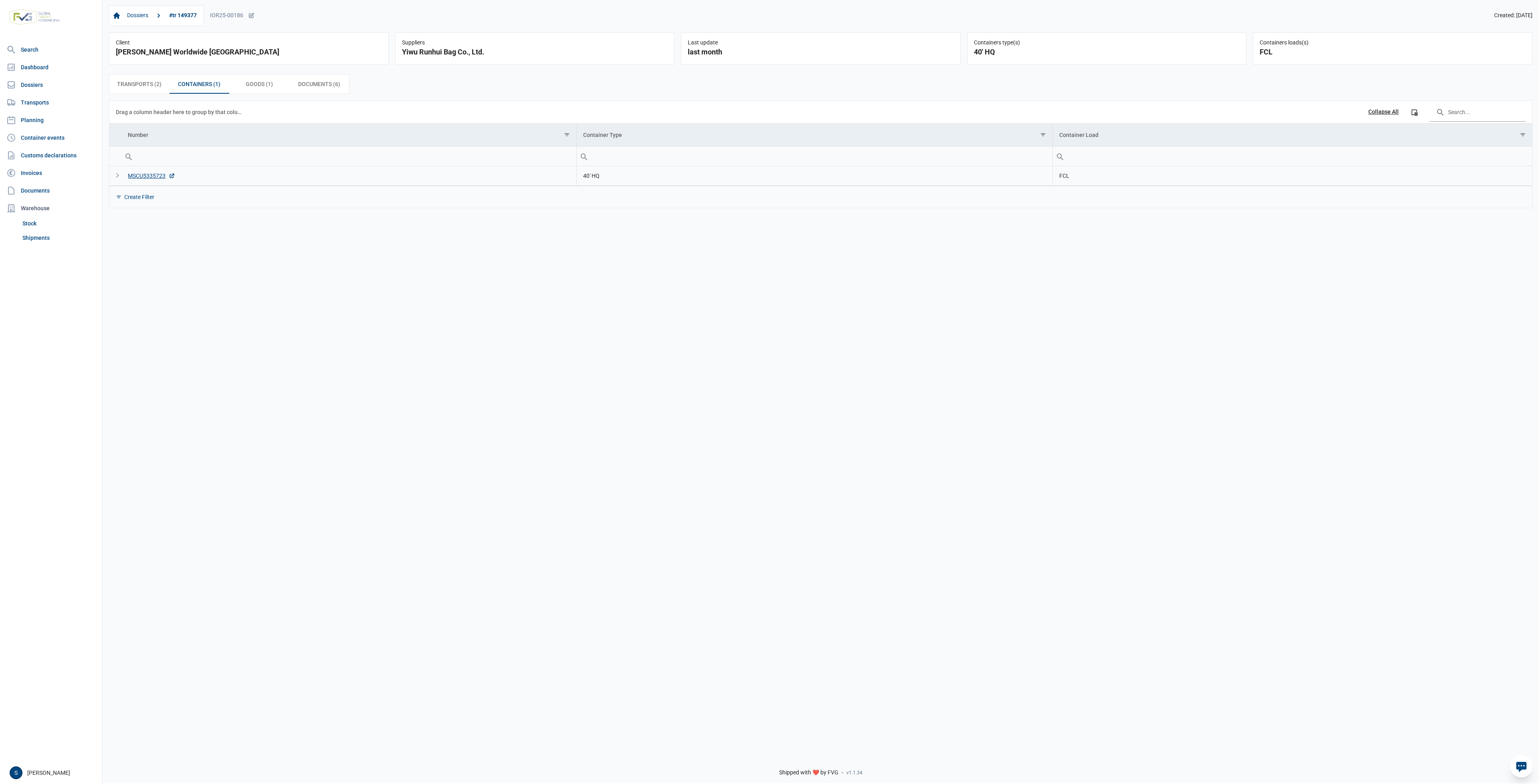
drag, startPoint x: 198, startPoint y: 185, endPoint x: 140, endPoint y: 188, distance: 58.1
click at [148, 186] on td "MSCU5335723" at bounding box center [349, 176] width 455 height 20
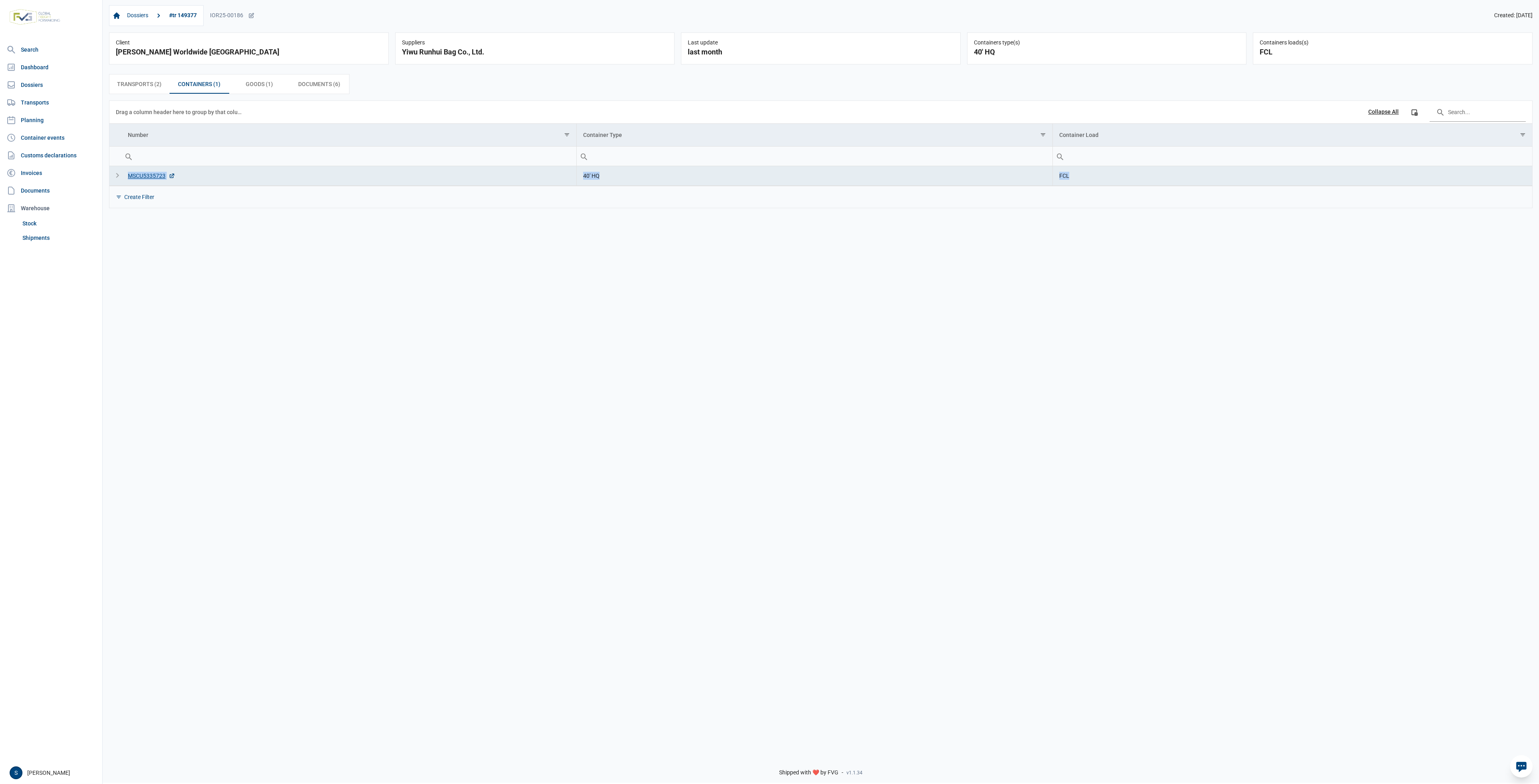
drag, startPoint x: 124, startPoint y: 188, endPoint x: 534, endPoint y: 248, distance: 414.4
click at [129, 179] on div "Data grid with 1 rows and 3 columns Drag a column header here to group by that …" at bounding box center [820, 154] width 1422 height 107
click at [534, 248] on div "Dossiers #tr 149377 IOR25-00186 Created: 04-06-2025 Client BergHOFF Worldwide N…" at bounding box center [821, 374] width 1436 height 750
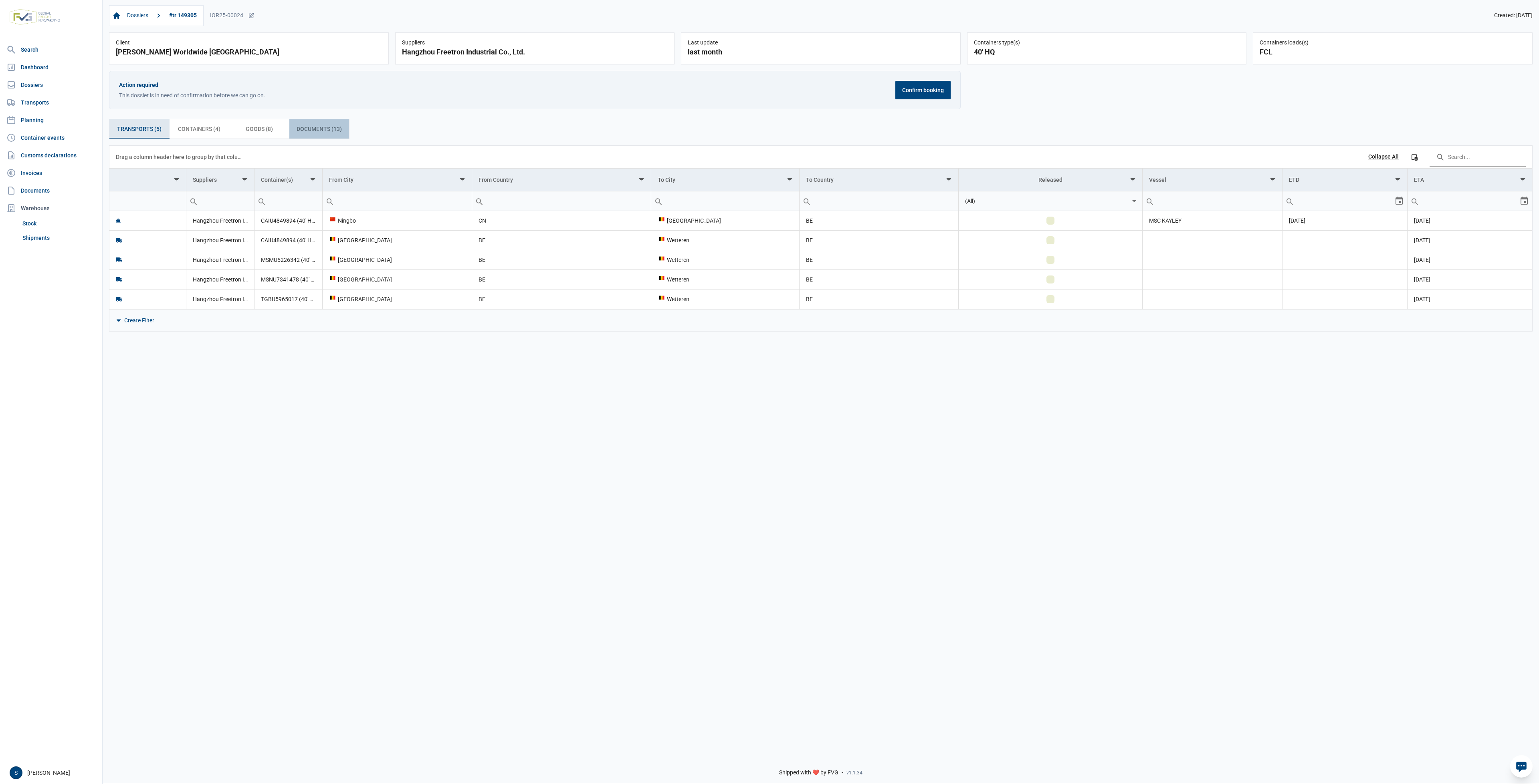
click at [332, 125] on span "Documents (13) Documents (13)" at bounding box center [319, 129] width 45 height 10
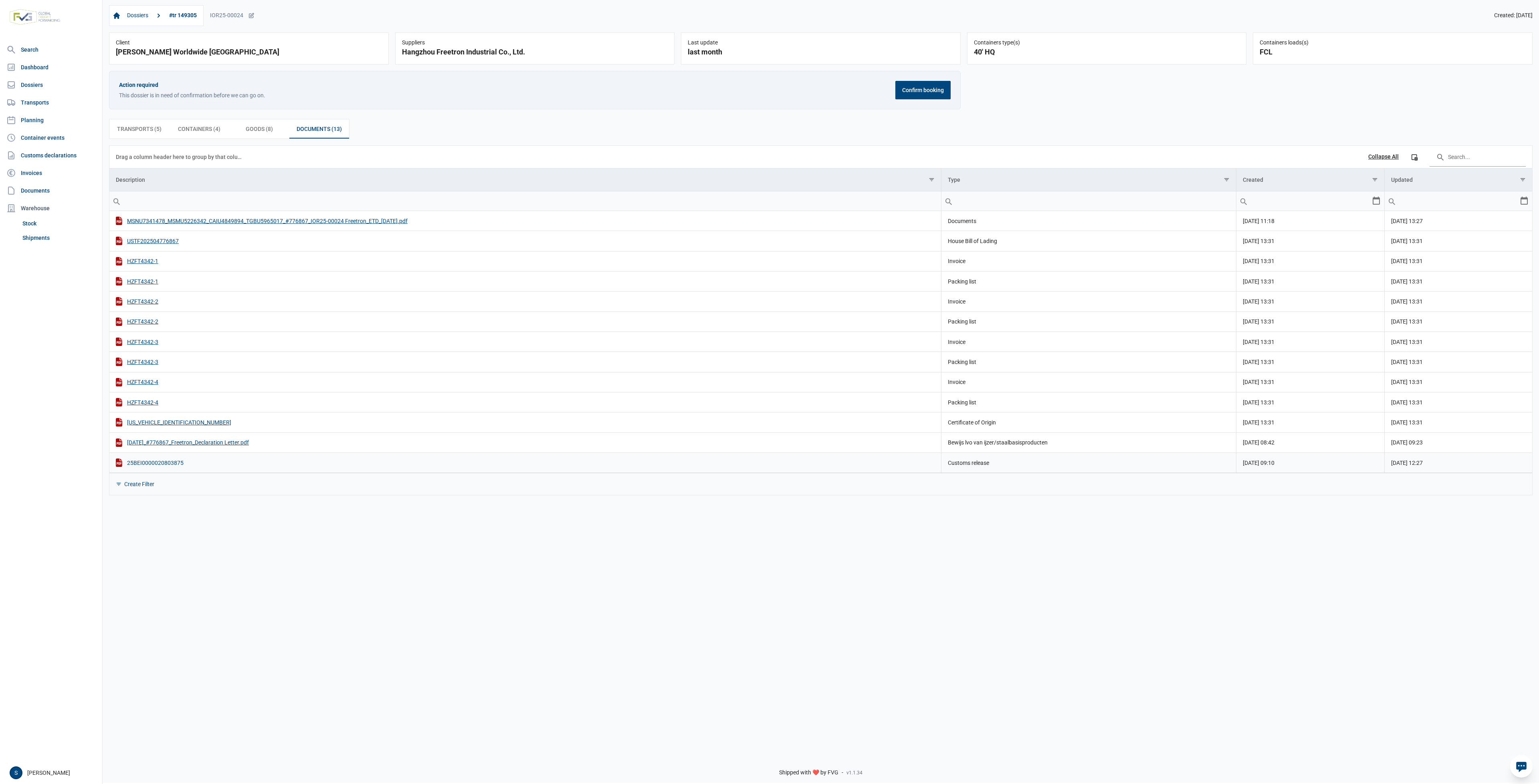
click at [176, 460] on div "25BEI0000020803875" at bounding box center [525, 463] width 819 height 8
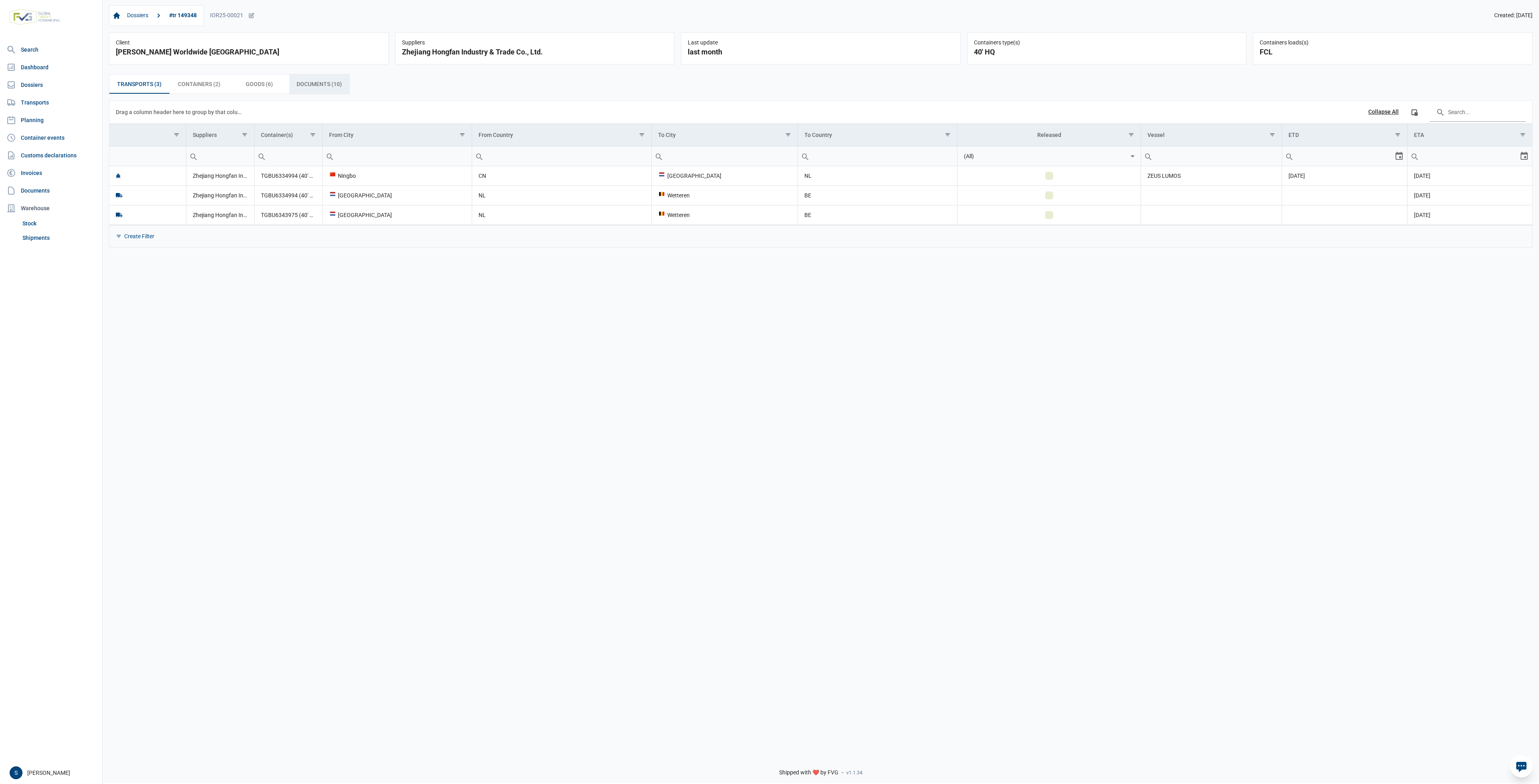
click at [320, 91] on div "Documents (10) Documents (10)" at bounding box center [319, 84] width 60 height 19
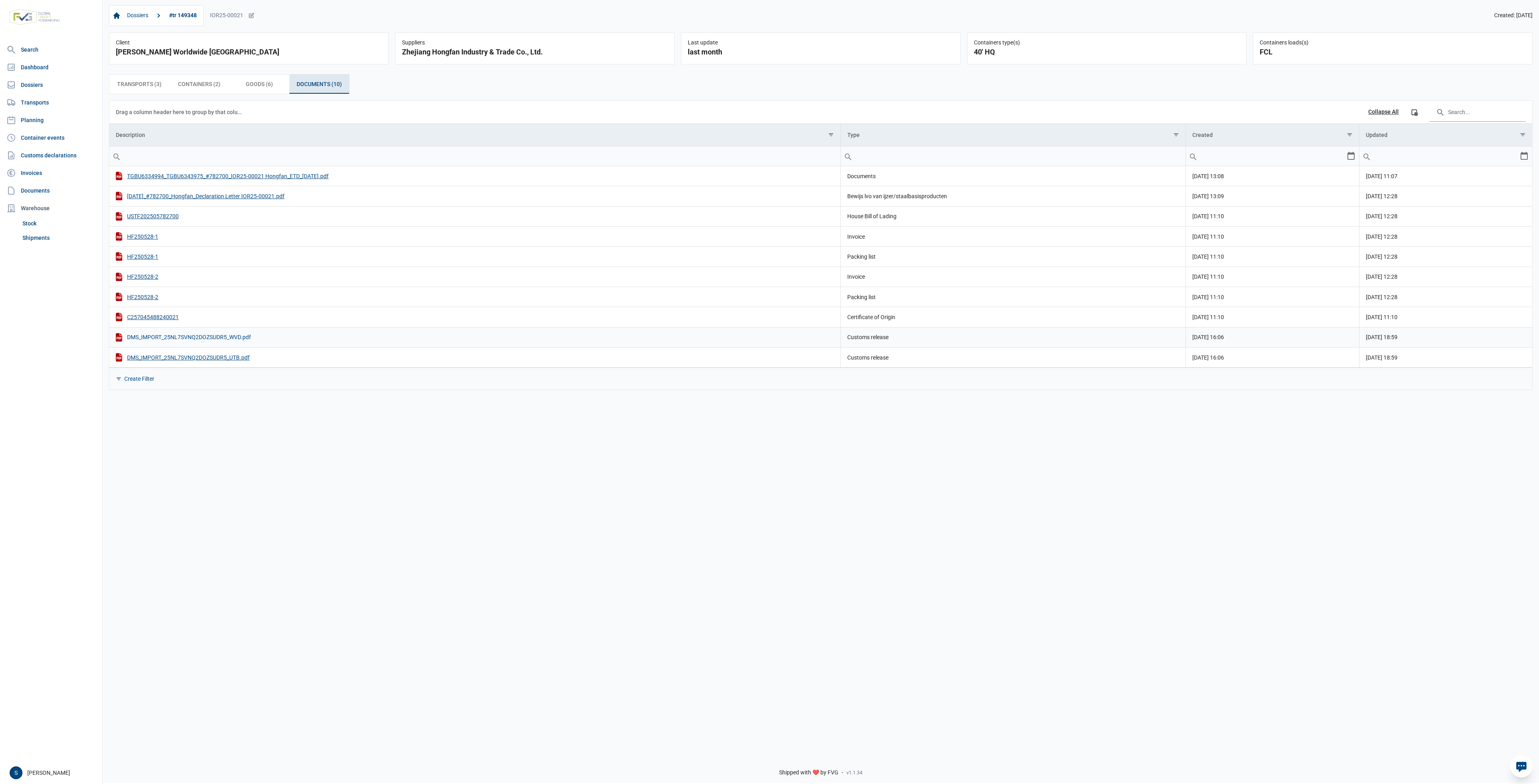
click at [233, 337] on div "DMS_IMPORT_25NL7SVNQ2DOZSUDR5_WVD.pdf" at bounding box center [475, 337] width 718 height 8
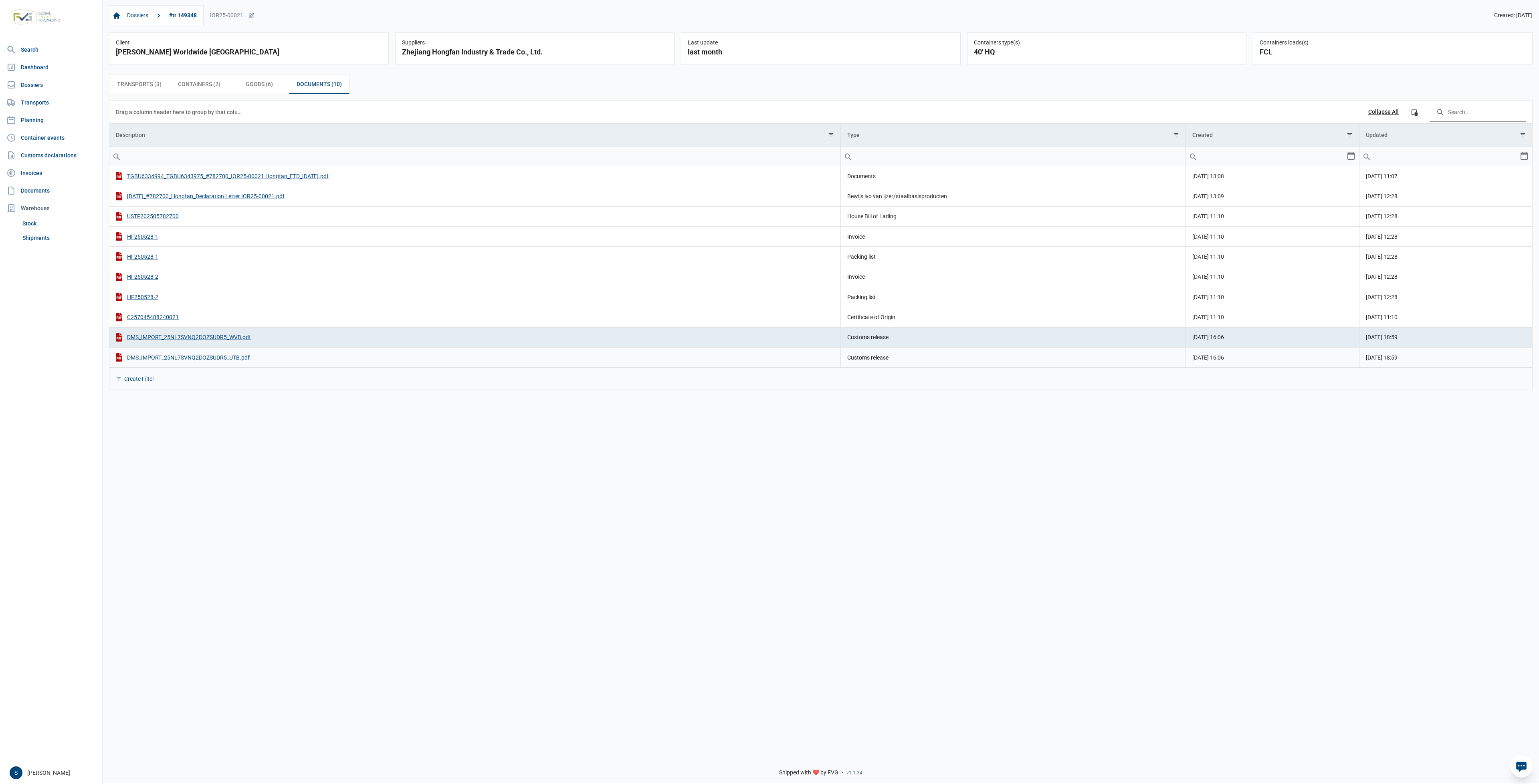
click at [227, 358] on div "DMS_IMPORT_25NL7SVNQ2DOZSUDR5_UTB.pdf" at bounding box center [475, 358] width 718 height 8
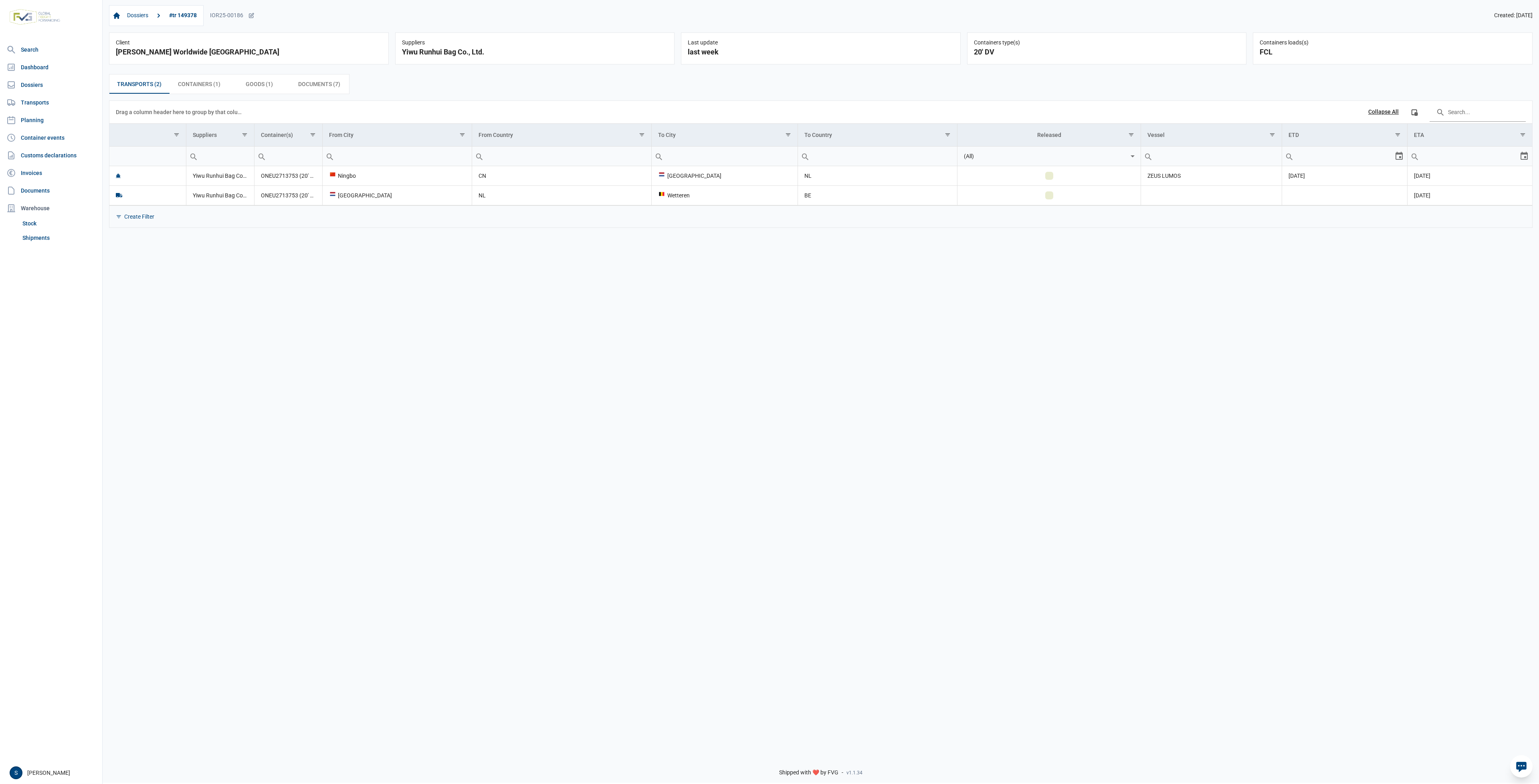
click at [323, 93] on div "Documents (7) Documents (7)" at bounding box center [319, 84] width 60 height 19
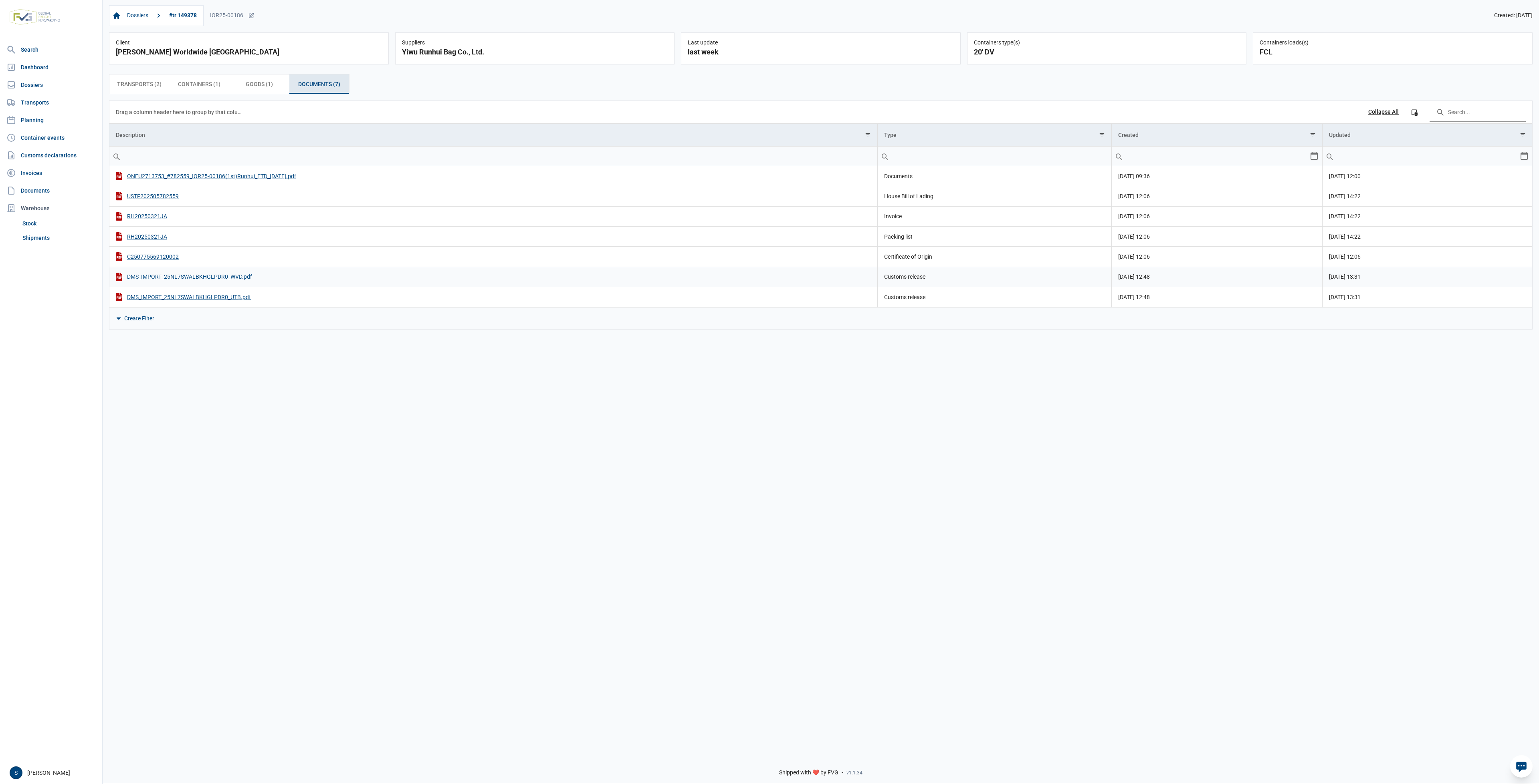
click at [215, 281] on div "DMS_IMPORT_25NL7SWALBKHGLPDR0_WVD.pdf" at bounding box center [493, 277] width 755 height 8
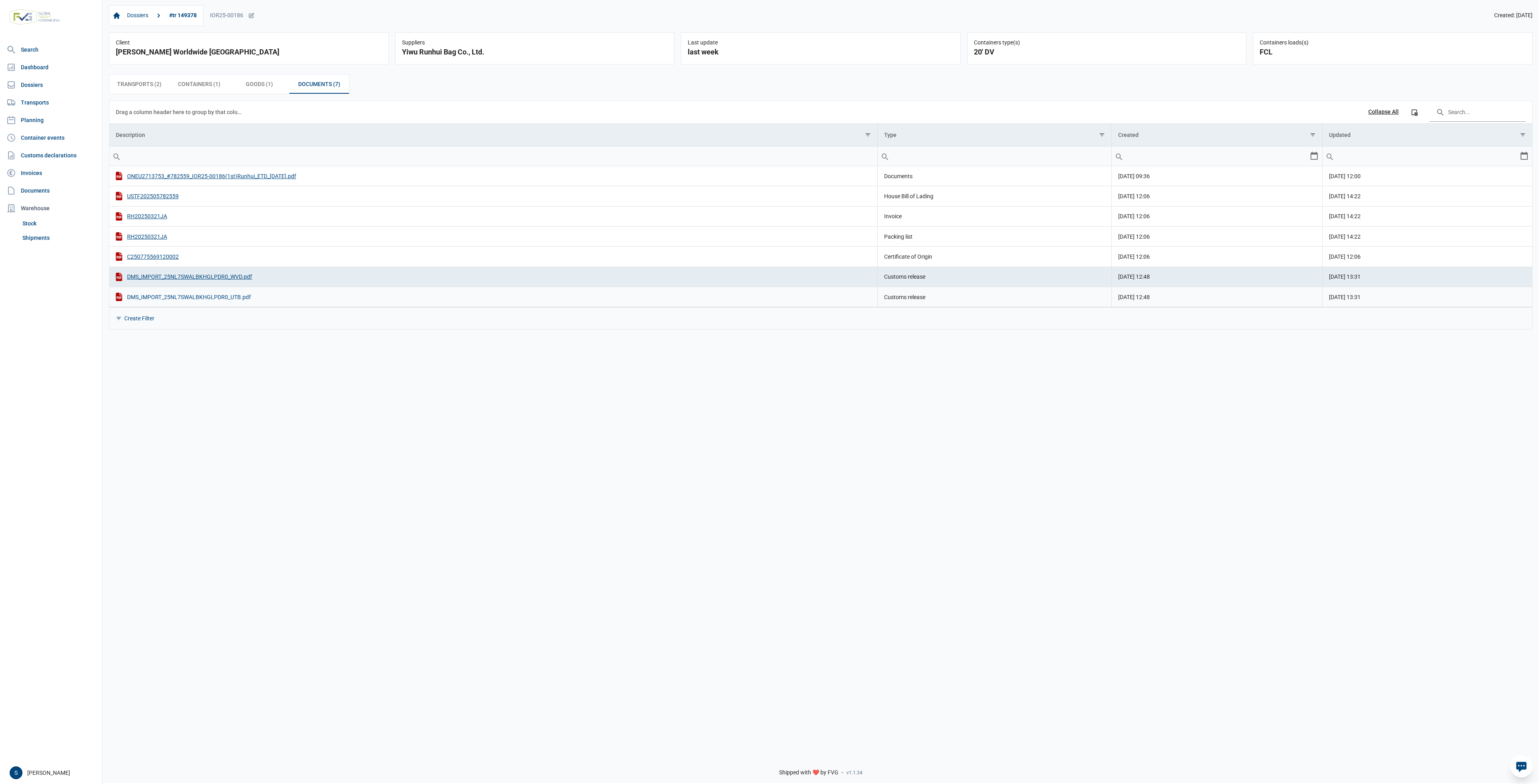
click at [194, 299] on div "DMS_IMPORT_25NL7SWALBKHGLPDR0_UTB.pdf" at bounding box center [493, 297] width 755 height 8
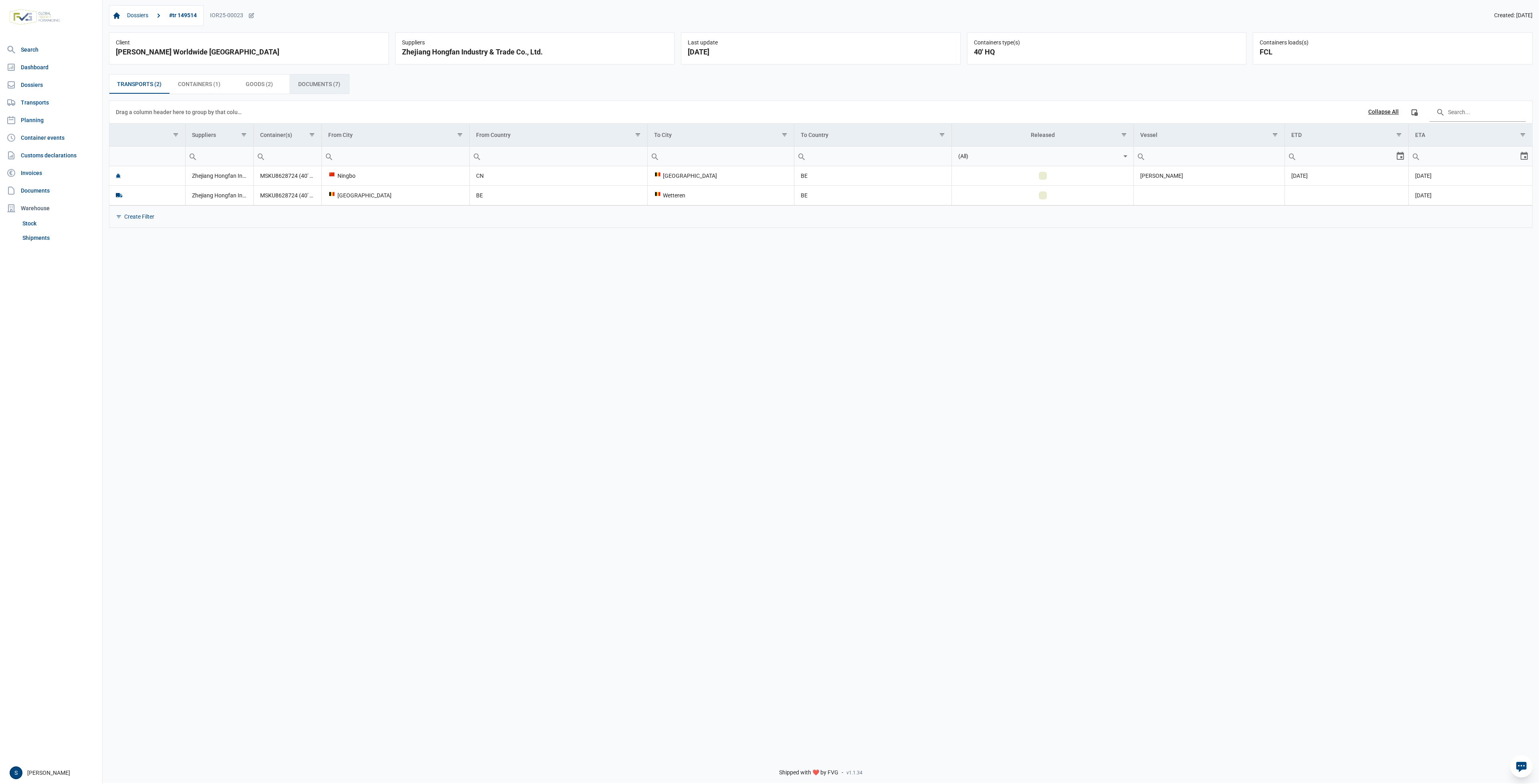
click at [335, 91] on div "Documents (7) Documents (7)" at bounding box center [319, 84] width 60 height 19
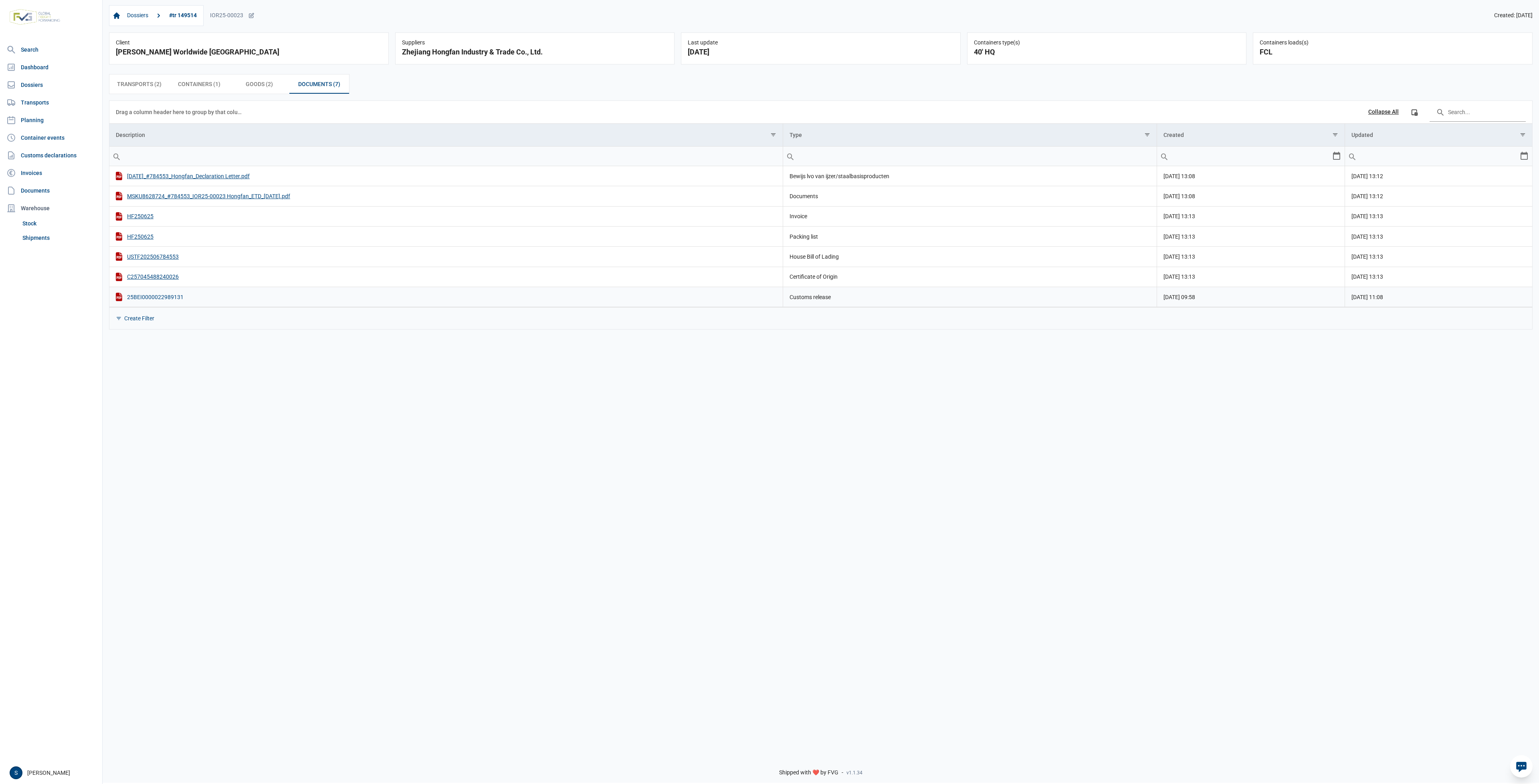
click at [172, 299] on div "25BEI0000022989131" at bounding box center [446, 297] width 661 height 8
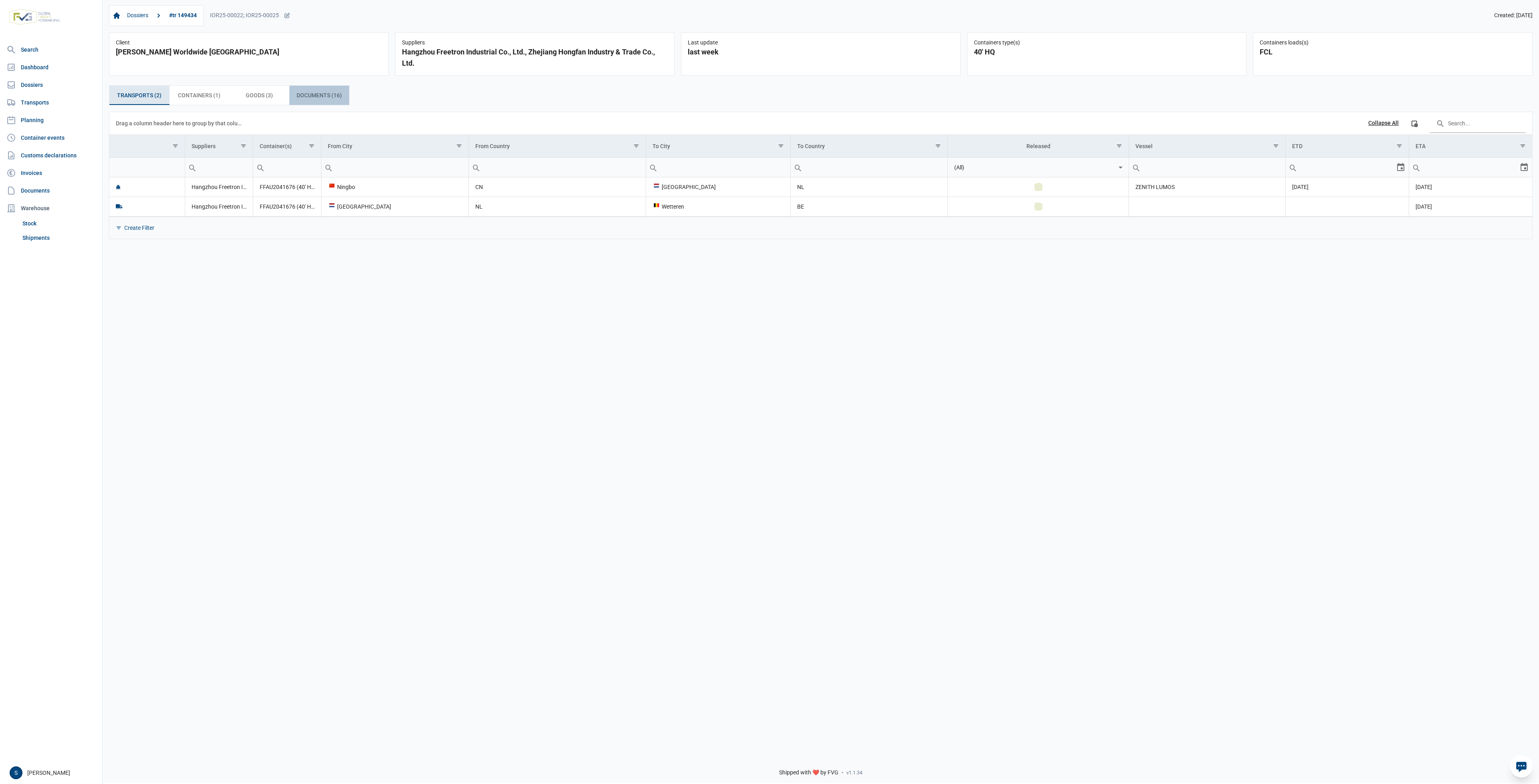
click at [296, 105] on div "Documents (16) Documents (16)" at bounding box center [319, 96] width 60 height 19
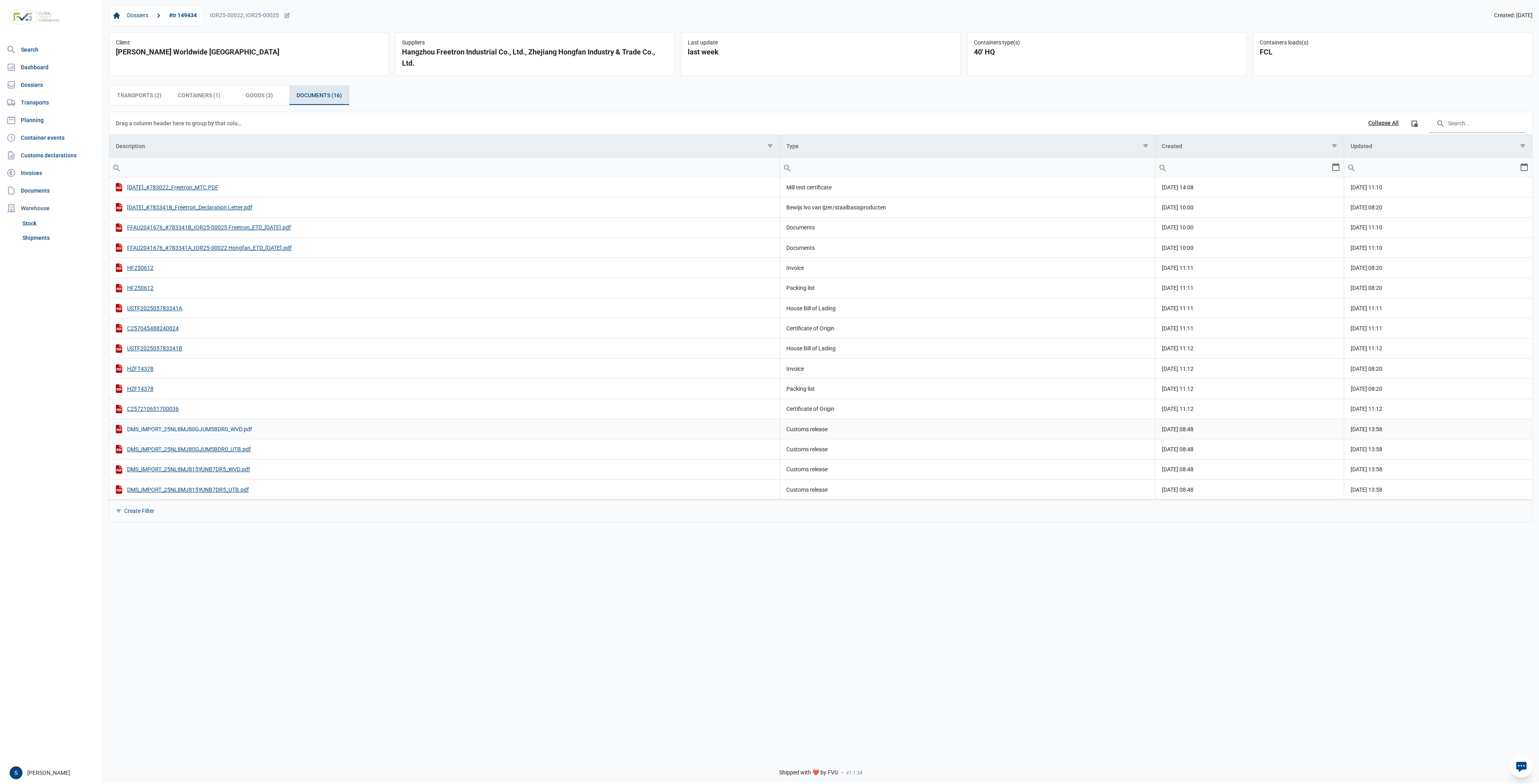
click at [212, 433] on div "DMS_IMPORT_25NL8MJ80GJUM5BDR0_WVD.pdf" at bounding box center [444, 429] width 657 height 8
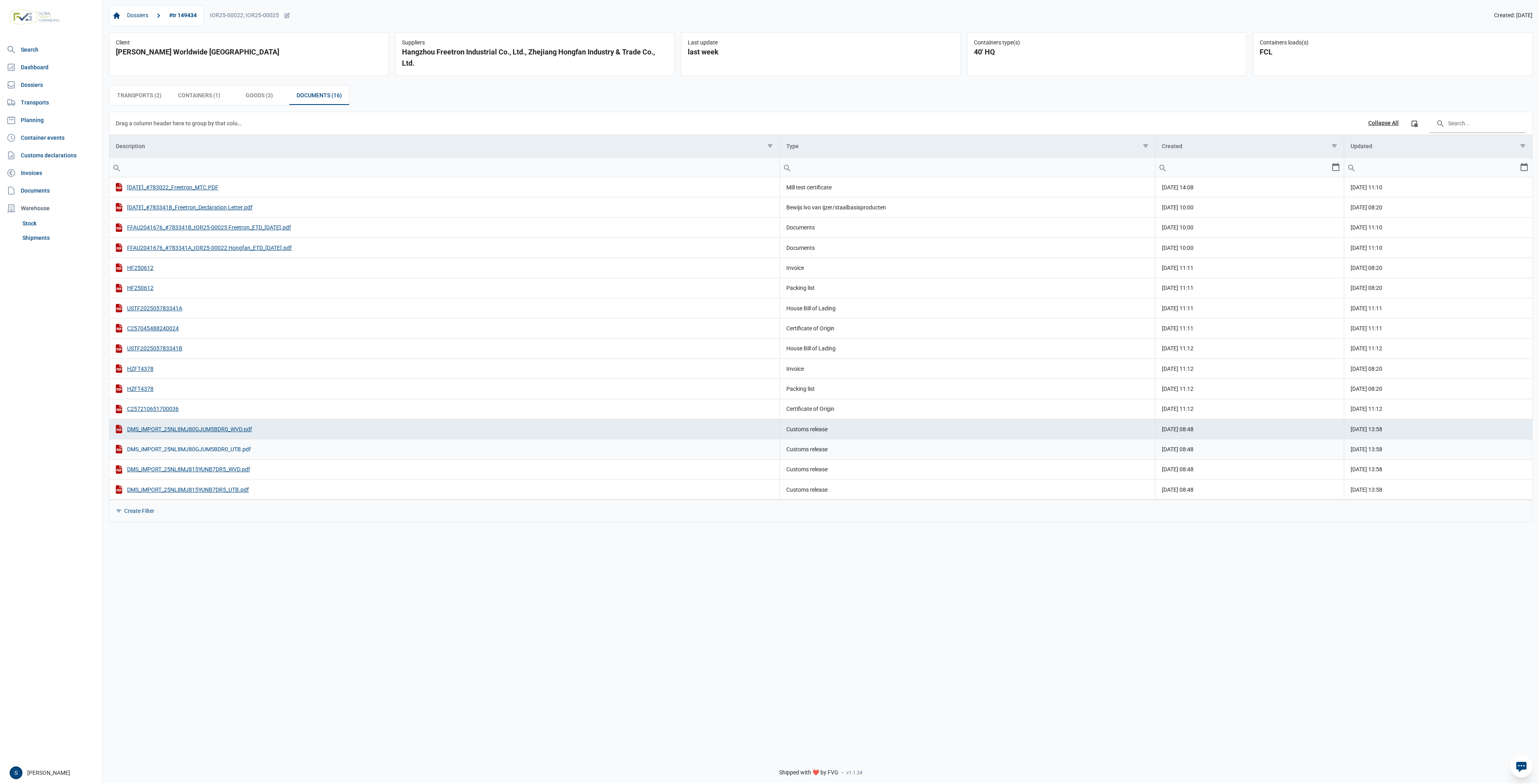
click at [237, 450] on div "DMS_IMPORT_25NL8MJ80GJUM5BDR0_UTB.pdf" at bounding box center [444, 449] width 657 height 8
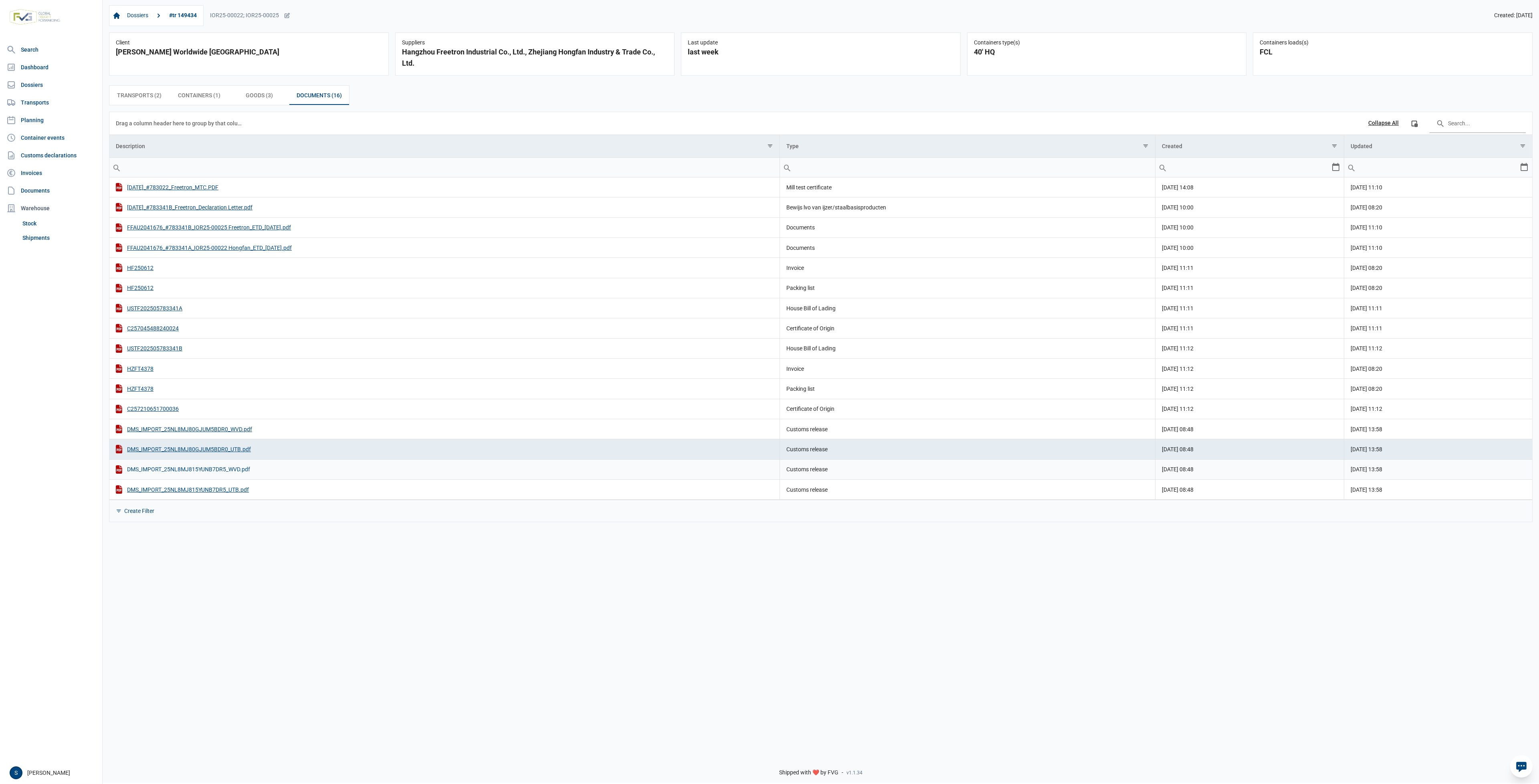
click at [211, 469] on div "DMS_IMPORT_25NL8MJ815YUNB7DR5_WVD.pdf" at bounding box center [444, 470] width 657 height 8
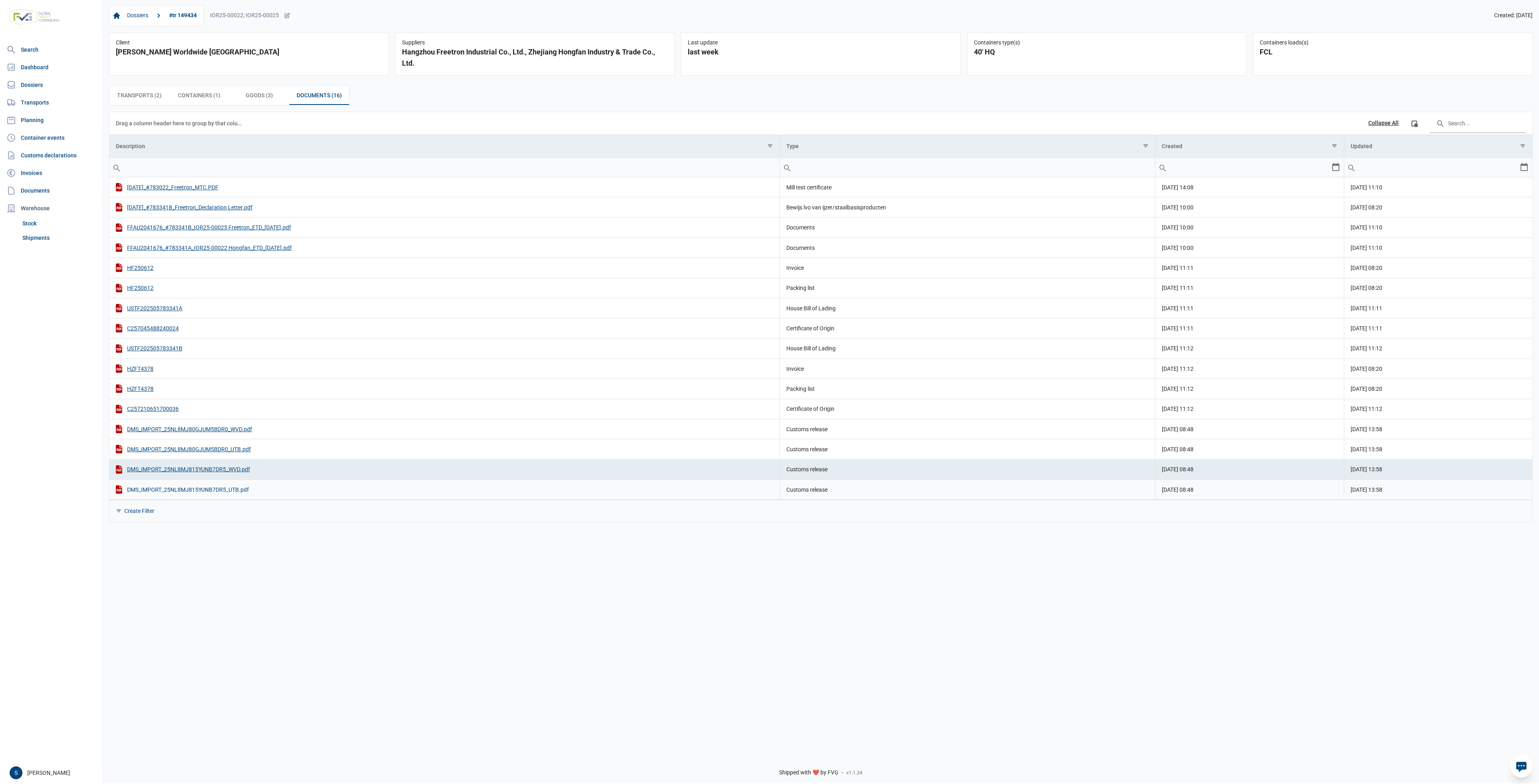
click at [210, 492] on div "DMS_IMPORT_25NL8MJ815YUNB7DR5_UTB.pdf" at bounding box center [444, 490] width 657 height 8
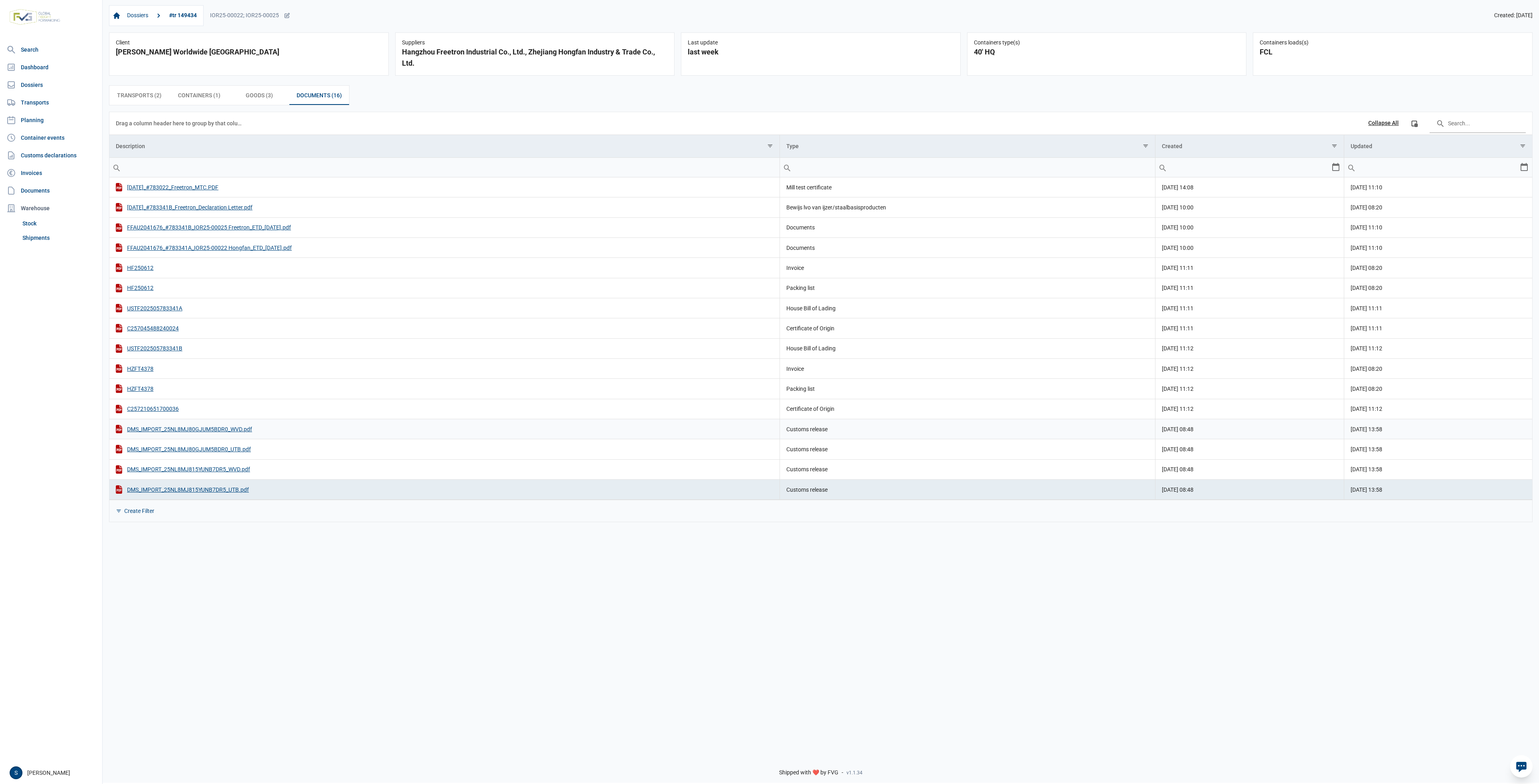
click at [211, 433] on div "DMS_IMPORT_25NL8MJ80GJUM5BDR0_WVD.pdf" at bounding box center [444, 429] width 657 height 8
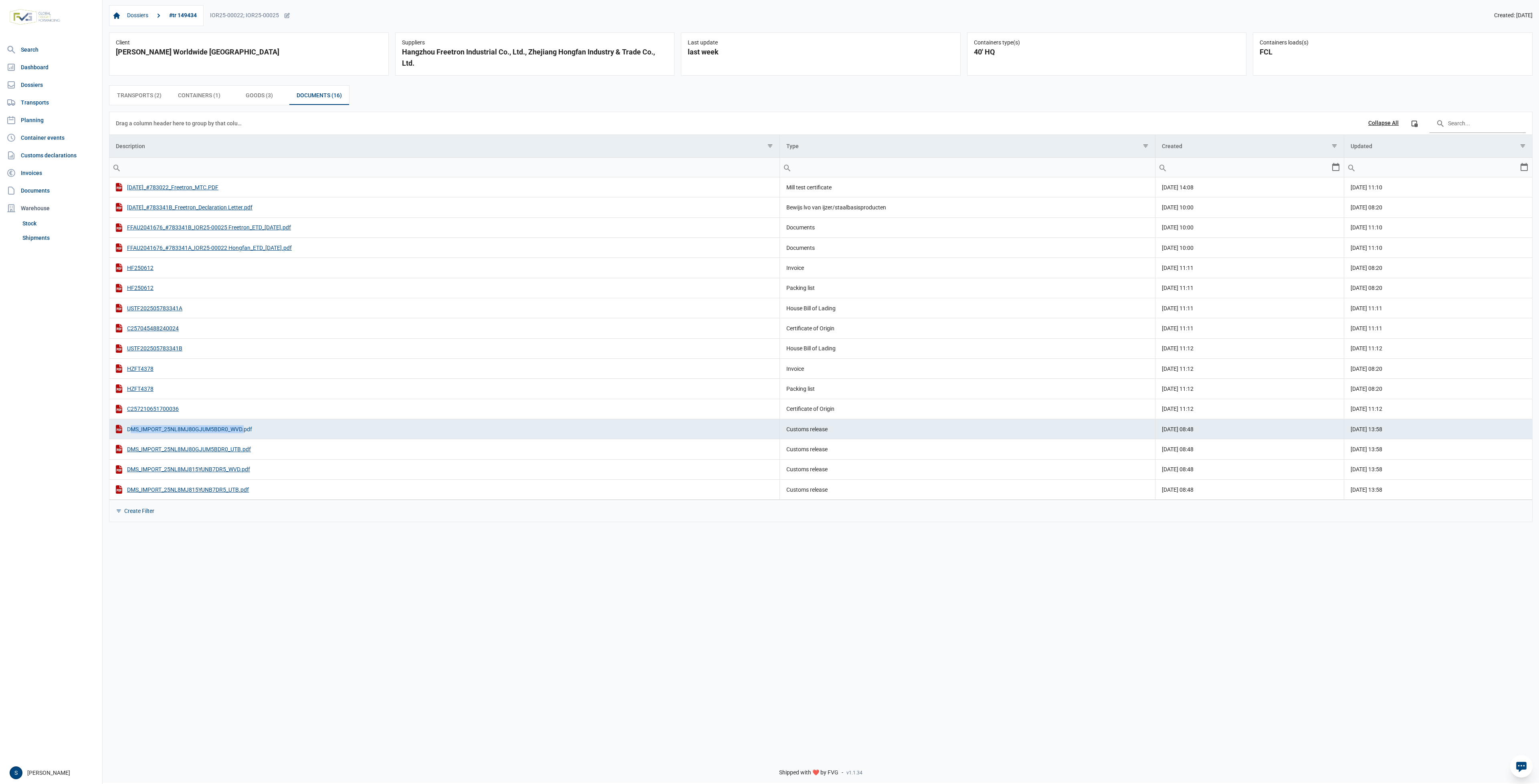
click at [211, 433] on div "DMS_IMPORT_25NL8MJ80GJUM5BDR0_WVD.pdf" at bounding box center [444, 429] width 657 height 8
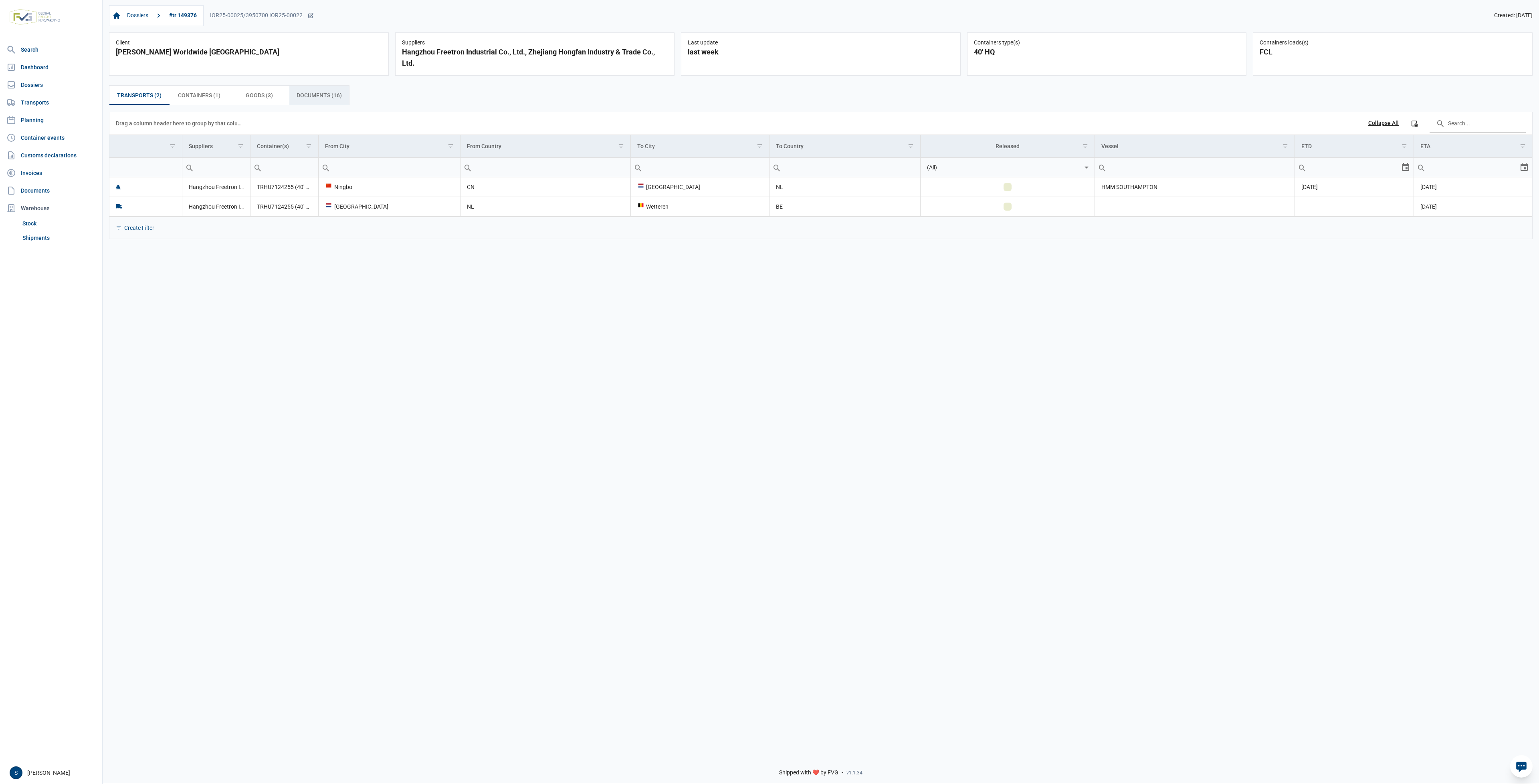
click at [332, 100] on span "Documents (16) Documents (16)" at bounding box center [319, 96] width 45 height 10
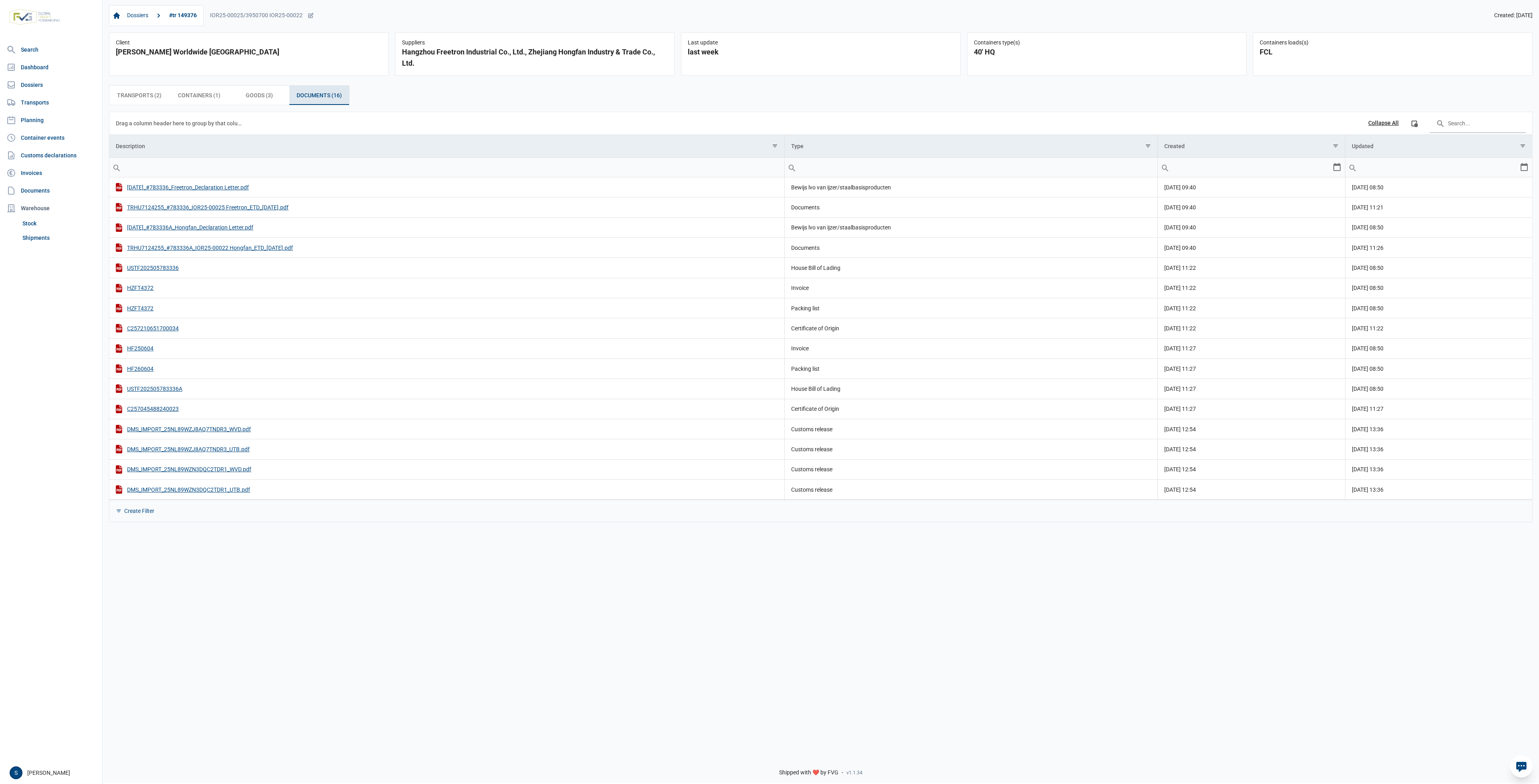
click at [223, 104] on div "Containers (1) Containers (1)" at bounding box center [200, 96] width 60 height 19
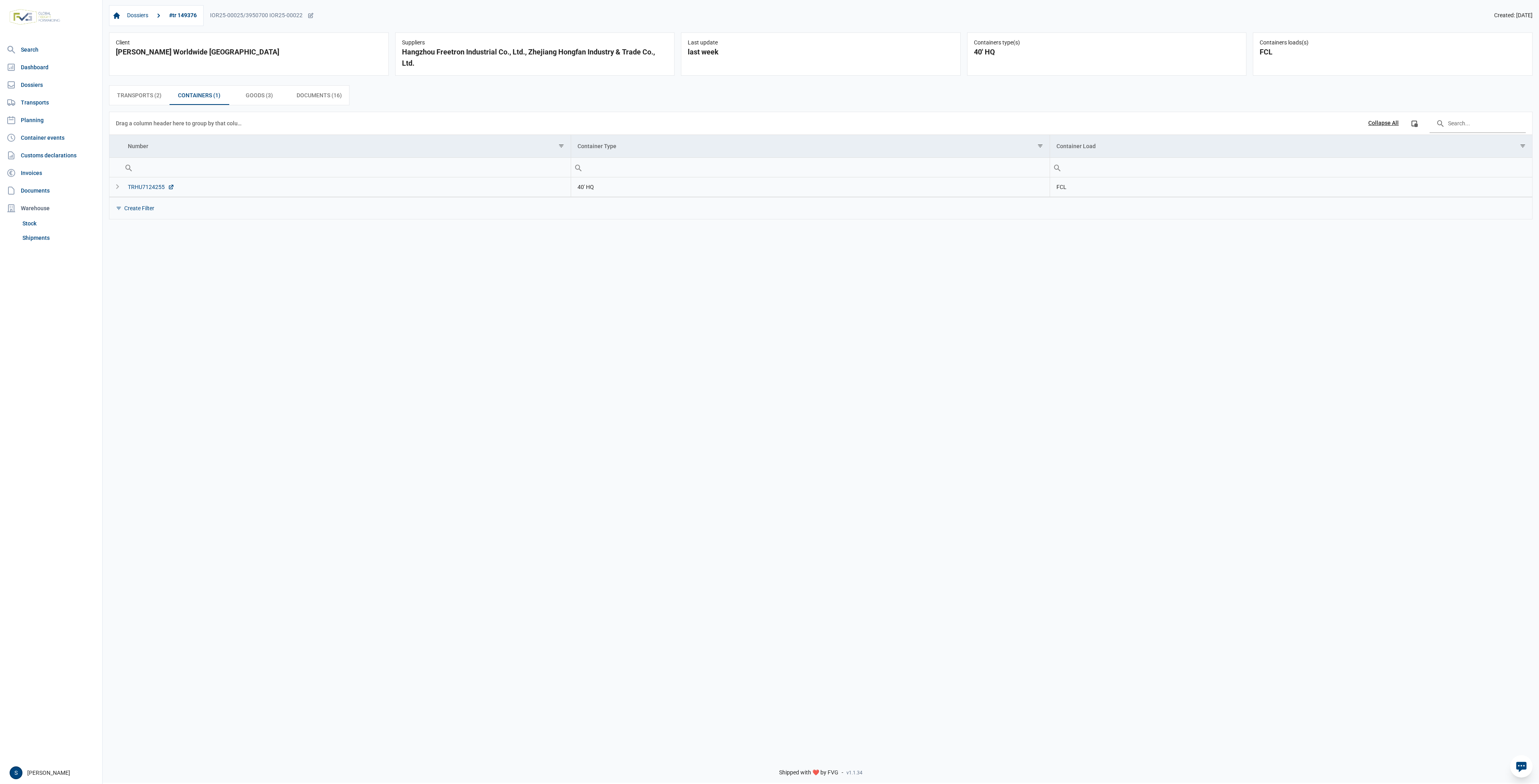
click at [133, 189] on div "TRHU7124255" at bounding box center [151, 187] width 47 height 8
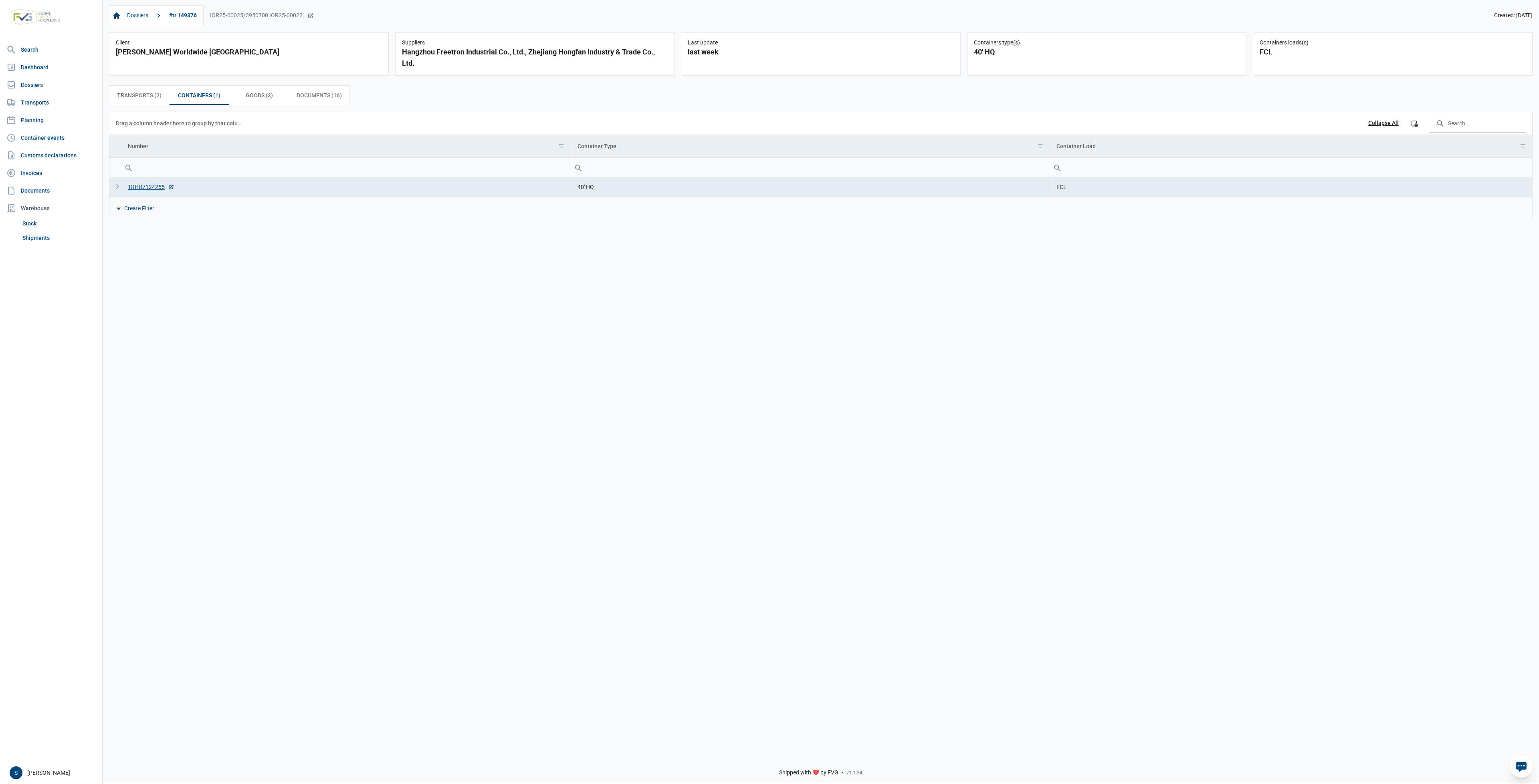
click at [585, 479] on div "Dossiers #tr 149376 IOR25-00025/3950700 IOR25-00022 Created: 04-06-2025 Client …" at bounding box center [821, 374] width 1436 height 750
drag, startPoint x: 306, startPoint y: 97, endPoint x: 308, endPoint y: 103, distance: 6.3
click at [306, 97] on span "Documents (16) Documents (16)" at bounding box center [319, 96] width 45 height 10
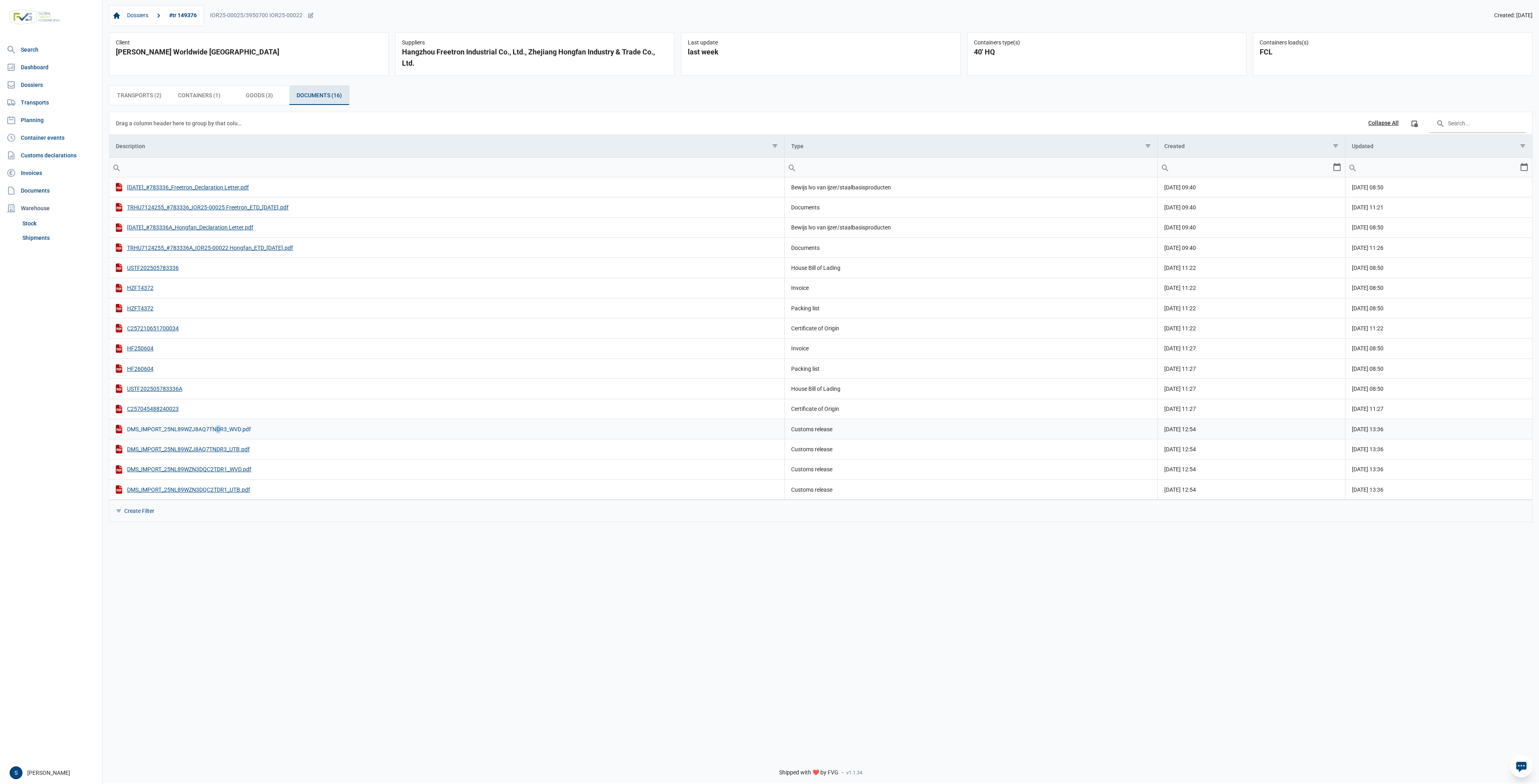
click at [215, 428] on div "DMS_IMPORT_25NL89WZJ8AQ7TNDR3_WVD.pdf" at bounding box center [447, 429] width 662 height 8
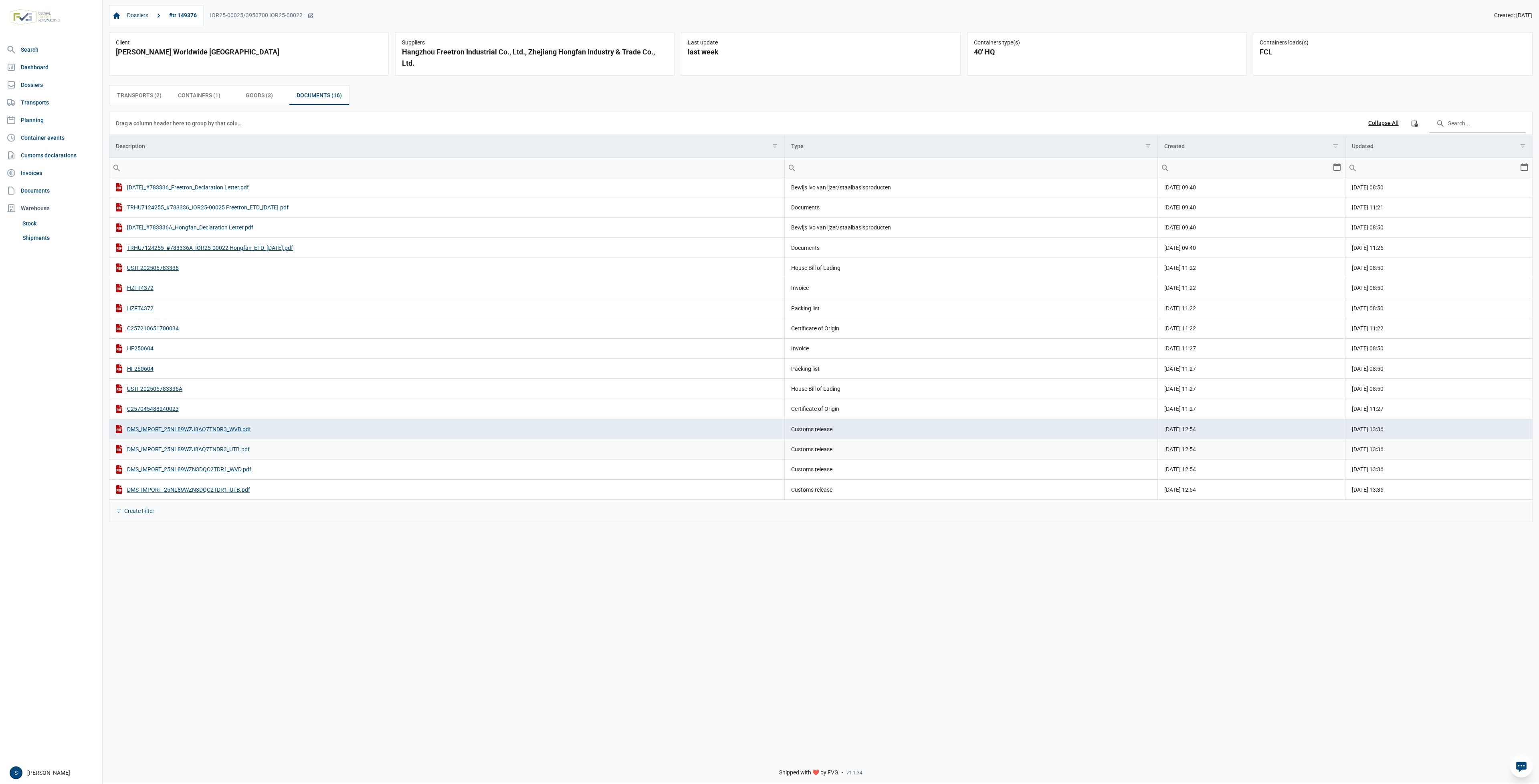
click at [234, 446] on div "DMS_IMPORT_25NL89WZJ8AQ7TNDR3_UTB.pdf" at bounding box center [447, 449] width 662 height 8
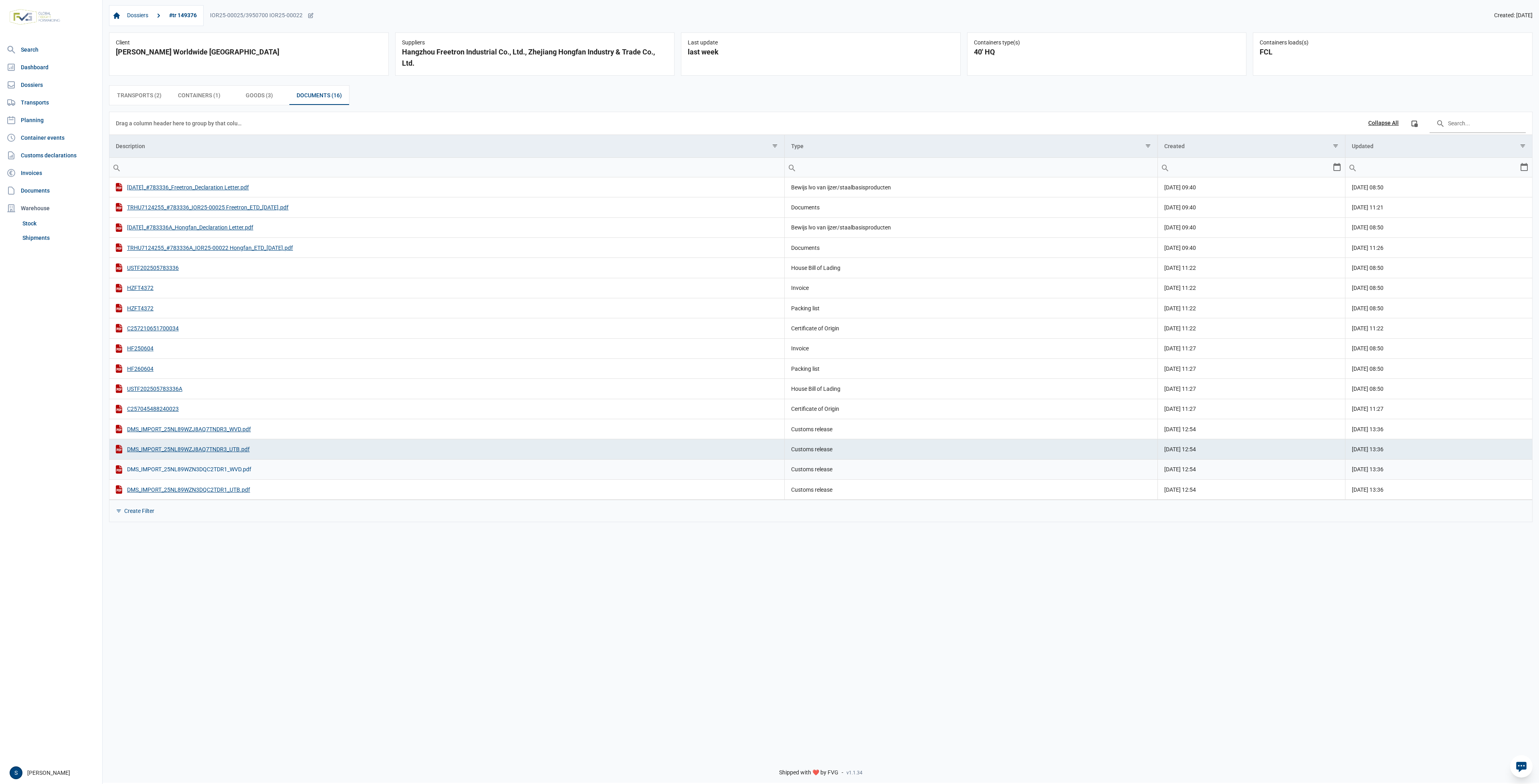
click at [212, 468] on div "DMS_IMPORT_25NL89WZN3DQC2TDR1_WVD.pdf" at bounding box center [447, 470] width 662 height 8
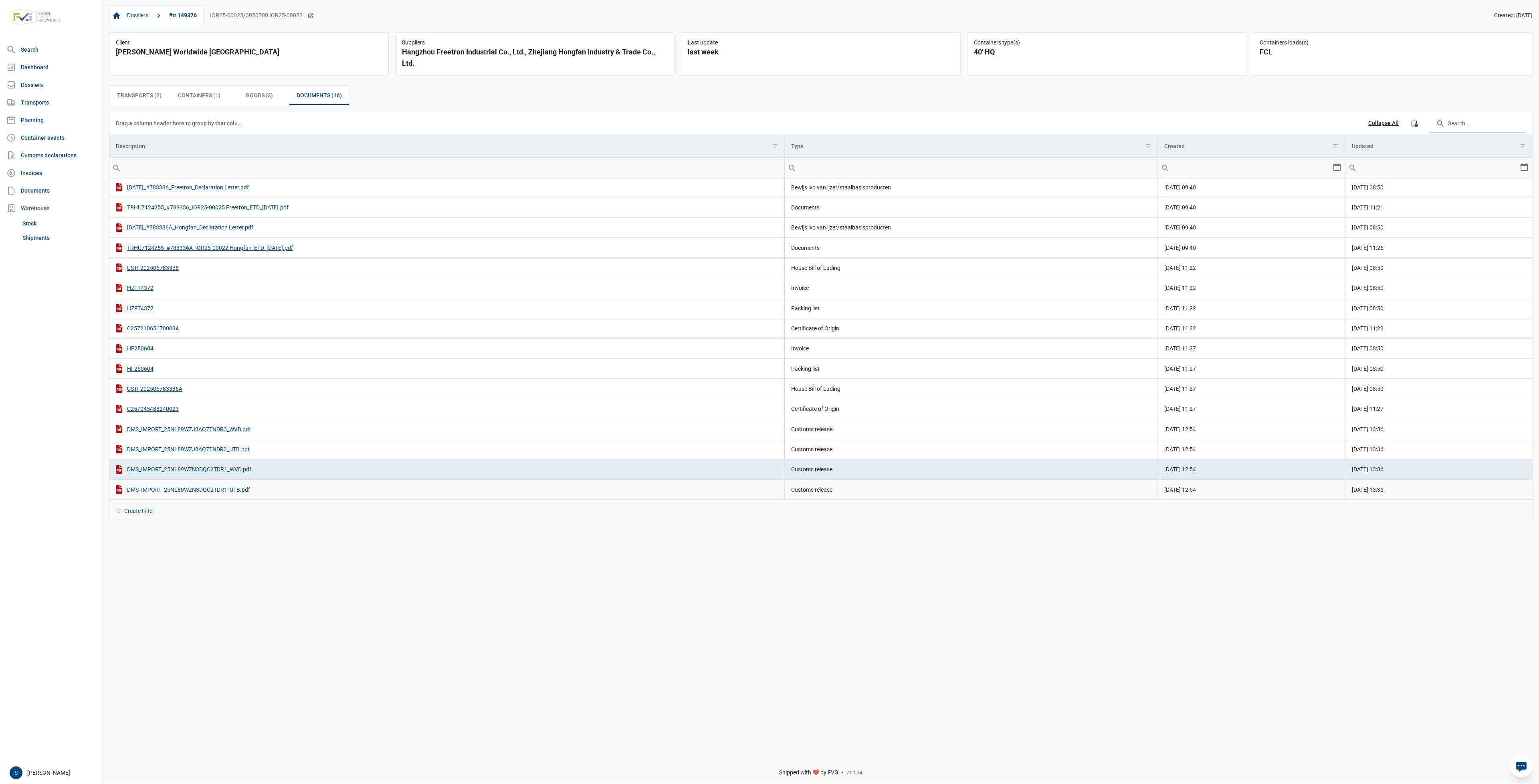
click at [188, 491] on div "DMS_IMPORT_25NL89WZN3DQC2TDR1_UTB.pdf" at bounding box center [447, 490] width 662 height 8
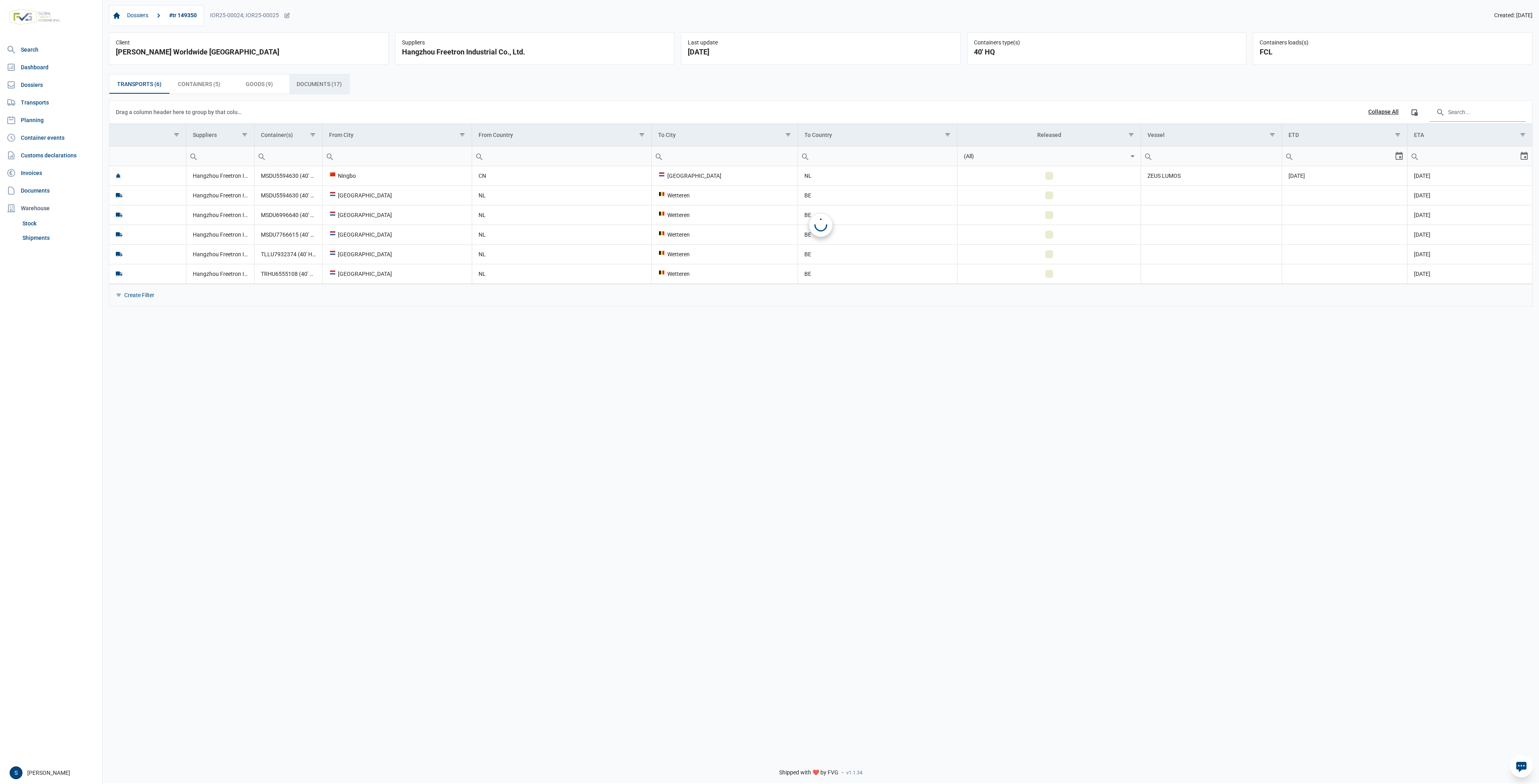
click at [315, 79] on div "Documents (17) Documents (17)" at bounding box center [319, 84] width 60 height 19
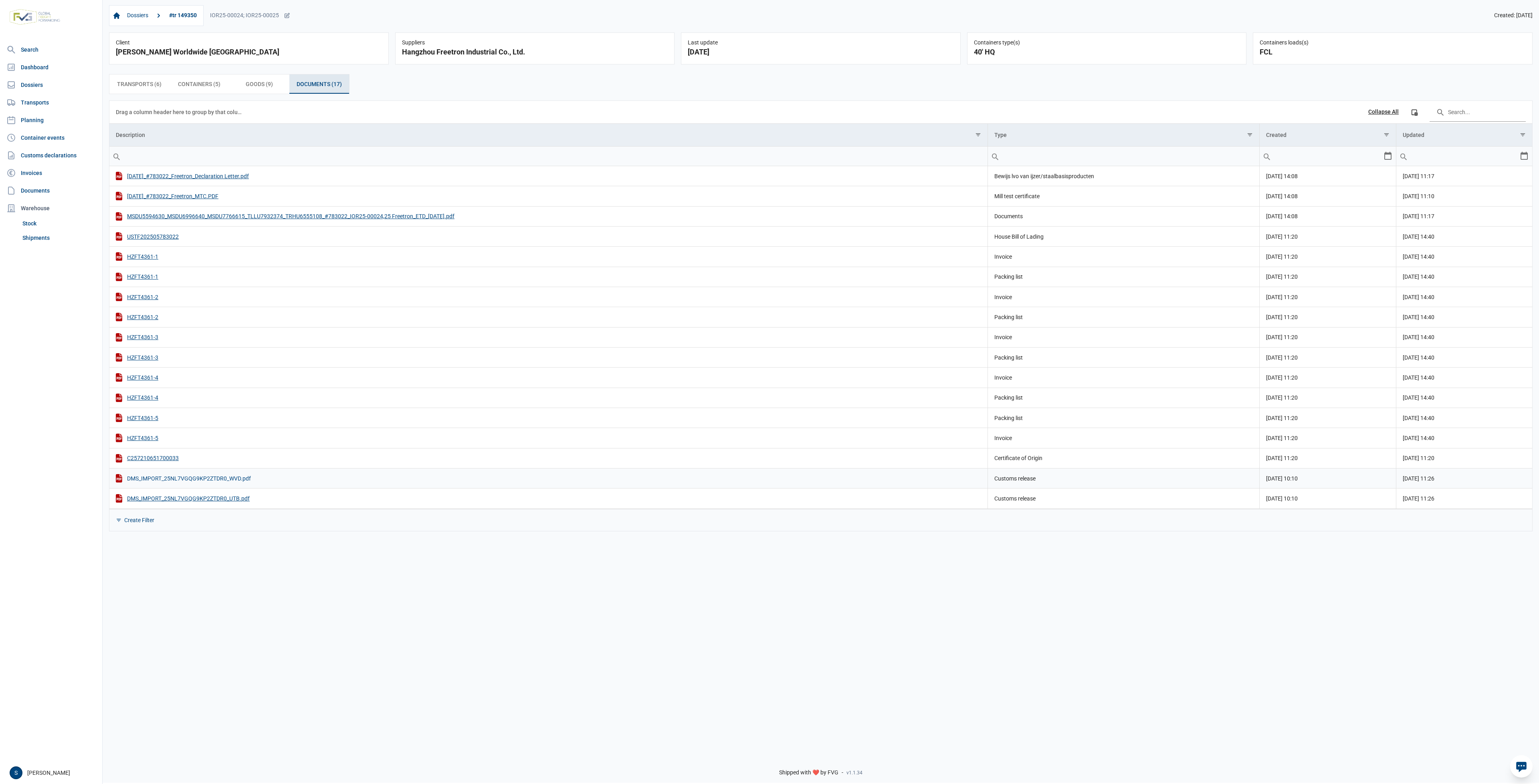
click at [210, 479] on div "DMS_IMPORT_25NL7VGQG9KP2ZTDR0_WVD.pdf" at bounding box center [548, 478] width 865 height 8
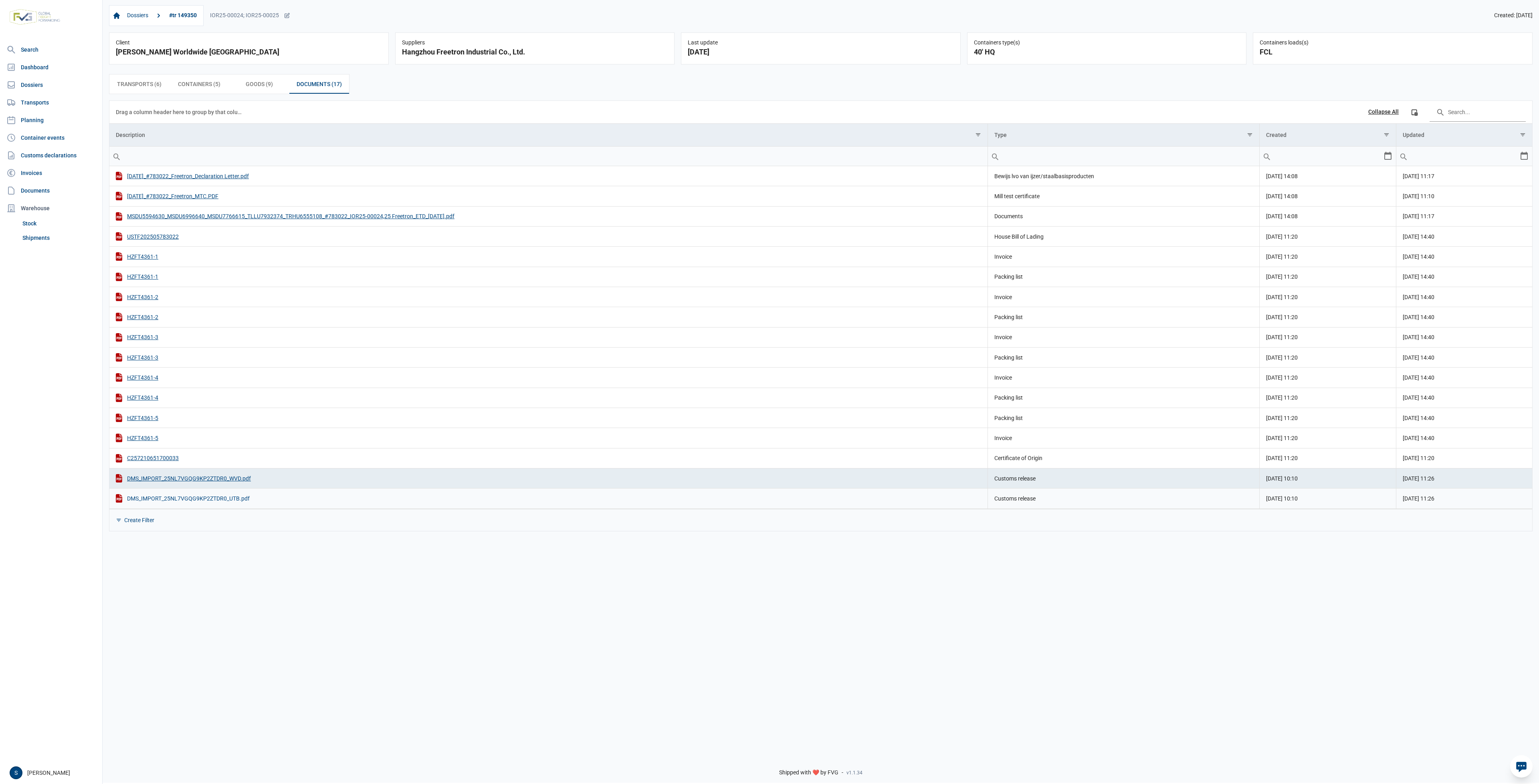
click at [213, 502] on div "DMS_IMPORT_25NL7VGQG9KP2ZTDR0_UTB.pdf" at bounding box center [548, 499] width 865 height 8
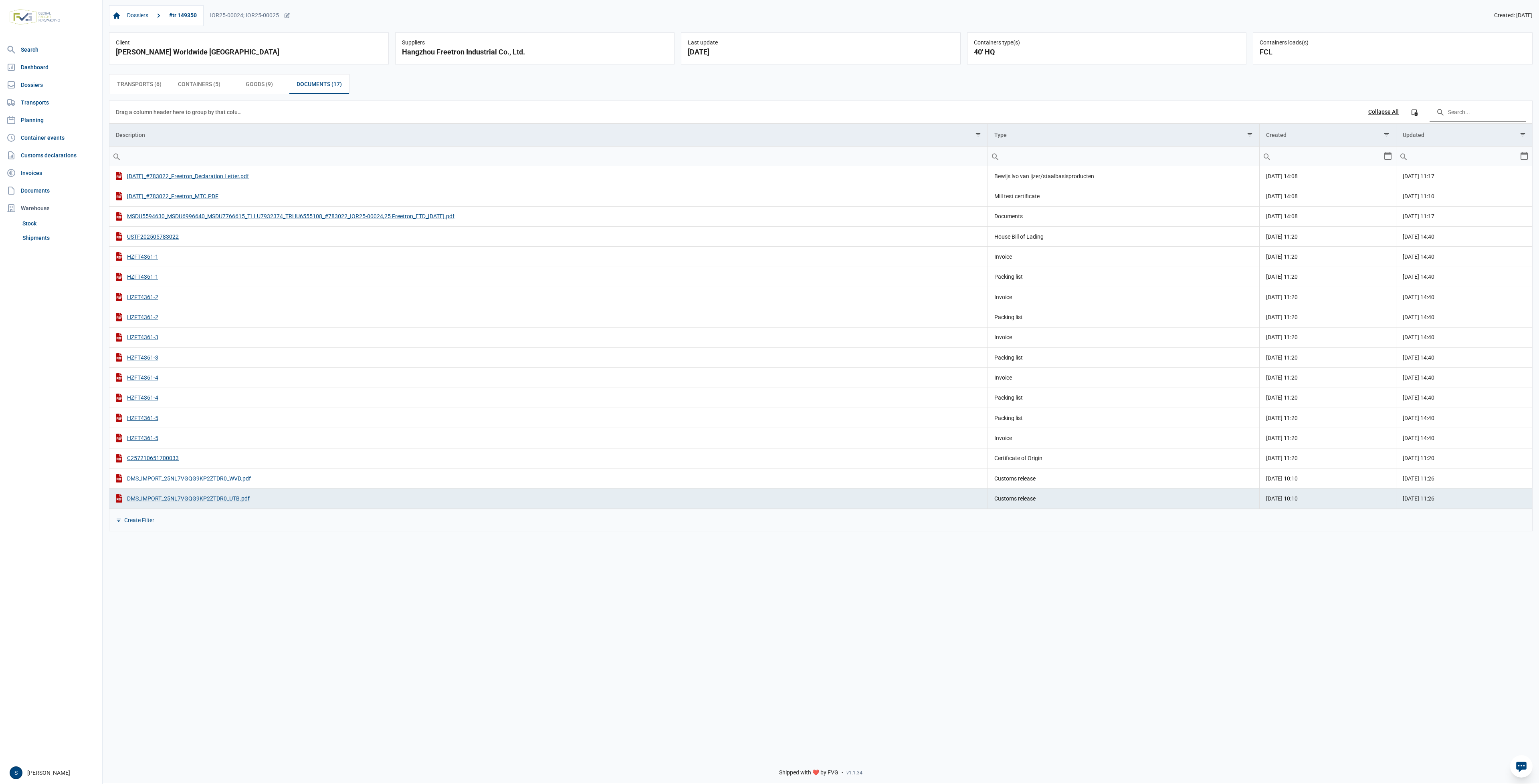
click at [8, 15] on img at bounding box center [35, 17] width 57 height 22
